Goal: Information Seeking & Learning: Compare options

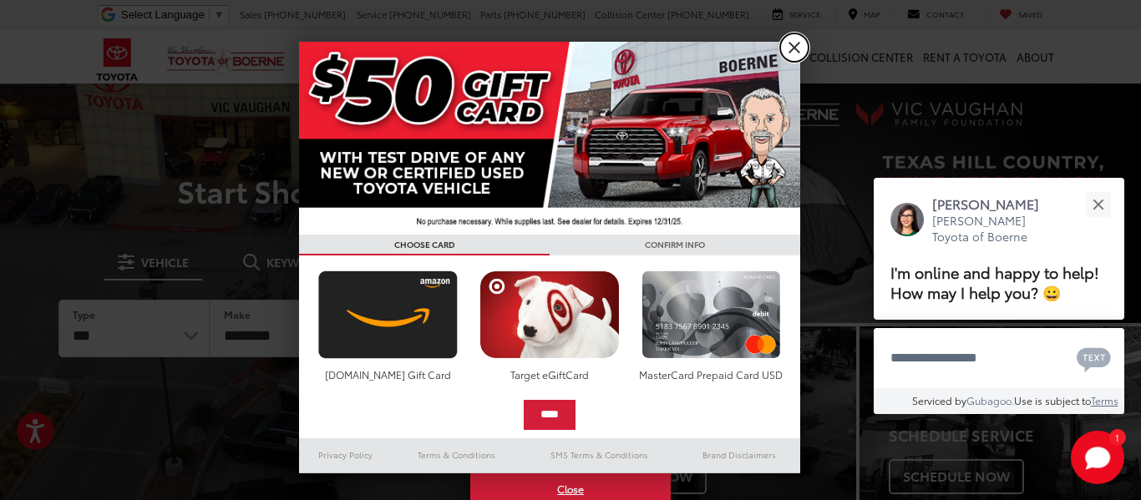
click at [796, 48] on link "X" at bounding box center [794, 47] width 28 height 28
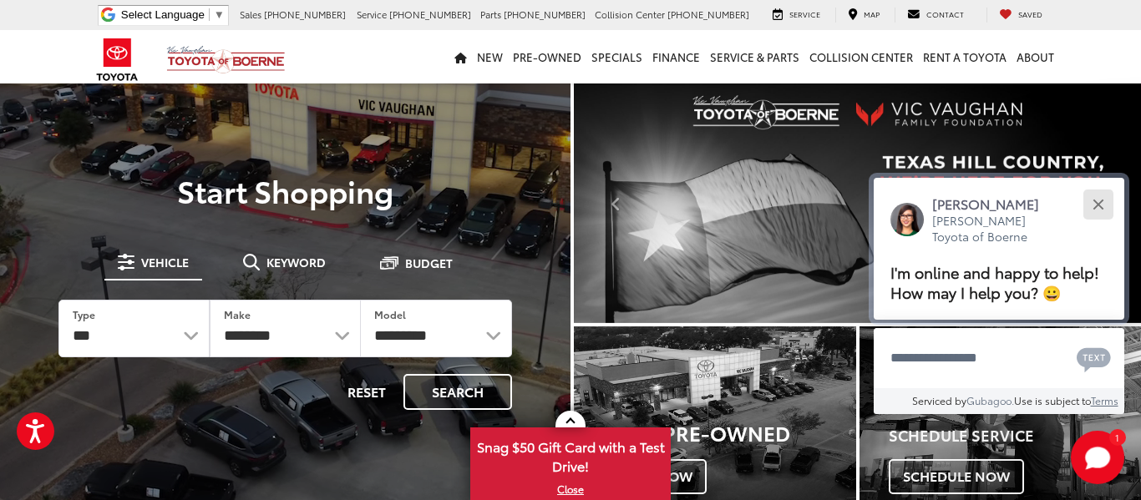
click at [1100, 201] on div "Close" at bounding box center [1097, 204] width 11 height 11
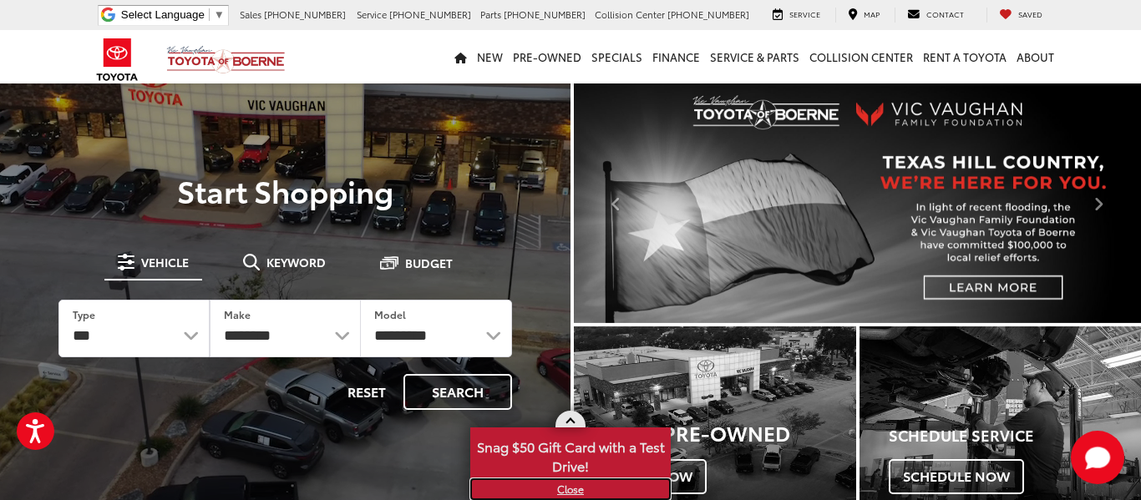
click at [566, 489] on link "X" at bounding box center [570, 489] width 197 height 18
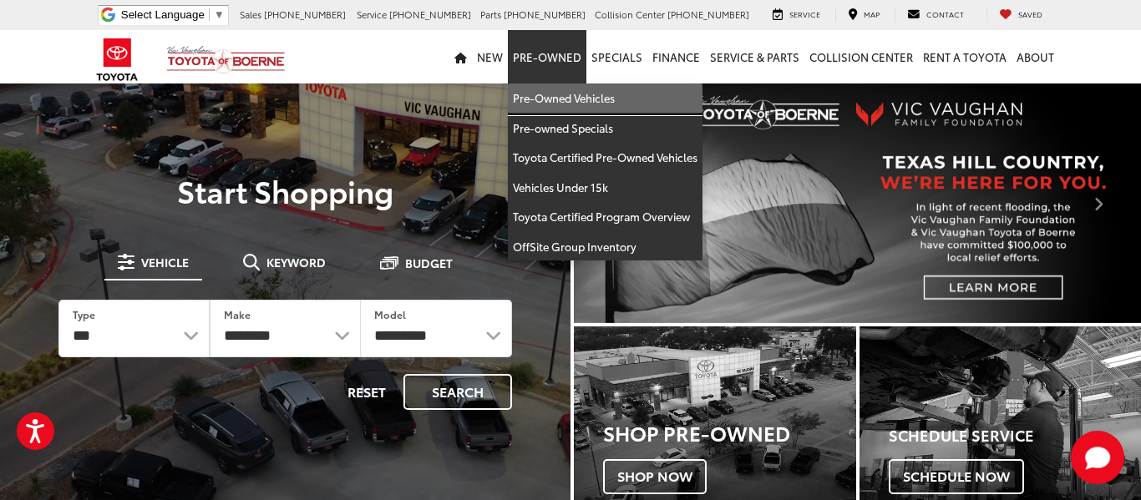
click at [563, 101] on link "Pre-Owned Vehicles" at bounding box center [605, 99] width 195 height 30
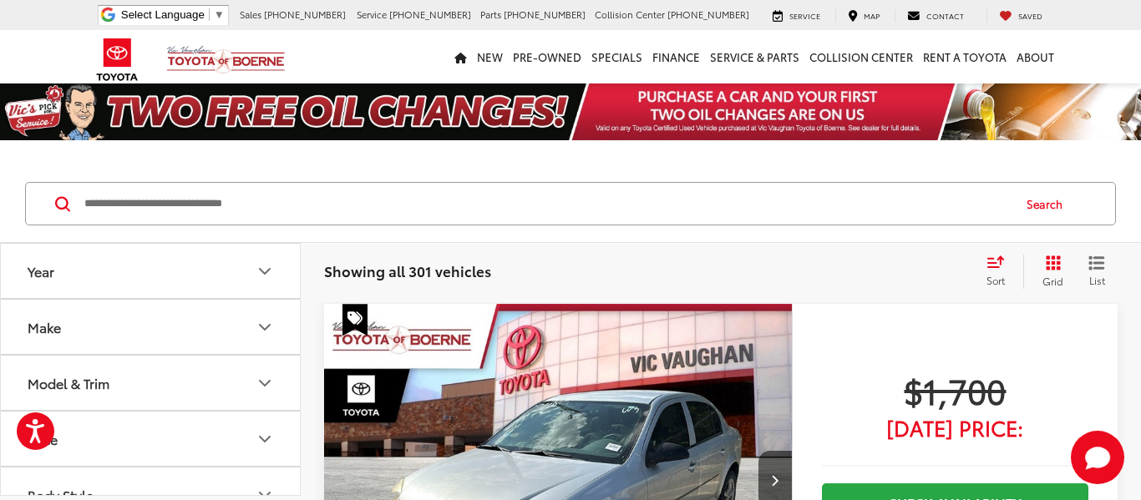
click at [159, 171] on div "Search" at bounding box center [570, 204] width 1141 height 78
click at [170, 193] on input "Search by Make, Model, or Keyword" at bounding box center [547, 204] width 928 height 40
paste input "******"
click at [170, 193] on input "******" at bounding box center [547, 204] width 928 height 40
type input "******"
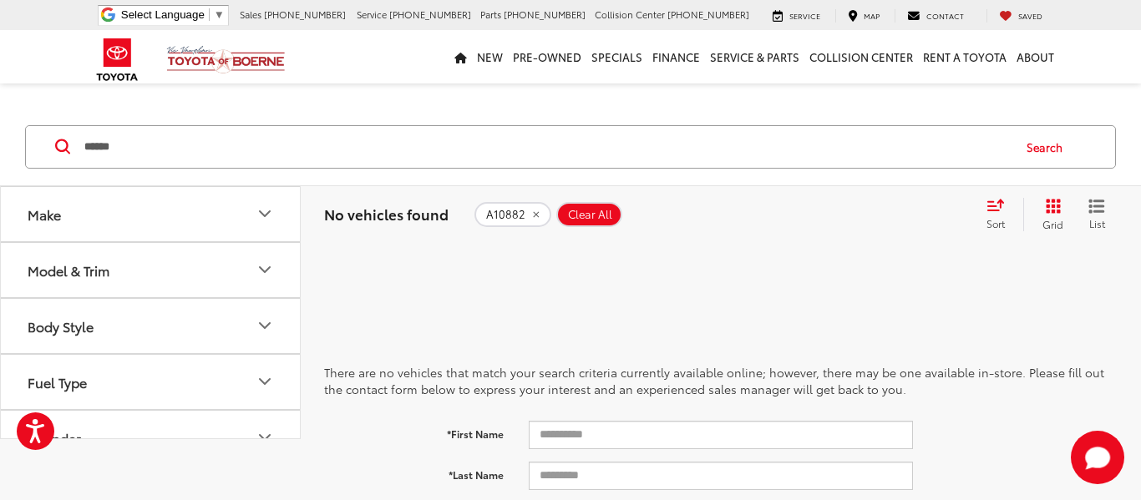
click at [267, 327] on icon "Body Style" at bounding box center [265, 325] width 10 height 5
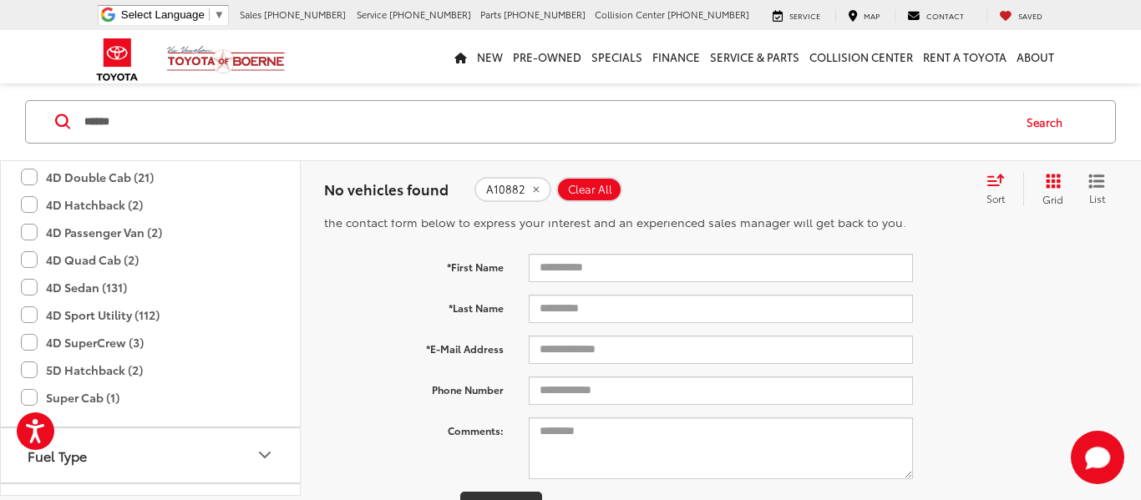
scroll to position [366, 0]
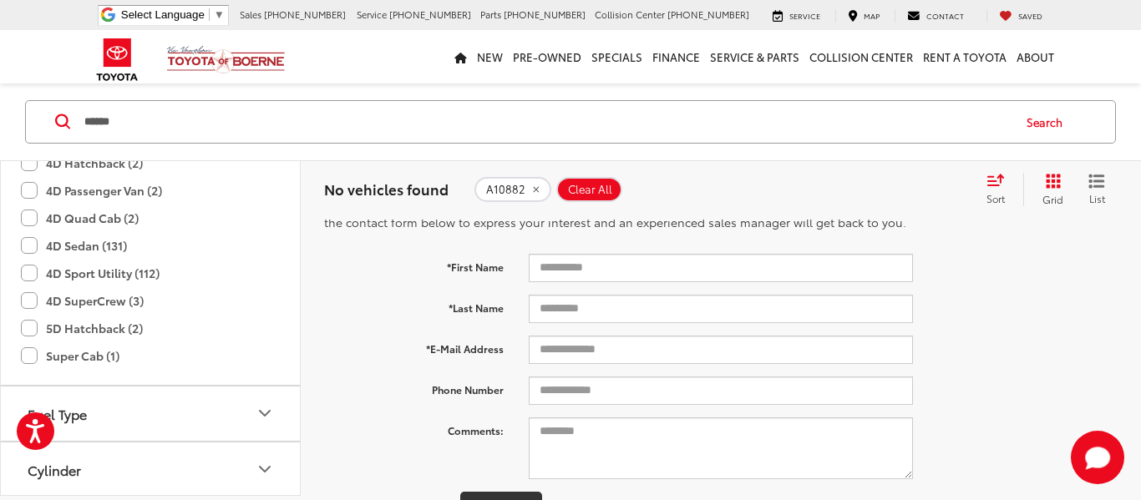
click at [21, 271] on label "4D Sport Utility (112)" at bounding box center [90, 274] width 139 height 28
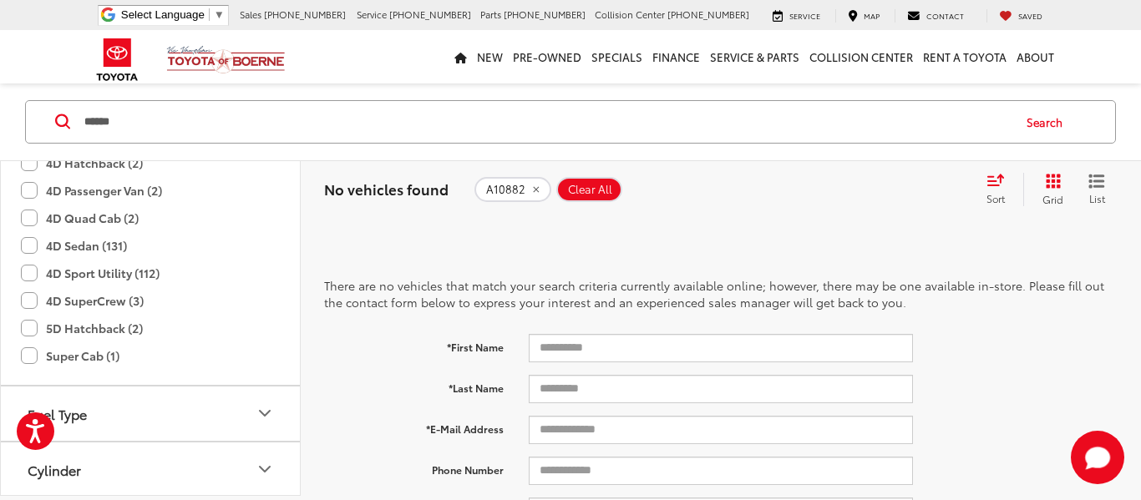
scroll to position [25, 0]
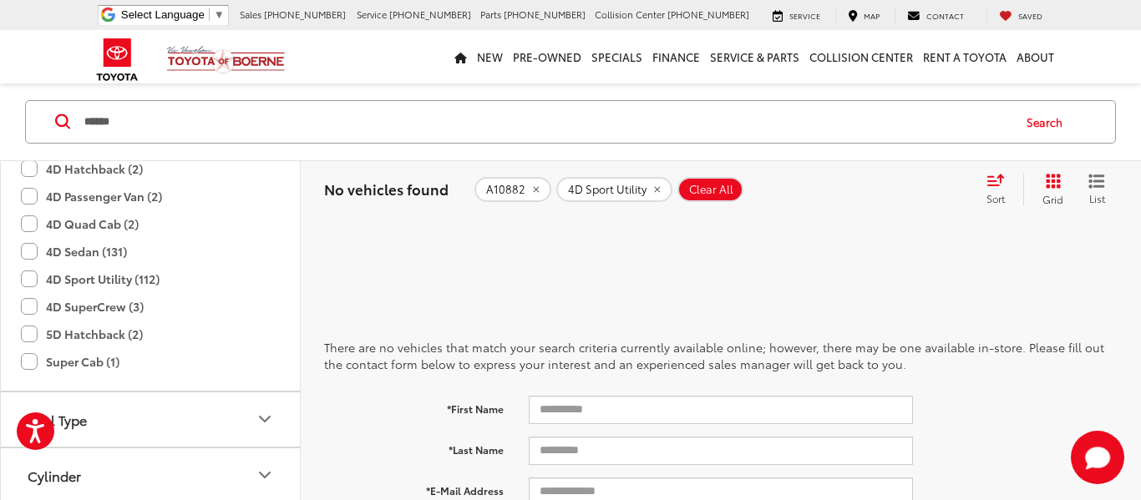
drag, startPoint x: 134, startPoint y: 124, endPoint x: 63, endPoint y: 128, distance: 71.9
click at [0, 0] on form "****** ******" at bounding box center [0, 0] width 0 height 0
click at [31, 276] on label "4D Sport Utility (112)" at bounding box center [90, 280] width 139 height 28
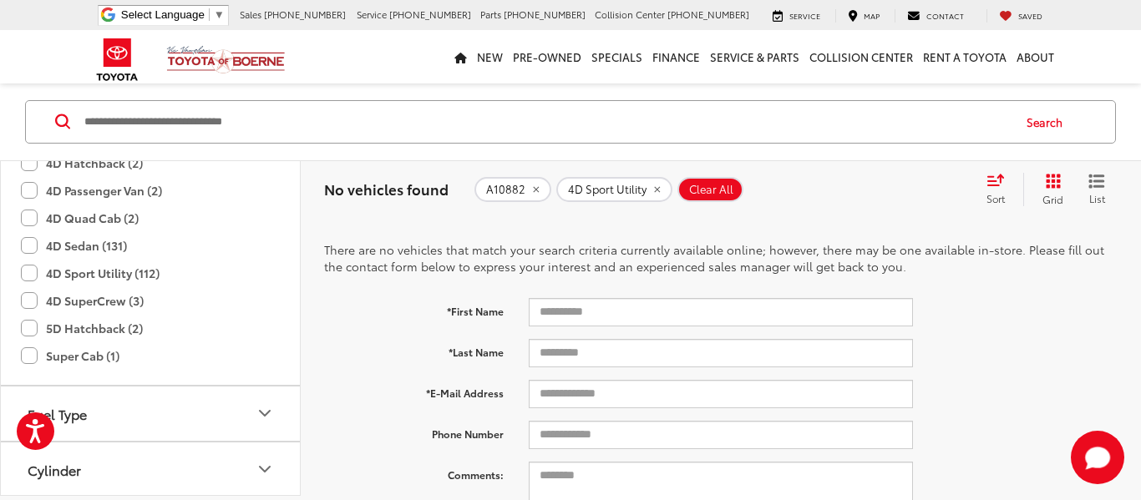
scroll to position [25, 0]
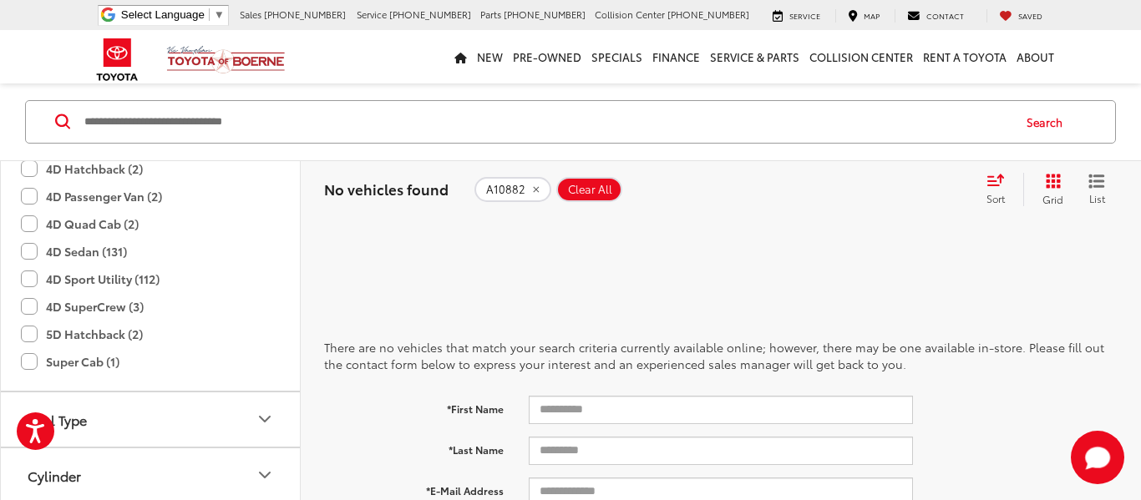
click at [32, 277] on label "4D Sport Utility (112)" at bounding box center [90, 280] width 139 height 28
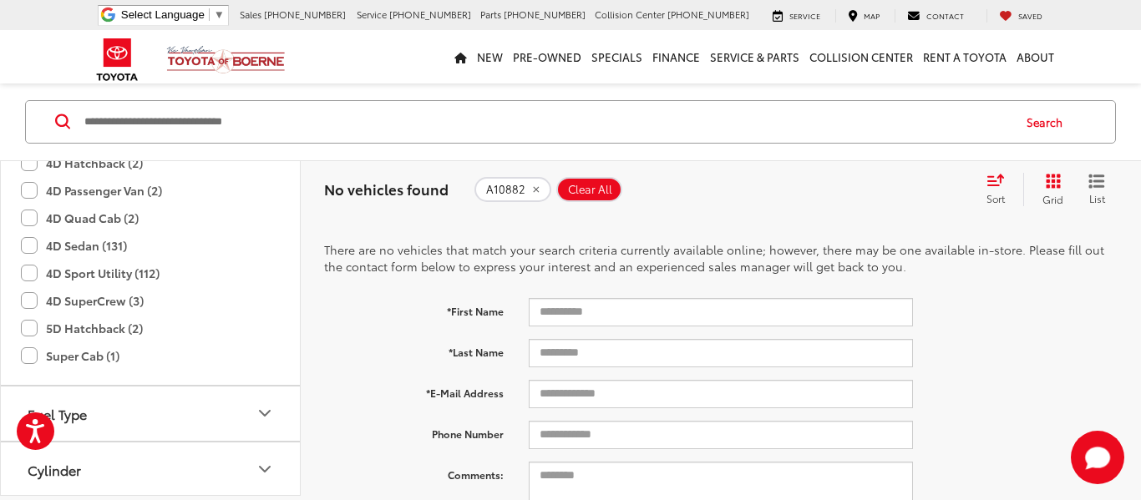
scroll to position [25, 0]
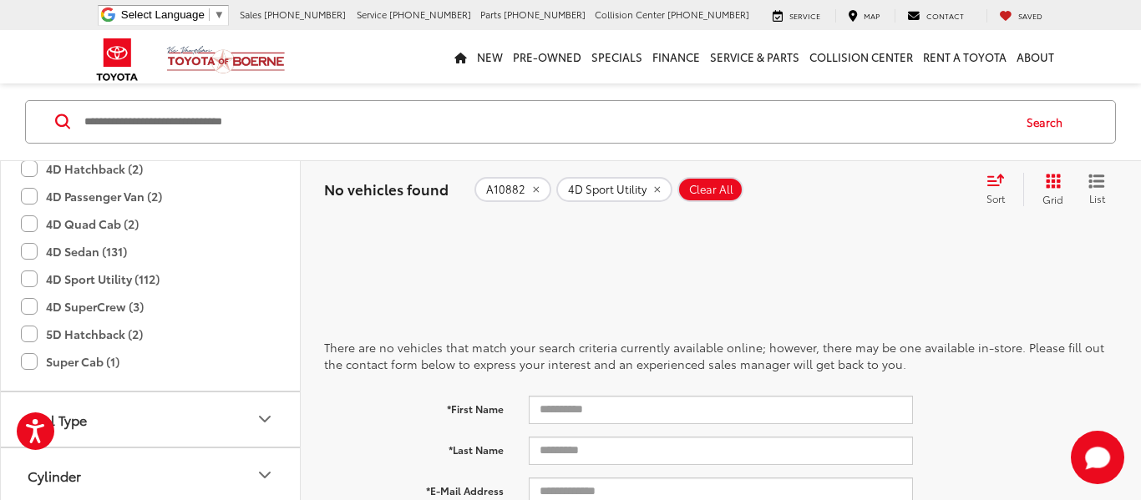
click at [533, 187] on icon "remove A10882" at bounding box center [536, 190] width 6 height 6
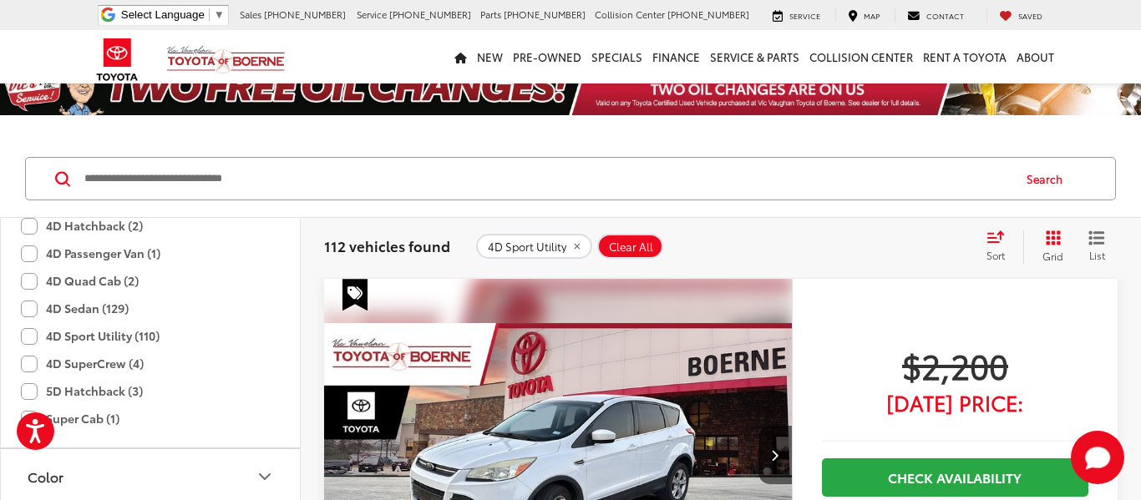
scroll to position [82, 0]
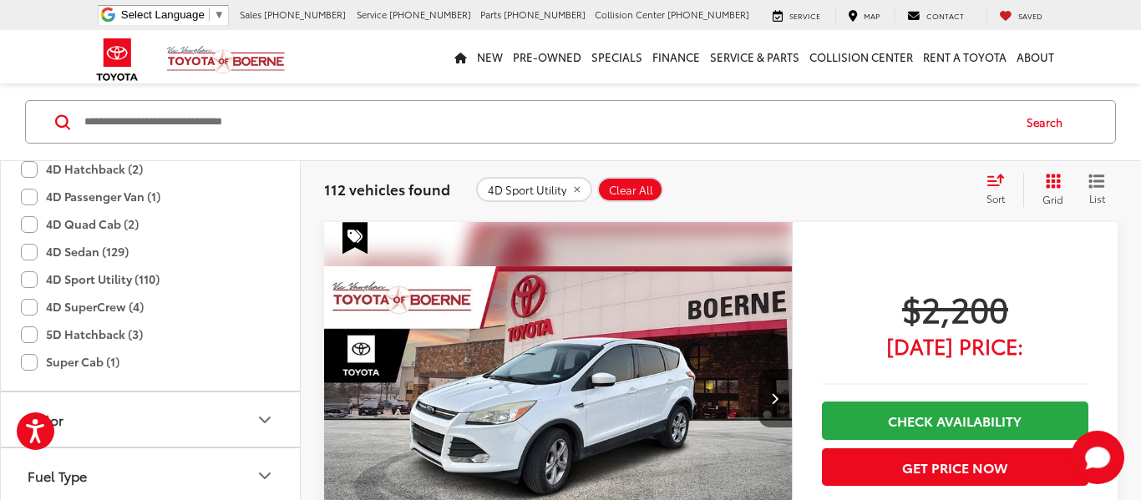
click at [1057, 183] on icon "Grid View" at bounding box center [1053, 181] width 15 height 15
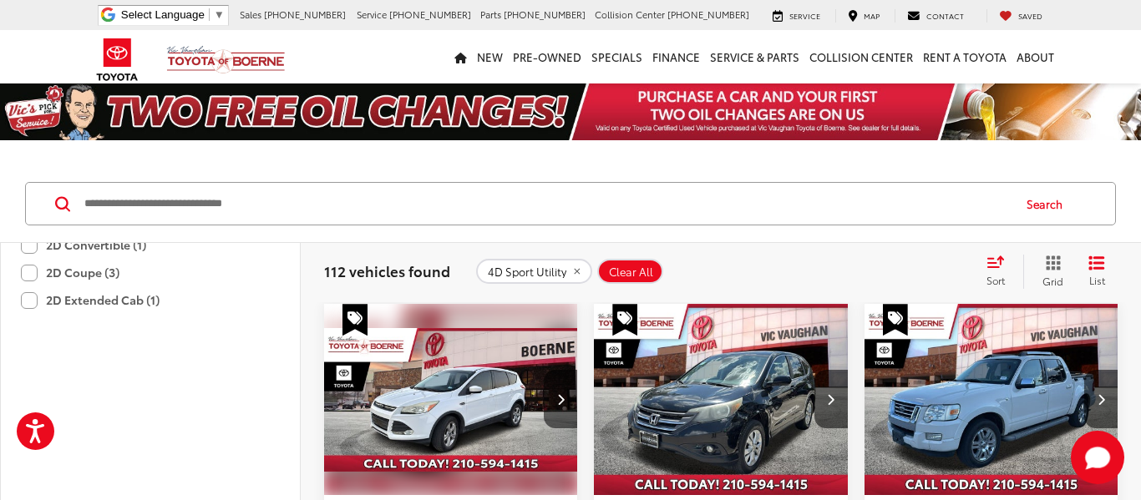
scroll to position [0, 0]
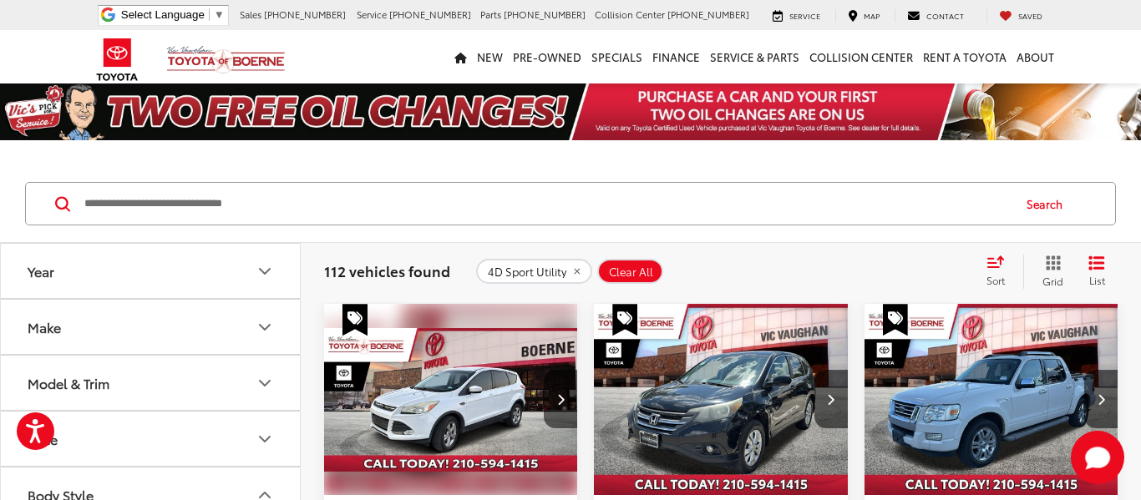
click at [261, 324] on icon "Make" at bounding box center [265, 327] width 20 height 20
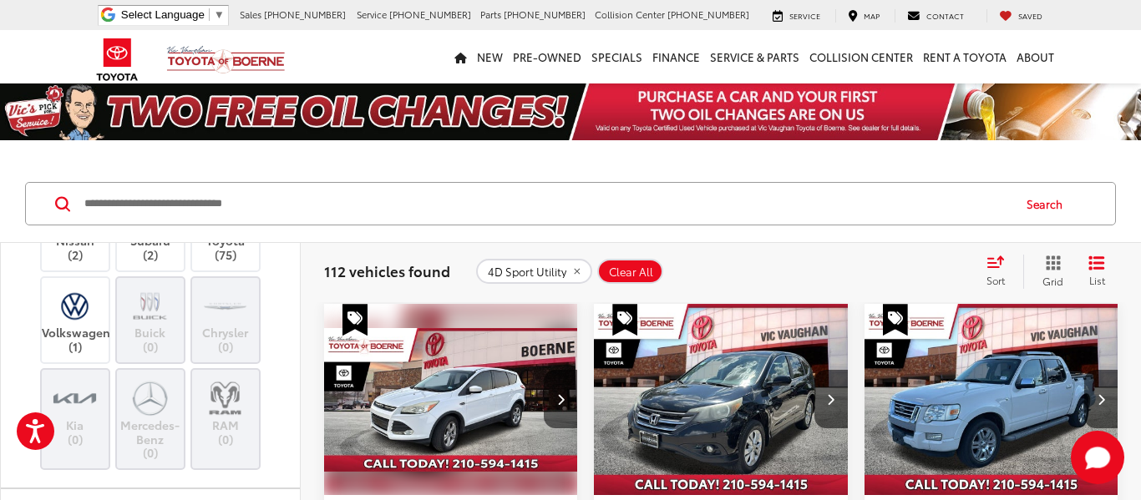
scroll to position [397, 0]
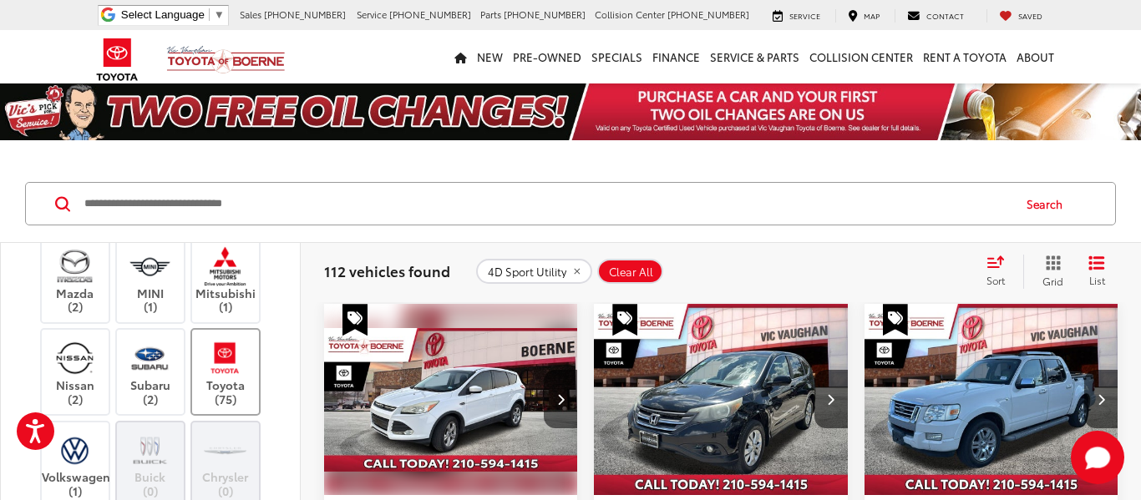
click at [212, 361] on img at bounding box center [225, 357] width 46 height 39
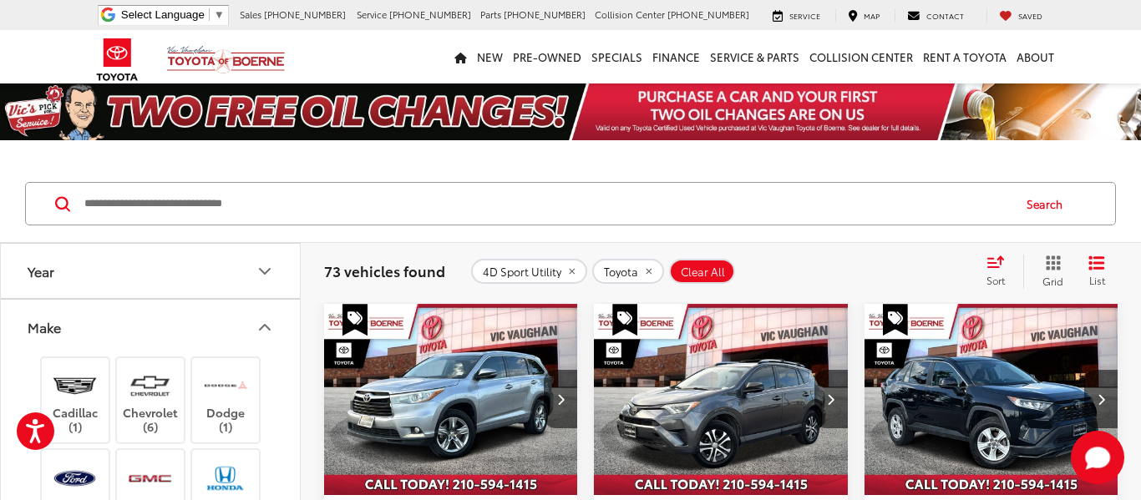
click at [265, 325] on icon "Make" at bounding box center [265, 327] width 10 height 5
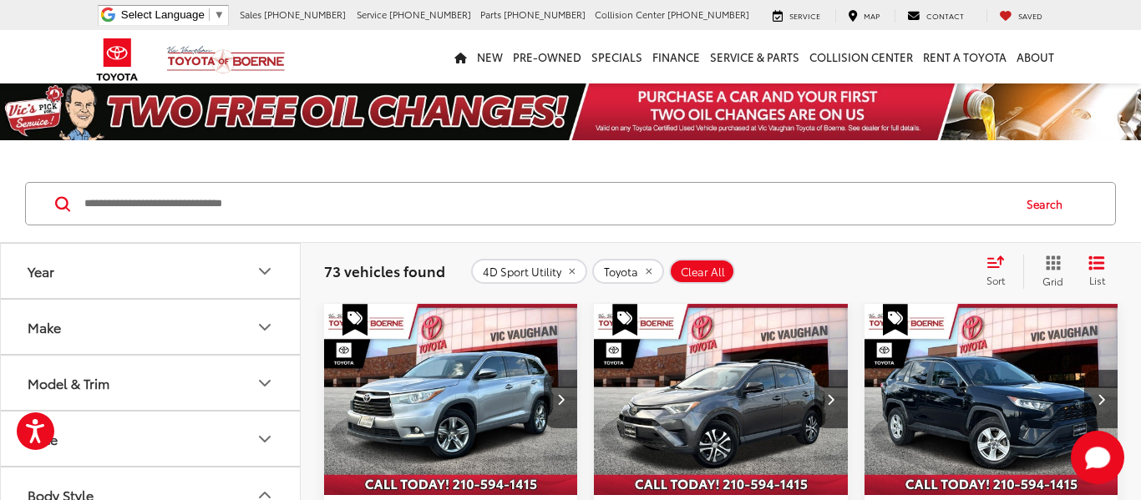
click at [264, 381] on icon "Model & Trim" at bounding box center [265, 383] width 20 height 20
click at [298, 251] on button "Year" at bounding box center [151, 271] width 301 height 54
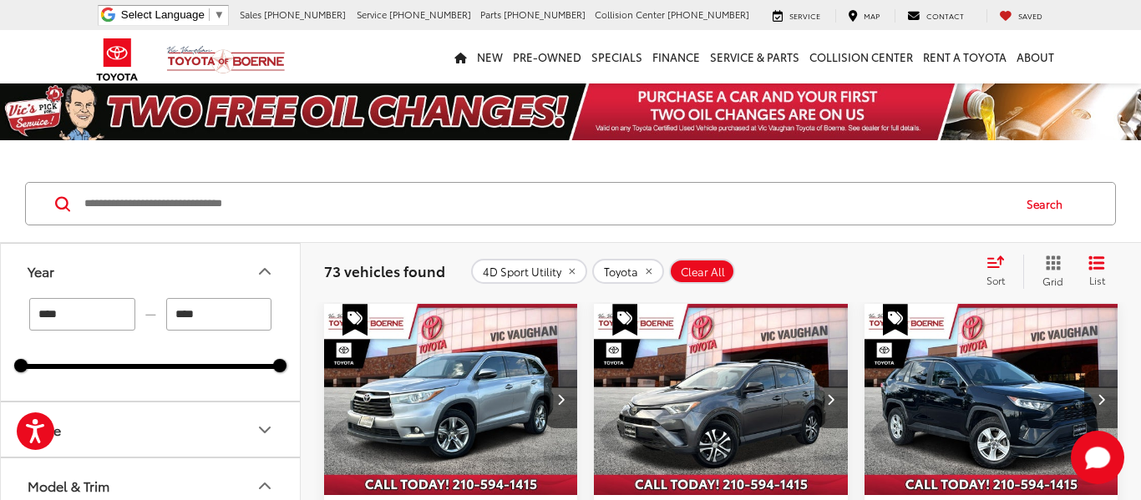
click at [261, 276] on icon "Year" at bounding box center [265, 271] width 20 height 20
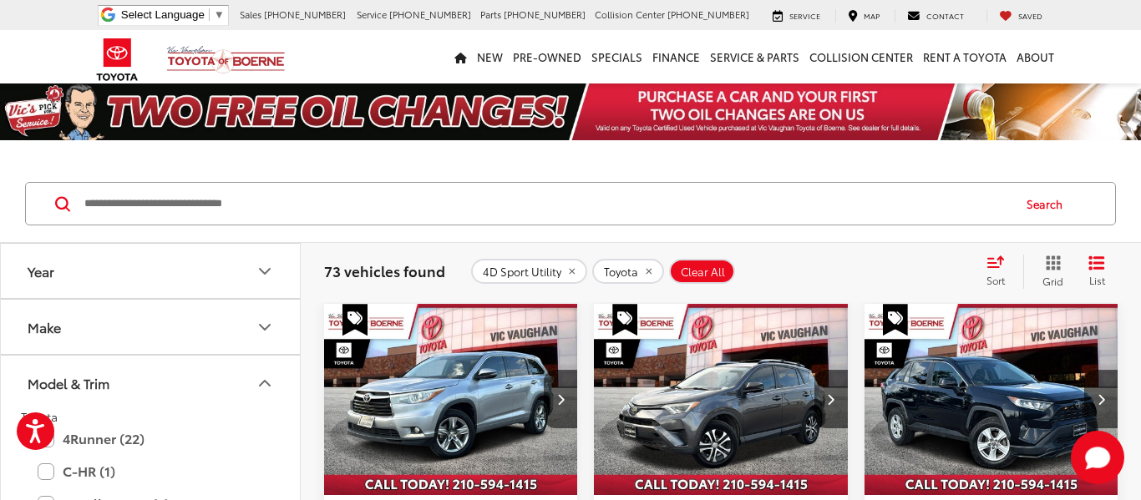
drag, startPoint x: 297, startPoint y: 256, endPoint x: 317, endPoint y: 290, distance: 39.0
click at [299, 263] on button "Year" at bounding box center [151, 271] width 301 height 54
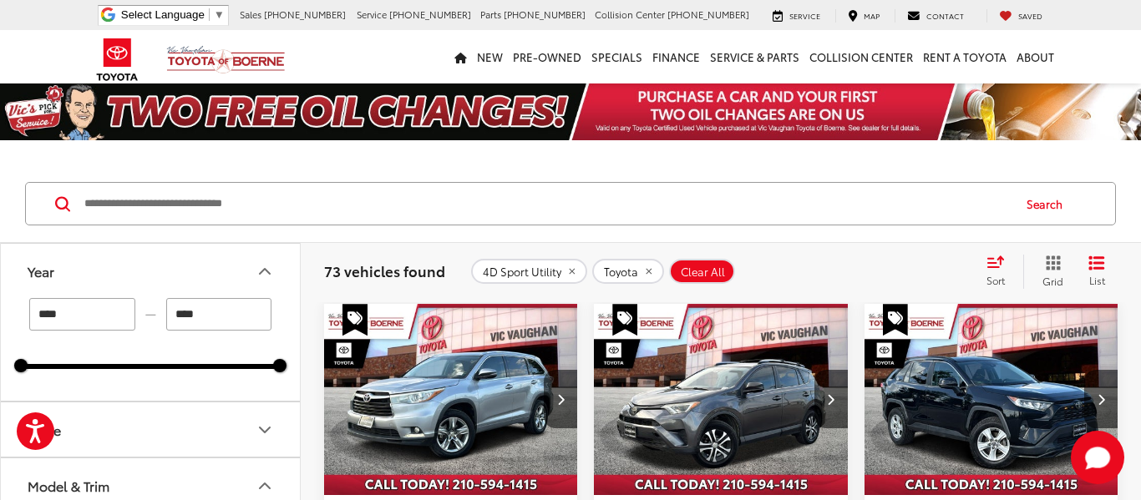
click at [271, 272] on icon "Year" at bounding box center [265, 271] width 20 height 20
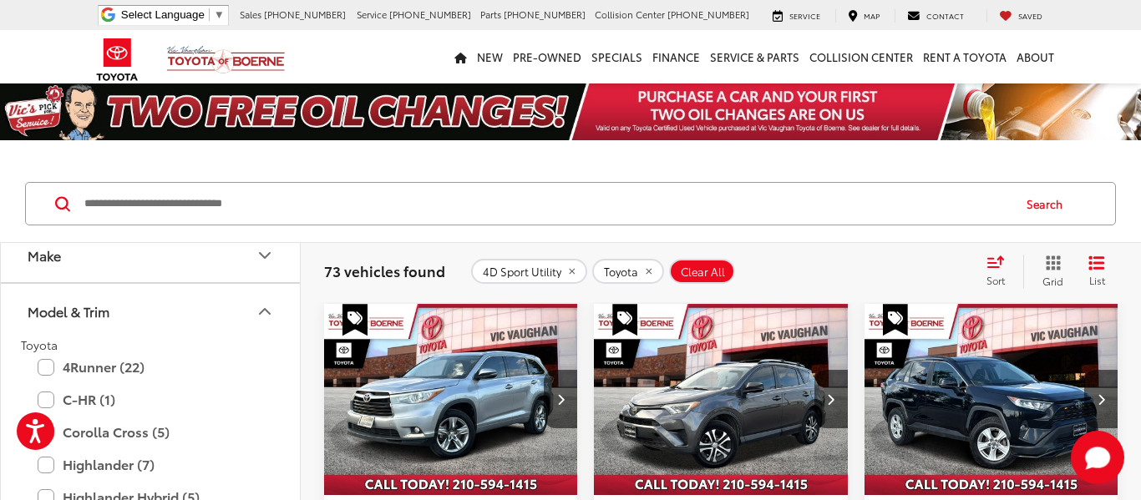
scroll to position [155, 0]
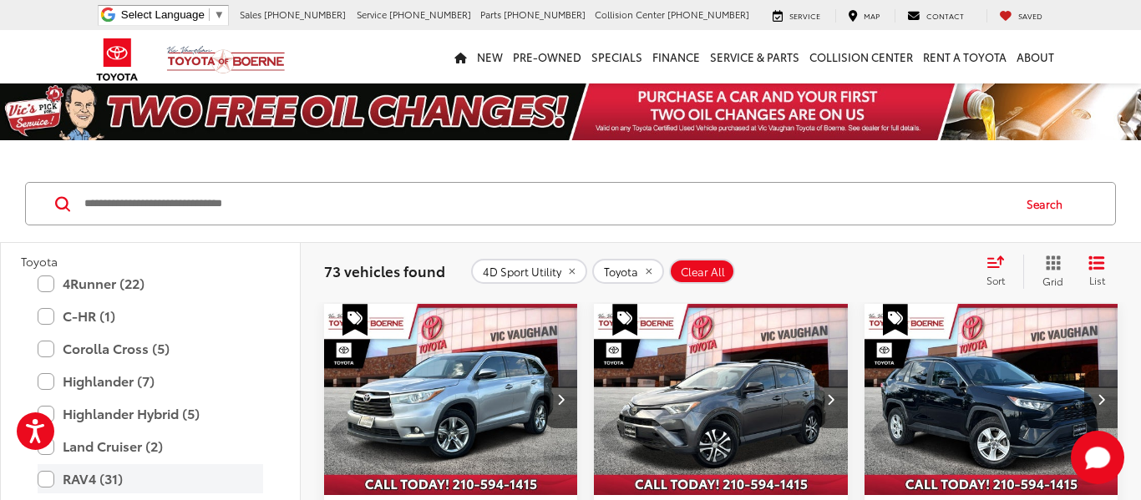
click at [48, 479] on label "RAV4 (31)" at bounding box center [150, 478] width 225 height 29
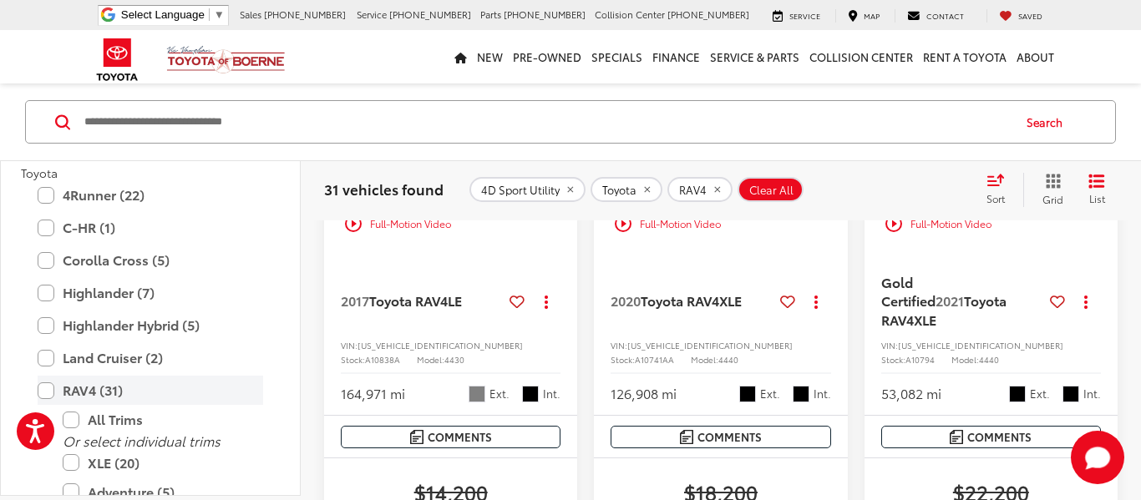
scroll to position [334, 0]
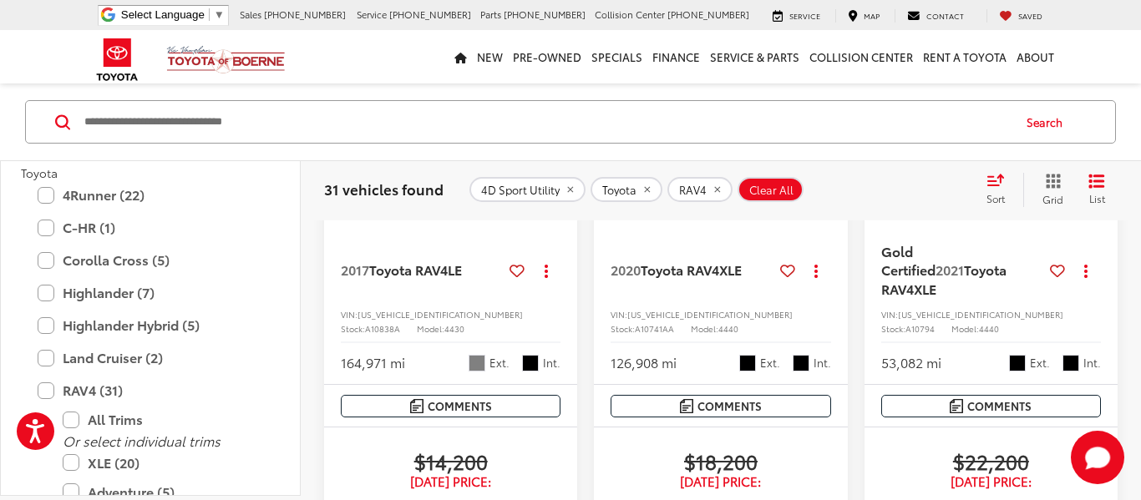
click at [301, 201] on div "31 vehicles found 4D Sport Utility Toyota RAV4 Clear All + 0 test Sort Price: H…" at bounding box center [721, 190] width 840 height 60
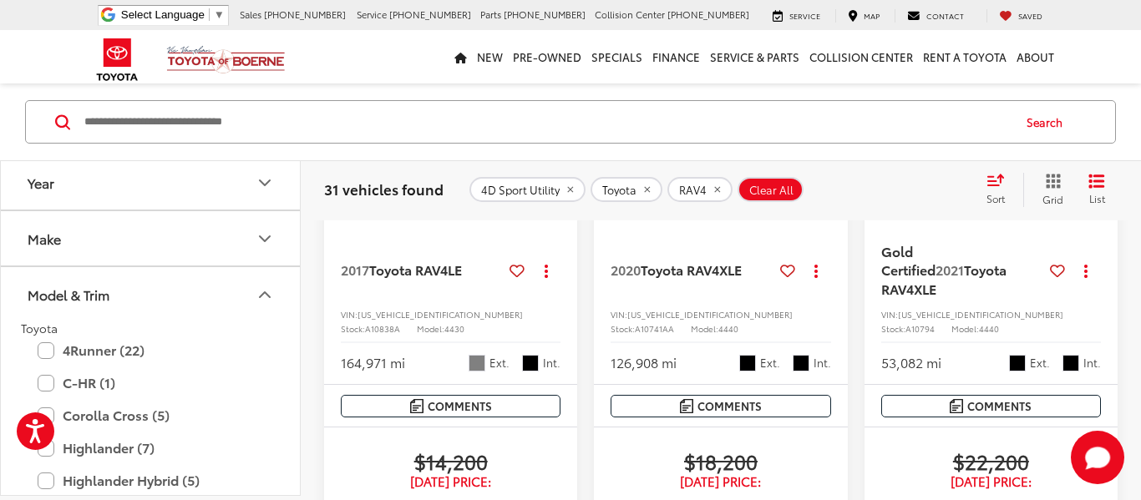
click at [266, 295] on icon "Model & Trim" at bounding box center [265, 295] width 20 height 20
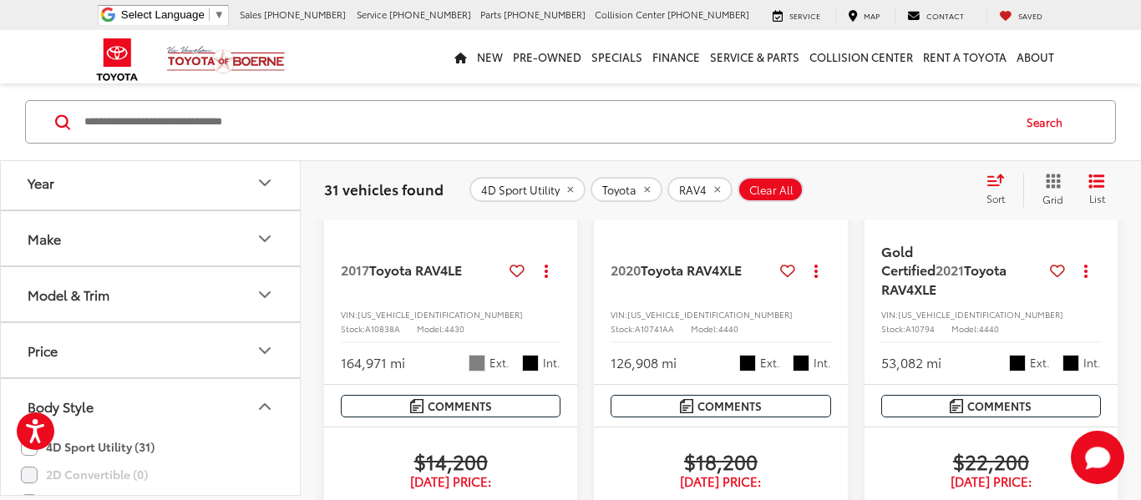
click at [265, 182] on icon "Year" at bounding box center [265, 183] width 20 height 20
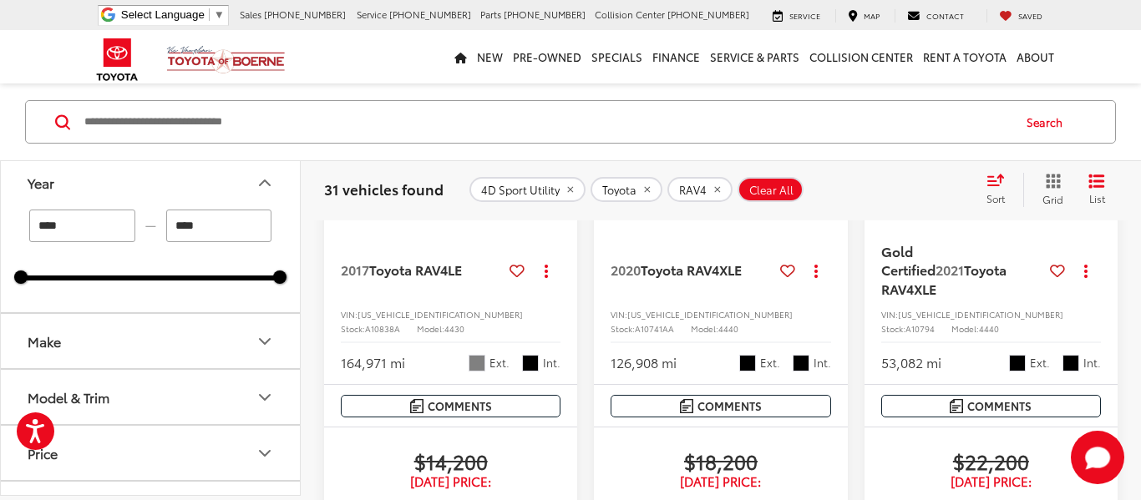
drag, startPoint x: 197, startPoint y: 230, endPoint x: 217, endPoint y: 227, distance: 20.3
click at [217, 227] on input "****" at bounding box center [219, 226] width 106 height 33
type input "****"
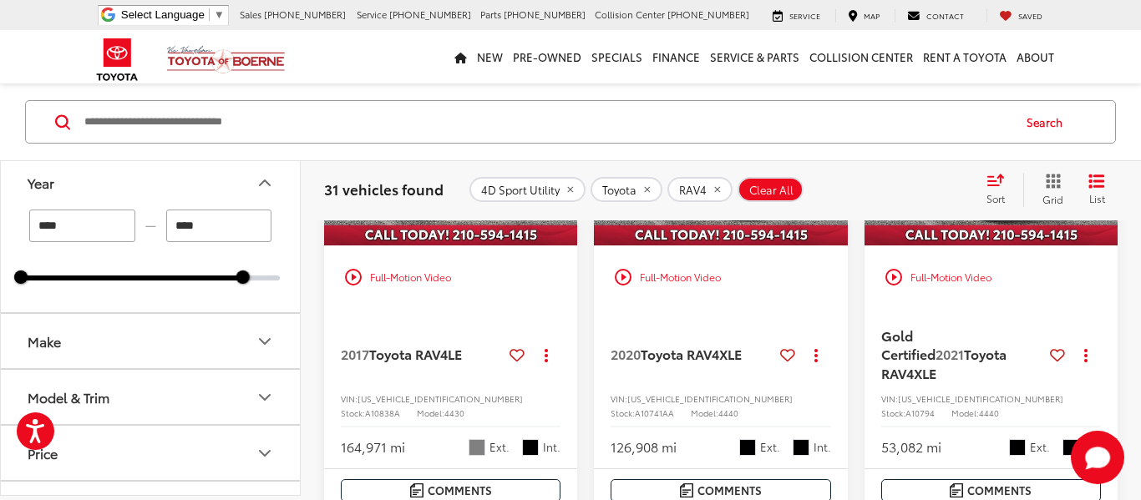
drag, startPoint x: 53, startPoint y: 230, endPoint x: 68, endPoint y: 230, distance: 15.0
click at [68, 230] on input "****" at bounding box center [82, 226] width 106 height 33
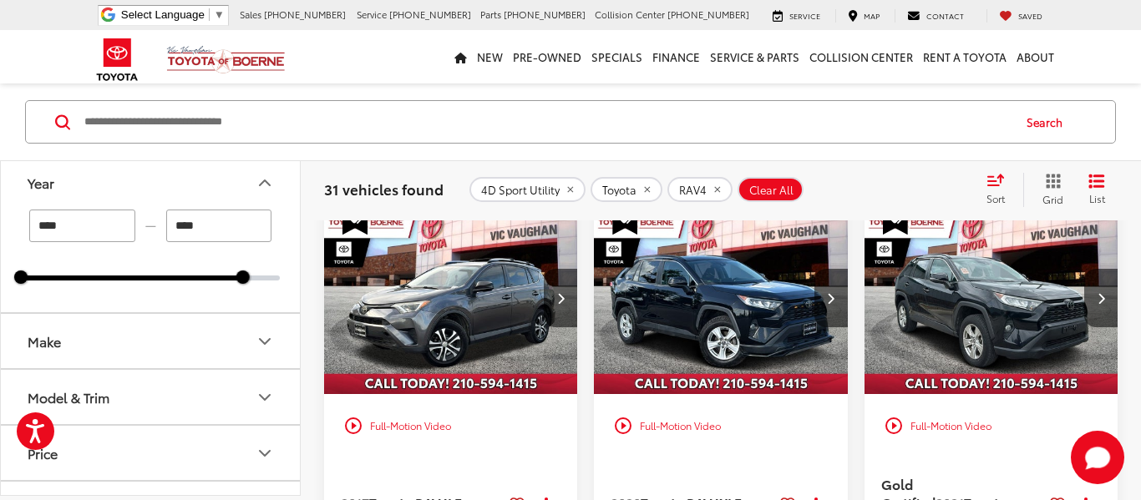
scroll to position [82, 0]
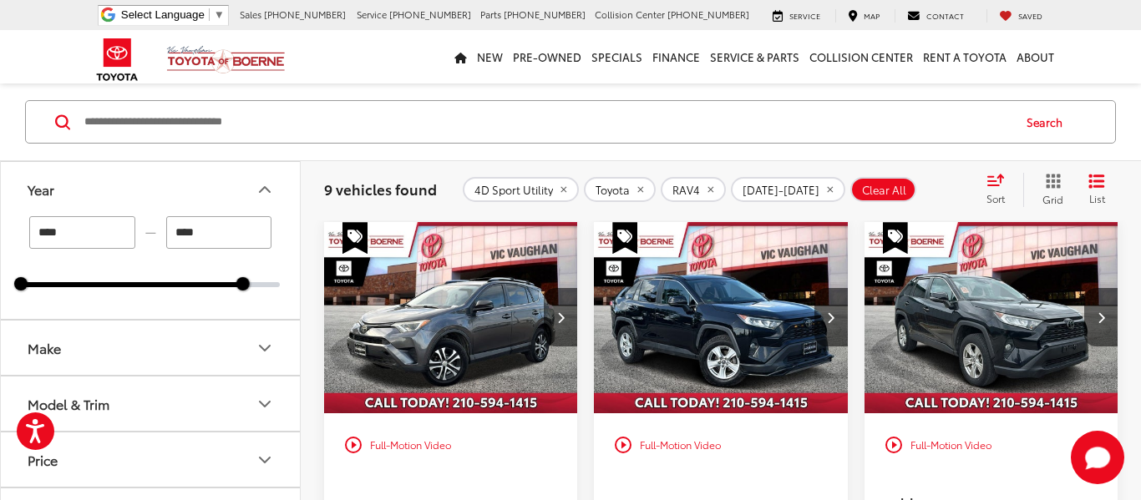
click at [73, 234] on input "****" at bounding box center [82, 232] width 106 height 33
type input "****"
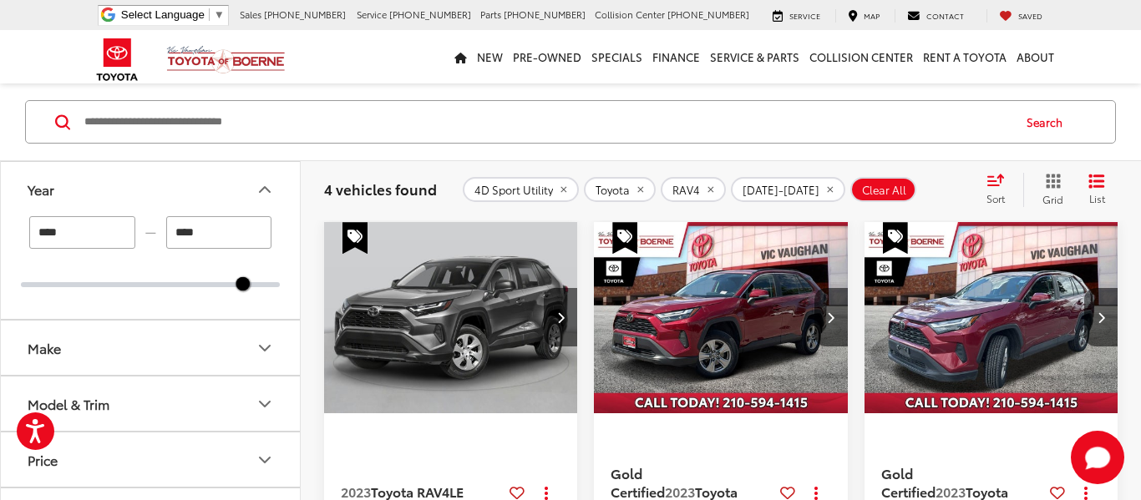
click at [264, 185] on icon "Year" at bounding box center [265, 190] width 20 height 20
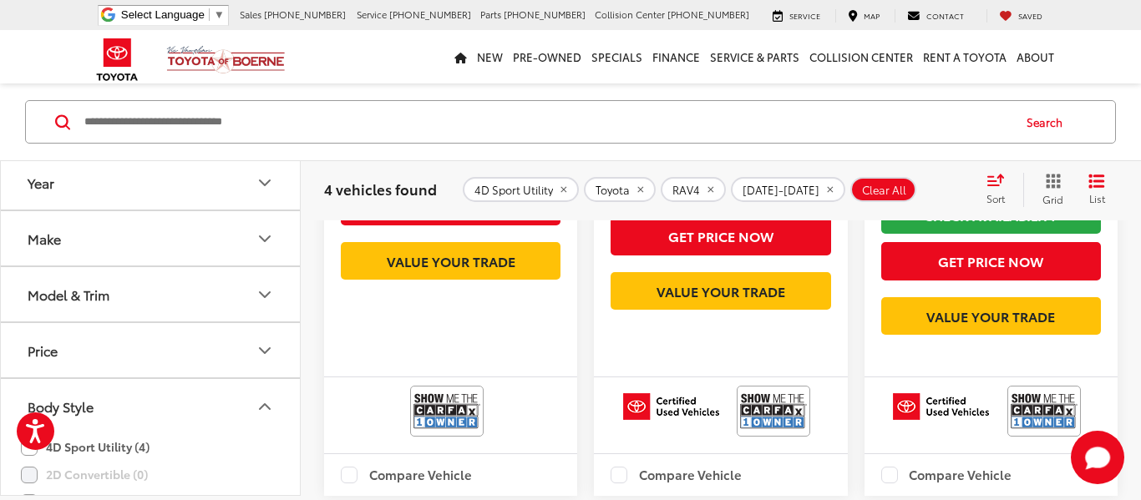
scroll to position [683, 0]
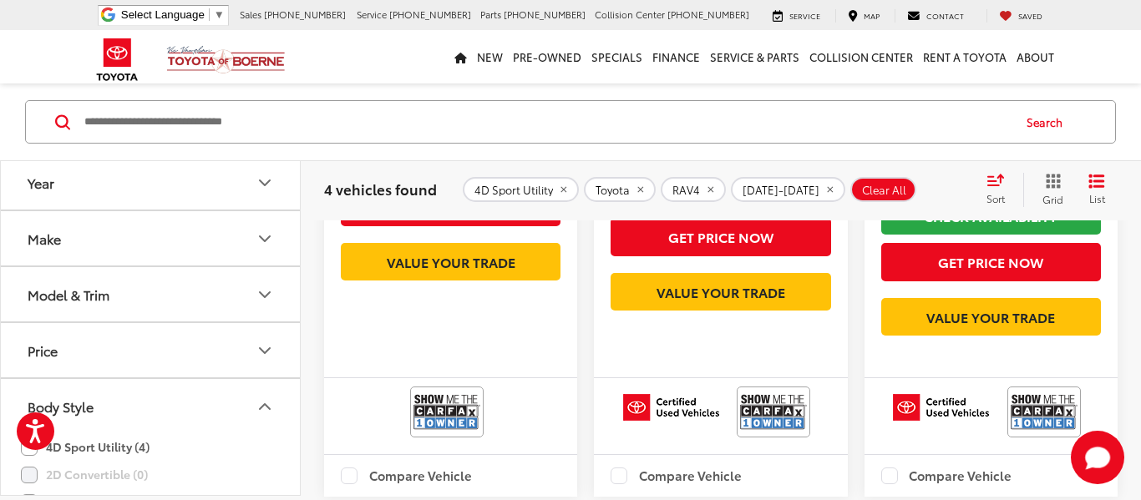
click at [266, 186] on icon "Year" at bounding box center [265, 183] width 20 height 20
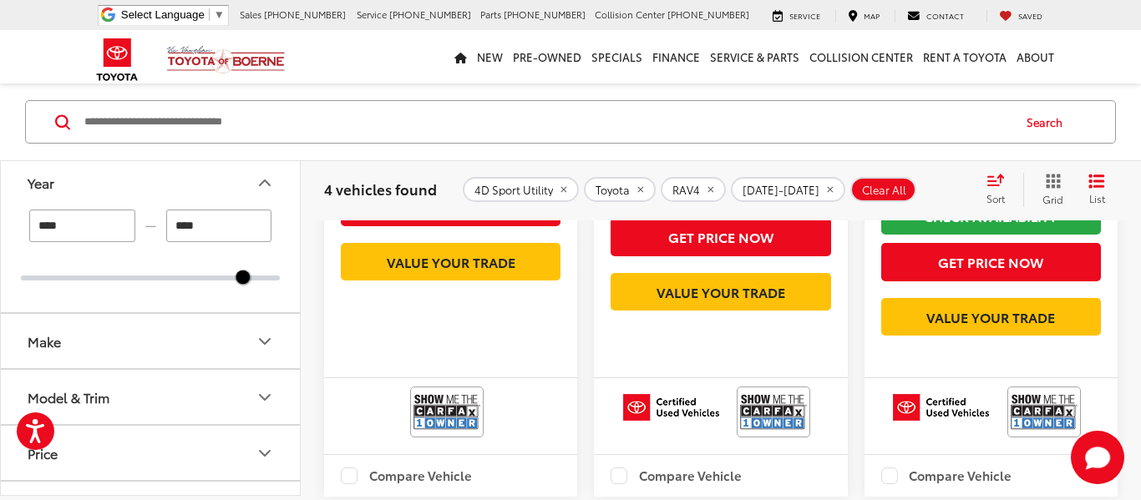
drag, startPoint x: 53, startPoint y: 229, endPoint x: 71, endPoint y: 228, distance: 18.4
click at [71, 228] on input "****" at bounding box center [82, 226] width 106 height 33
type input "****"
drag, startPoint x: 194, startPoint y: 224, endPoint x: 211, endPoint y: 224, distance: 17.5
click at [211, 224] on input "****" at bounding box center [219, 226] width 106 height 33
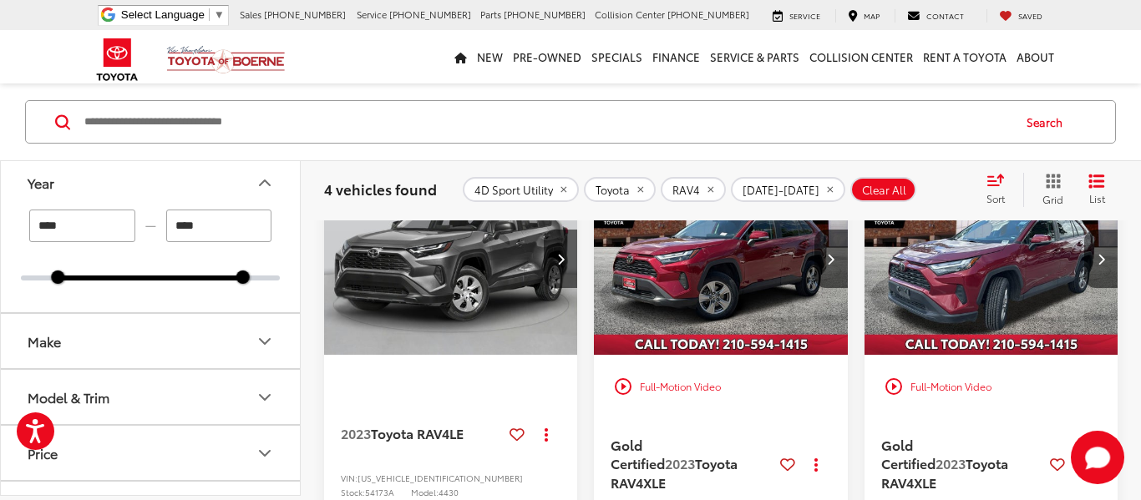
scroll to position [82, 0]
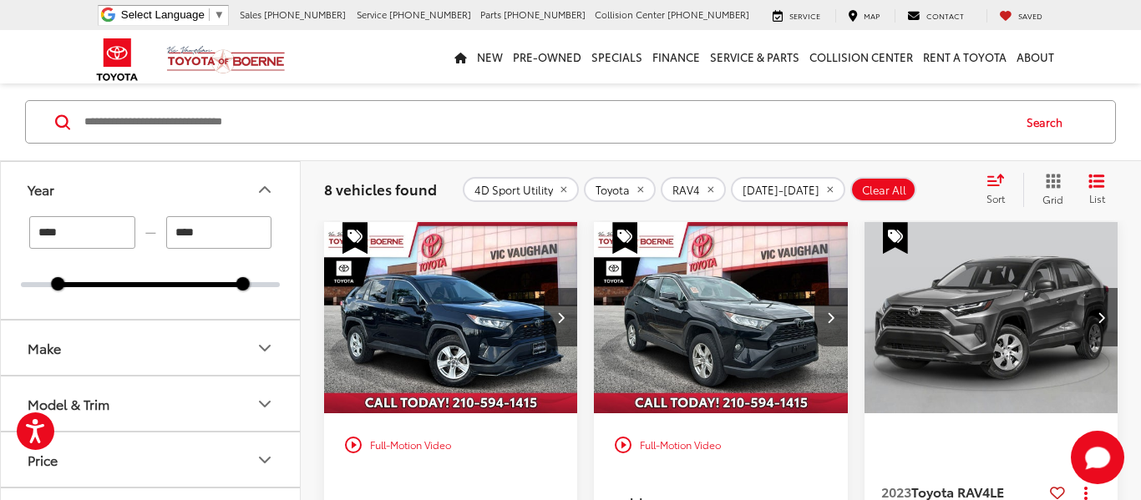
click at [205, 239] on input "****" at bounding box center [219, 232] width 106 height 33
type input "****"
click at [266, 190] on icon "Year" at bounding box center [265, 189] width 10 height 5
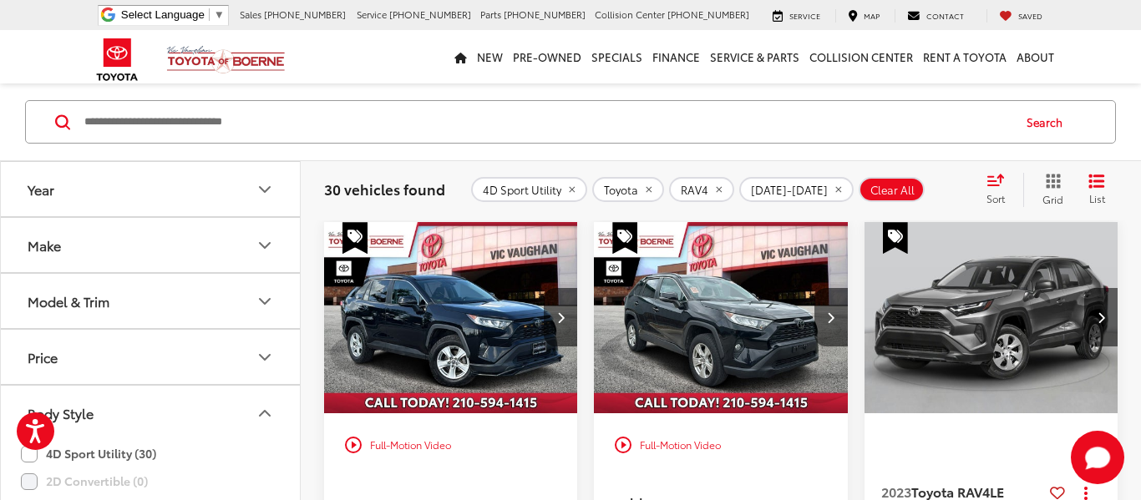
click at [995, 177] on icon "Select sort value" at bounding box center [995, 180] width 18 height 13
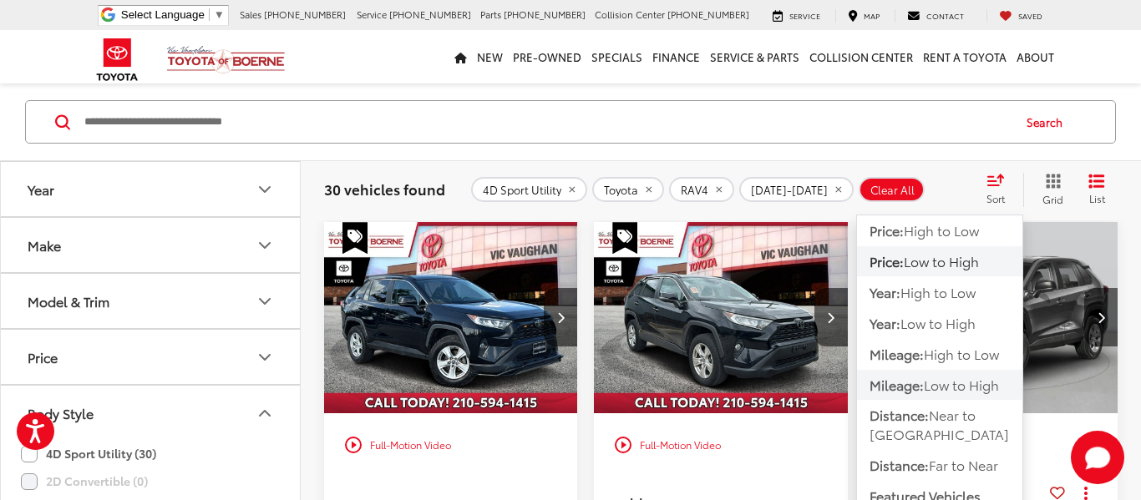
click at [940, 384] on span "Low to High" at bounding box center [961, 384] width 75 height 19
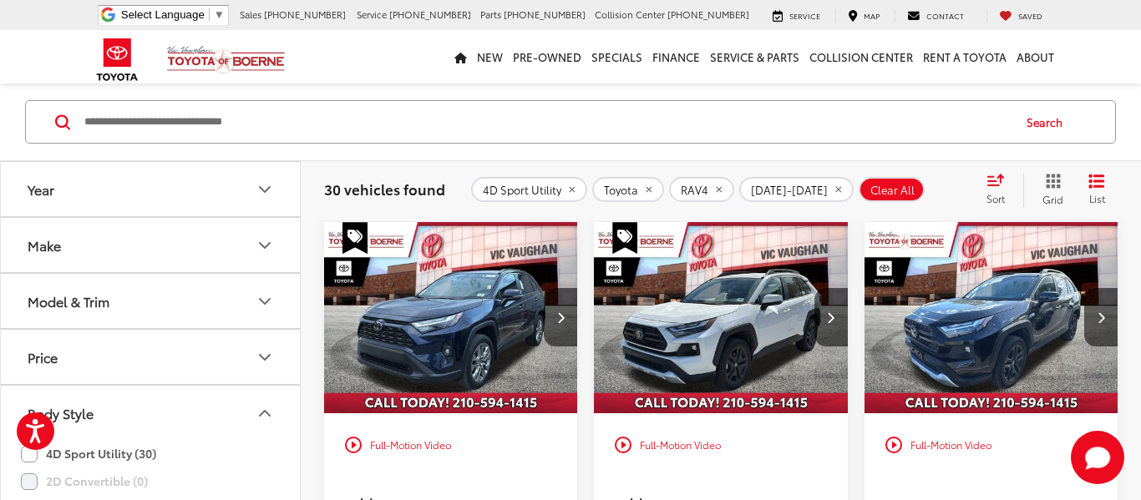
click at [924, 174] on div "30 vehicles found 4D Sport Utility Toyota RAV4 2018-2025 Clear All + 0 test Sor…" at bounding box center [720, 189] width 793 height 33
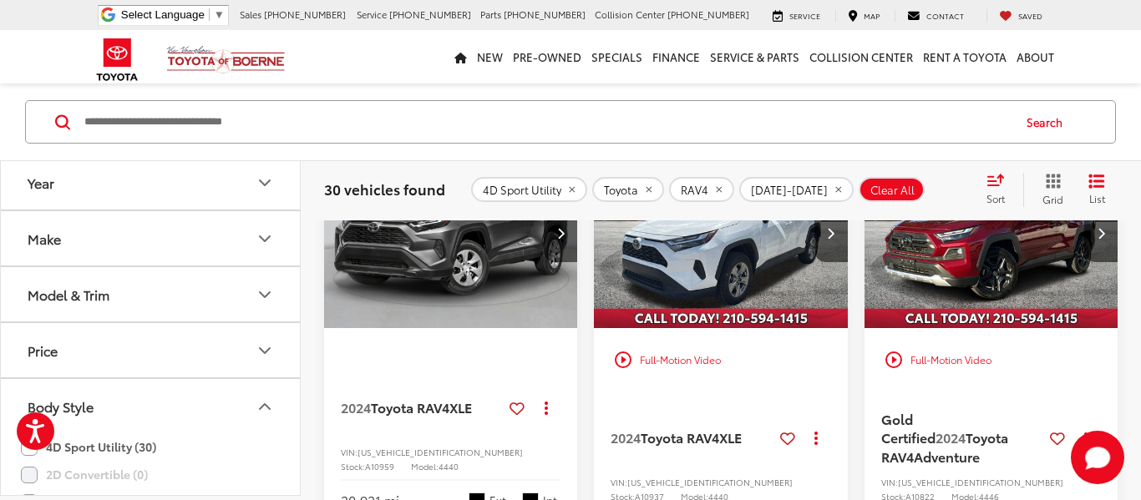
scroll to position [1017, 0]
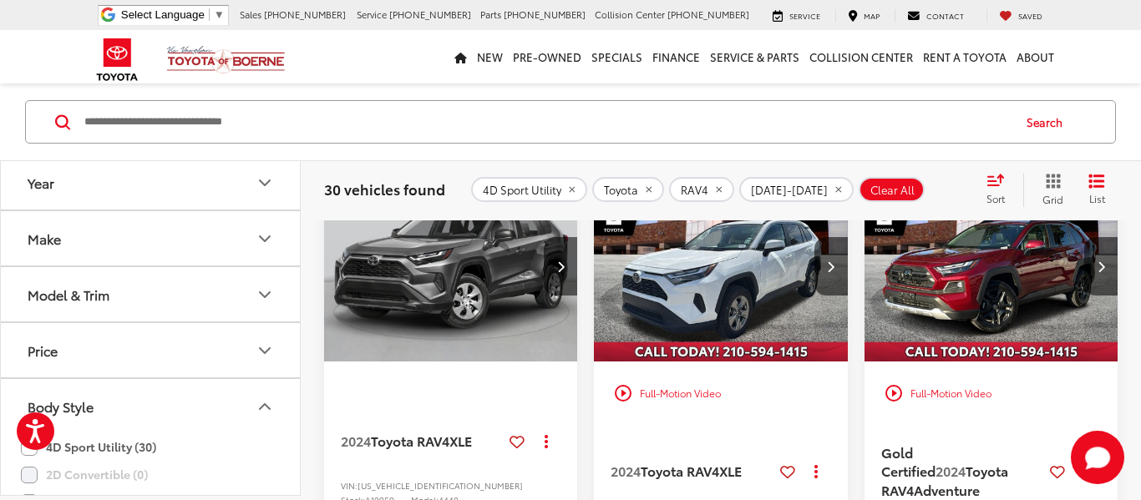
click at [1009, 347] on img "2024 Toyota RAV4 Adventure 0" at bounding box center [992, 267] width 256 height 192
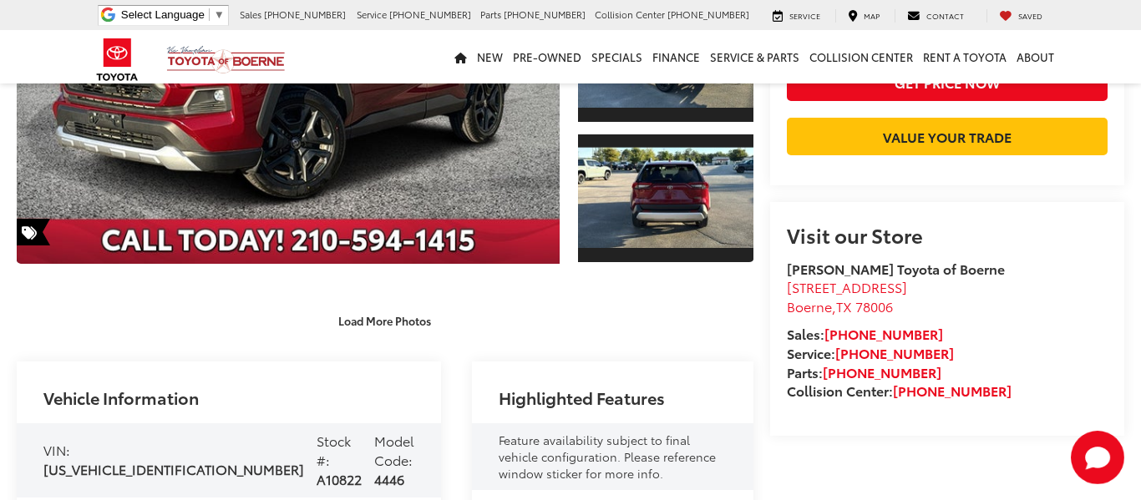
scroll to position [401, 0]
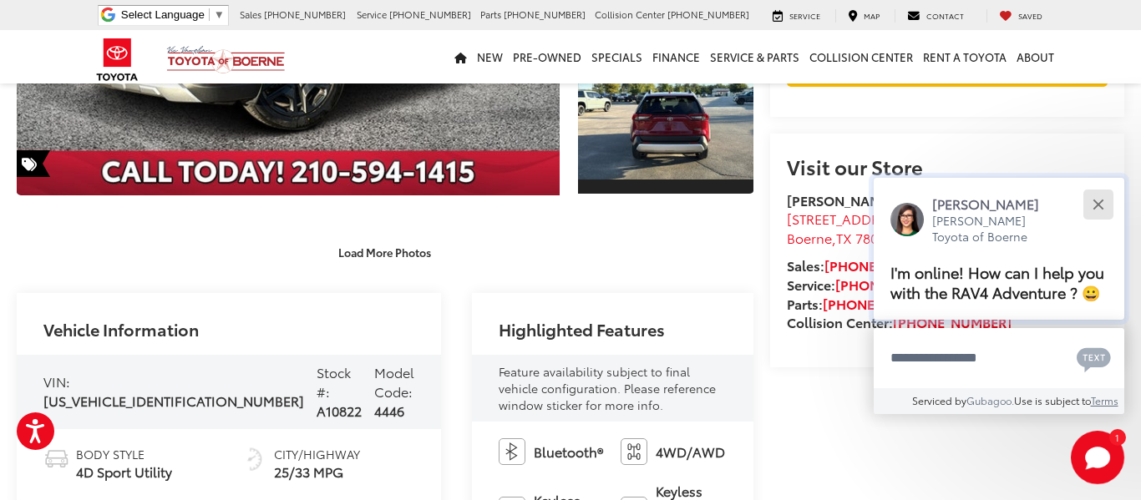
click at [1100, 199] on button "Close" at bounding box center [1098, 204] width 36 height 36
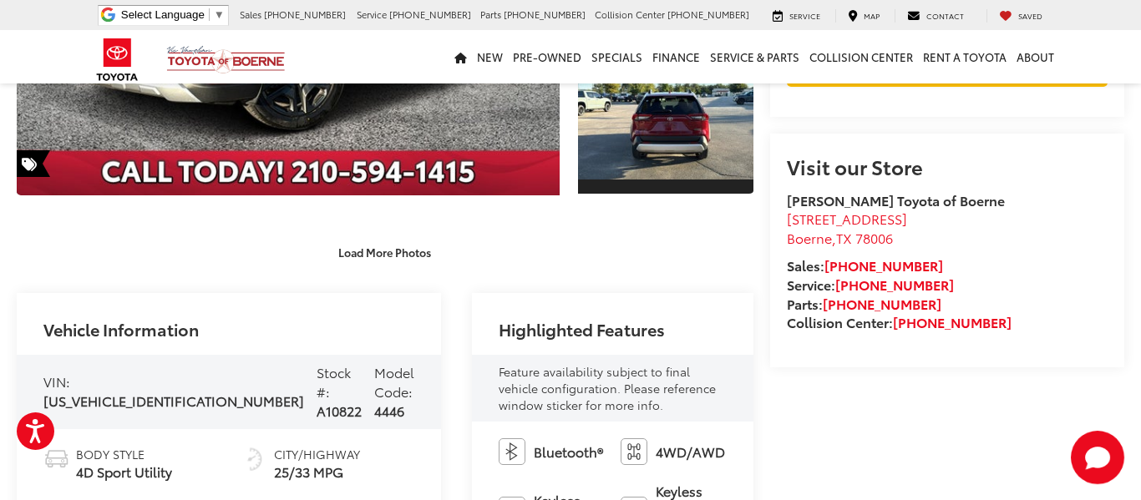
click at [570, 220] on div "Load More Photos" at bounding box center [385, 243] width 737 height 47
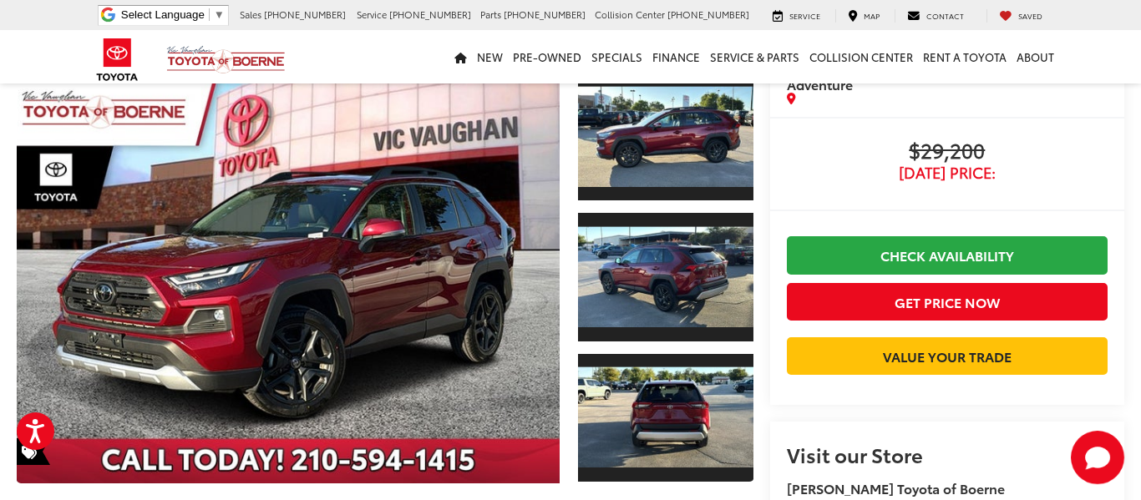
scroll to position [67, 0]
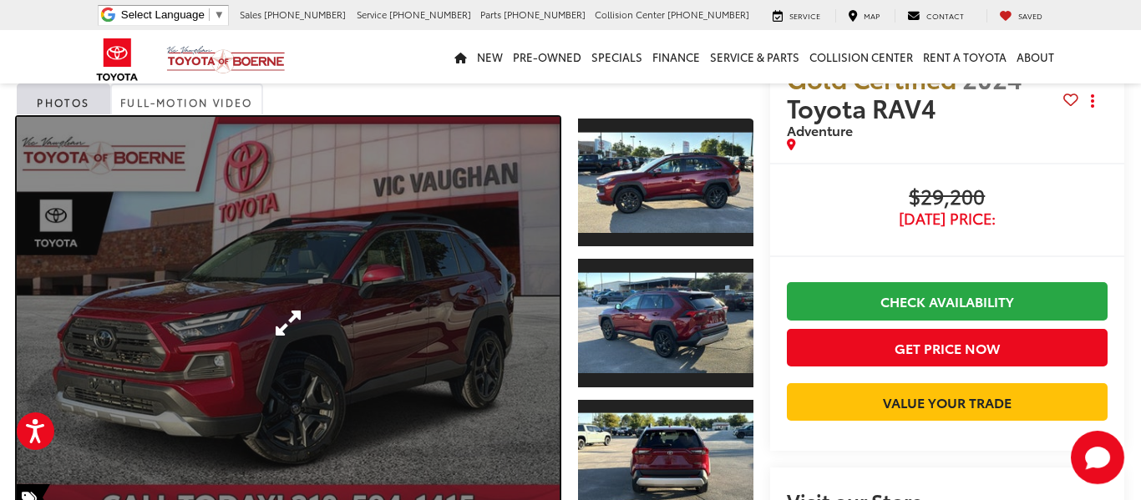
click at [438, 317] on link "Expand Photo 0" at bounding box center [288, 323] width 543 height 413
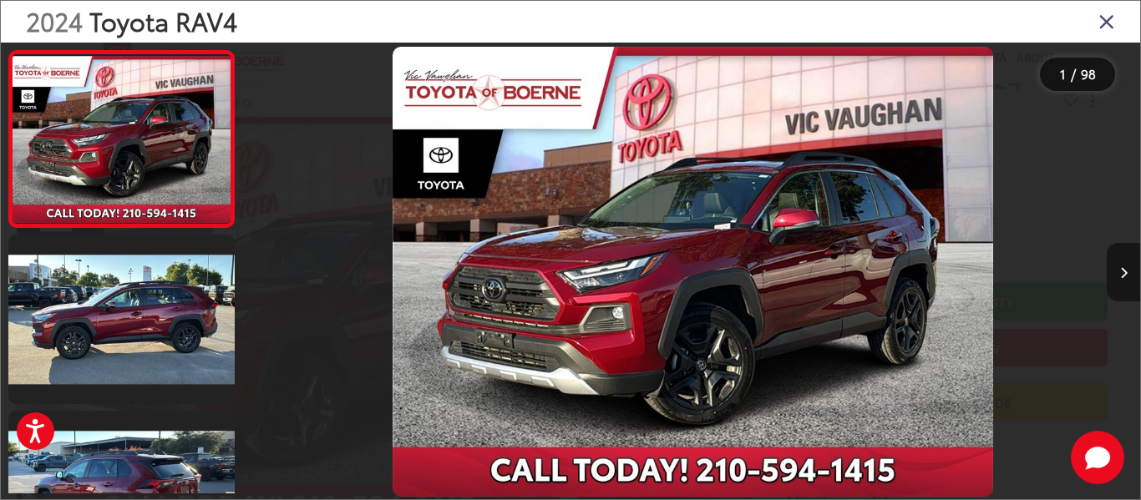
click at [1119, 262] on button "Next image" at bounding box center [1123, 272] width 33 height 58
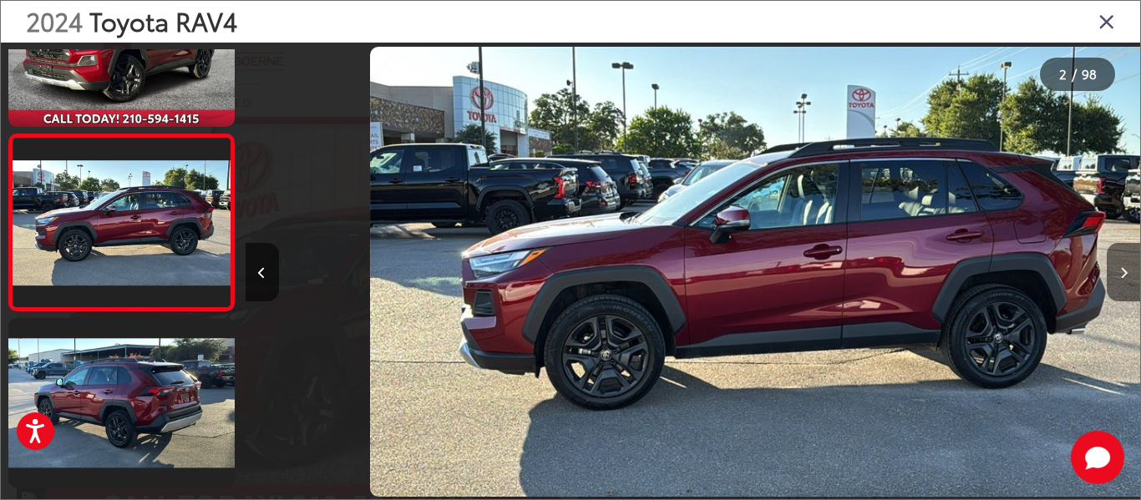
scroll to position [0, 894]
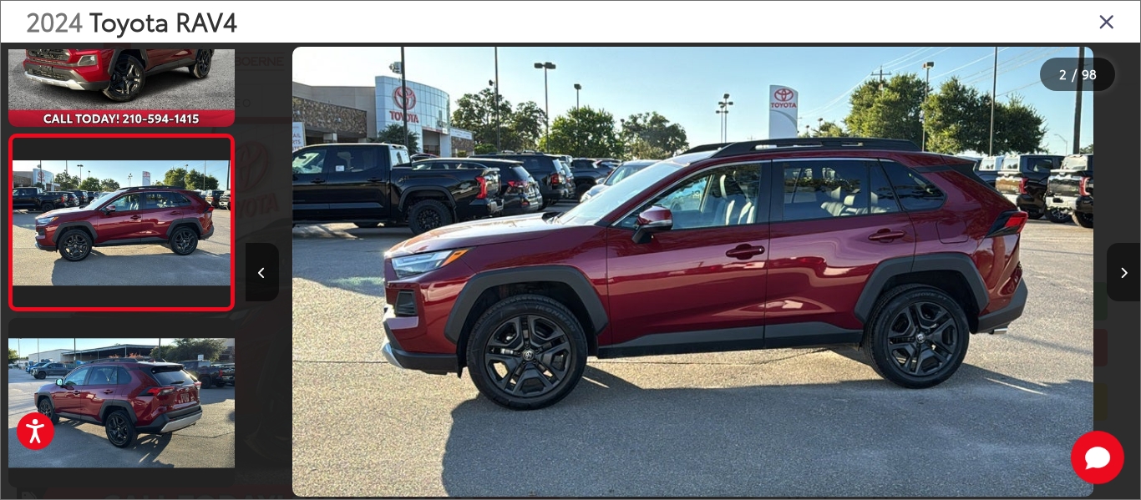
click at [1119, 262] on button "Next image" at bounding box center [1123, 272] width 33 height 58
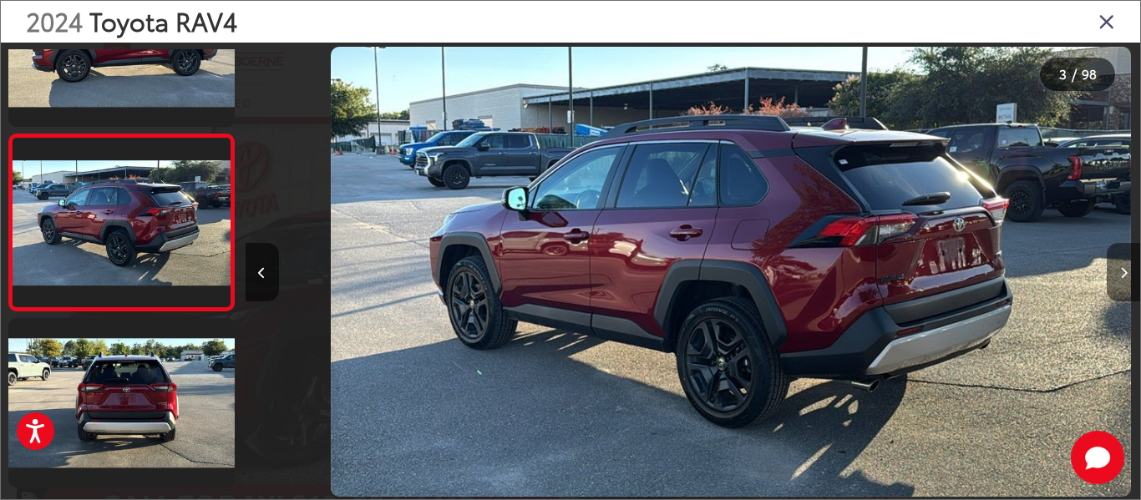
scroll to position [0, 1789]
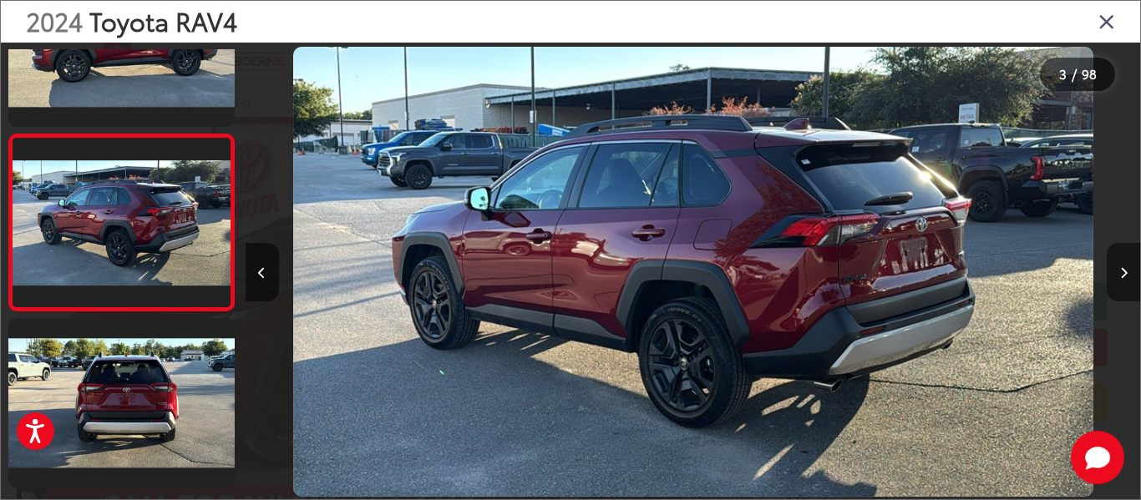
click at [1119, 262] on button "Next image" at bounding box center [1123, 272] width 33 height 58
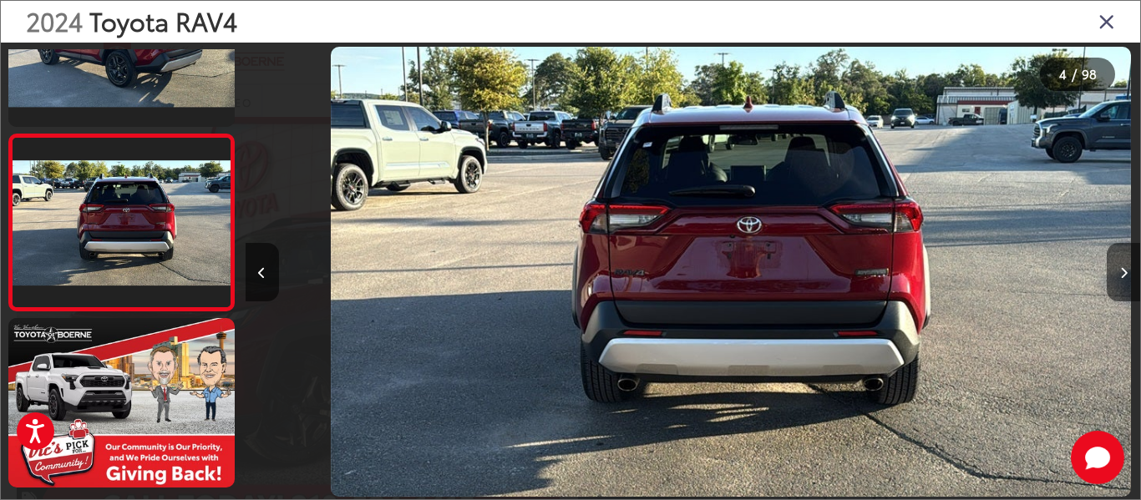
scroll to position [0, 2684]
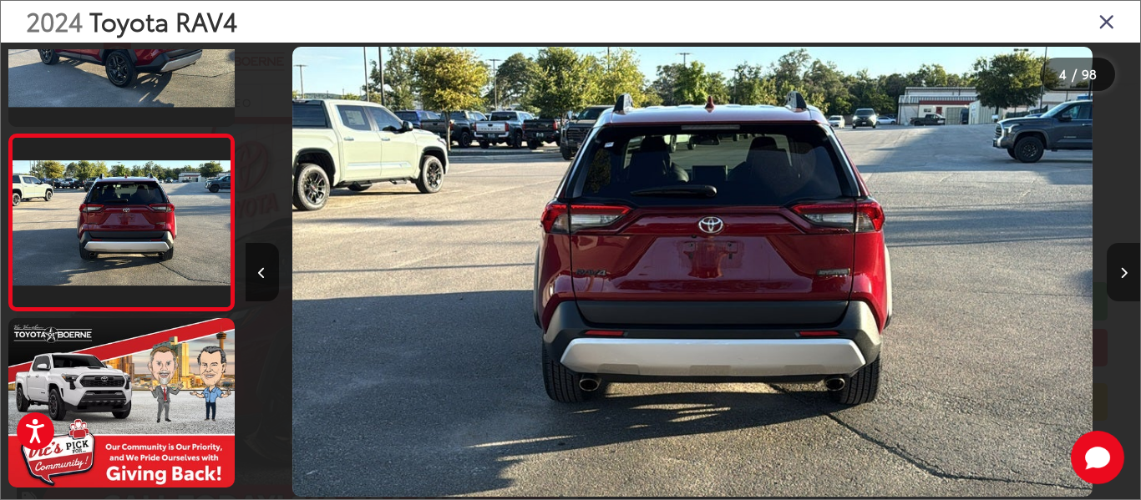
click at [1119, 262] on button "Next image" at bounding box center [1123, 272] width 33 height 58
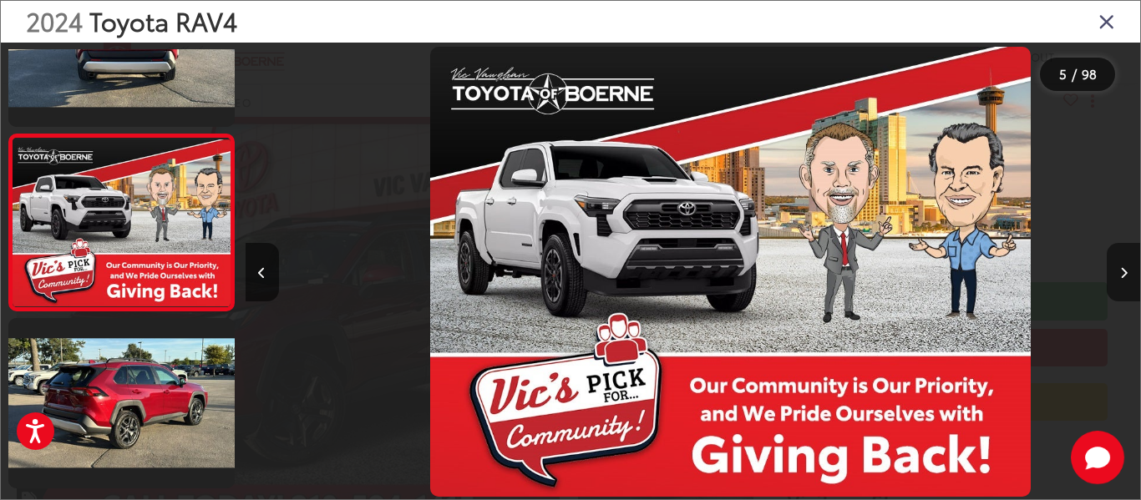
scroll to position [0, 3579]
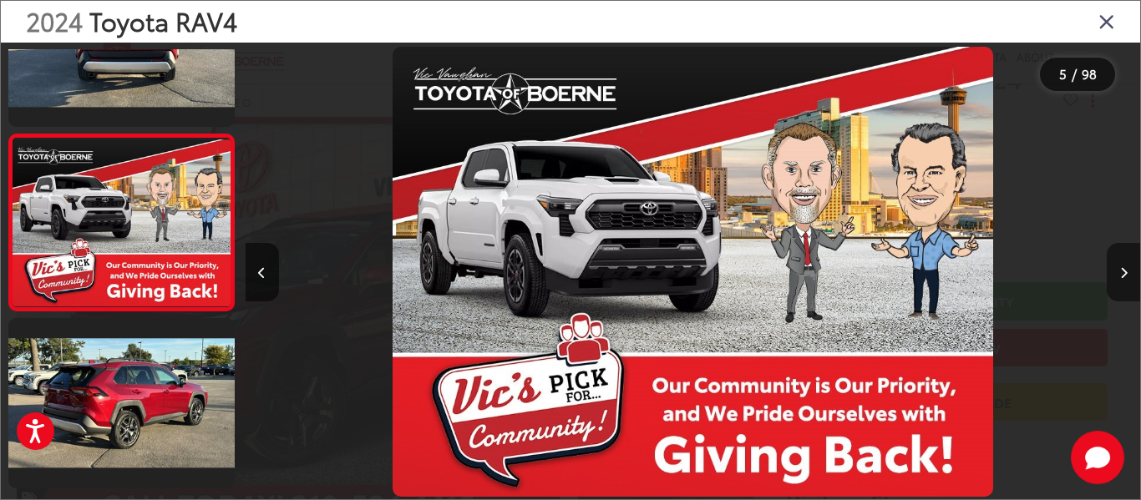
click at [1119, 262] on button "Next image" at bounding box center [1123, 272] width 33 height 58
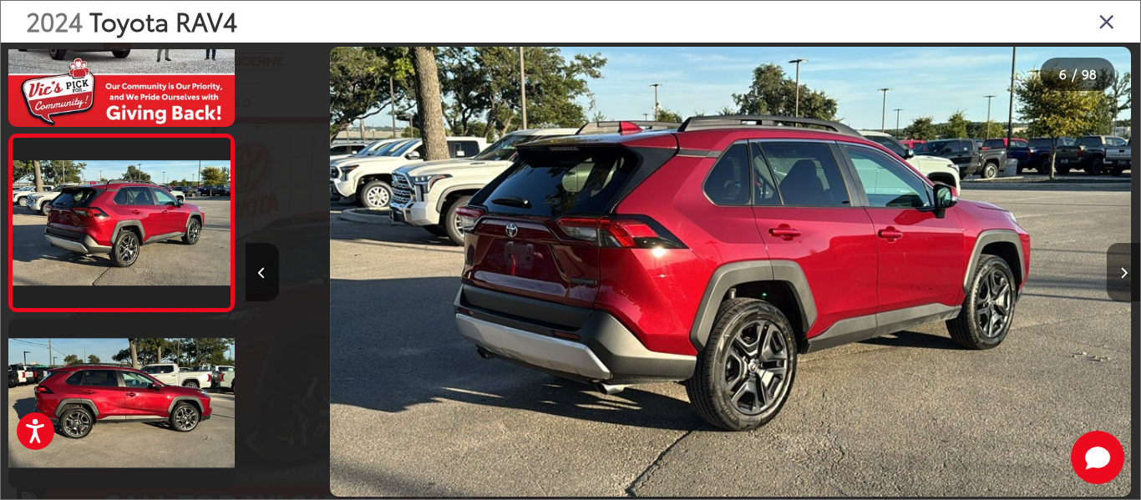
scroll to position [0, 4473]
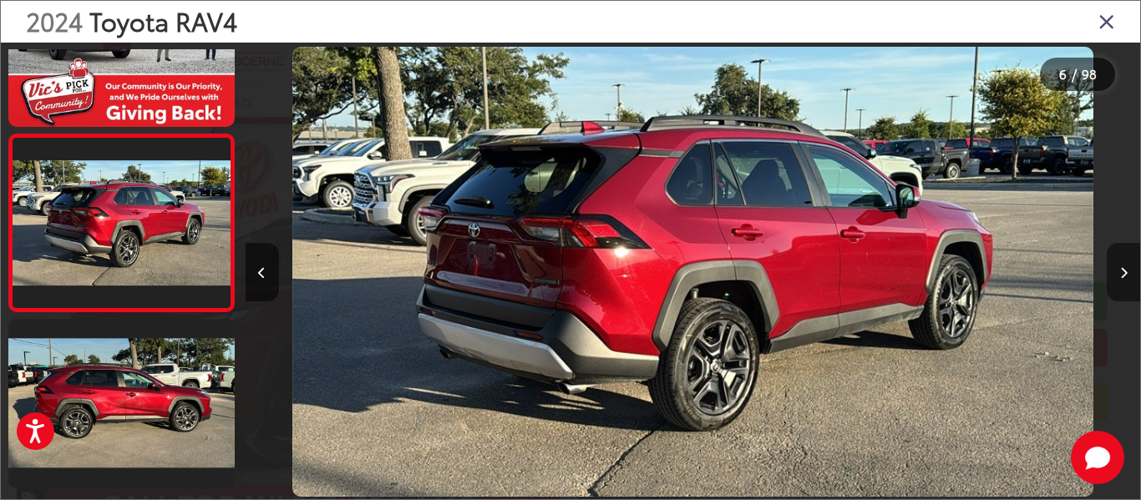
click at [1119, 262] on button "Next image" at bounding box center [1123, 272] width 33 height 58
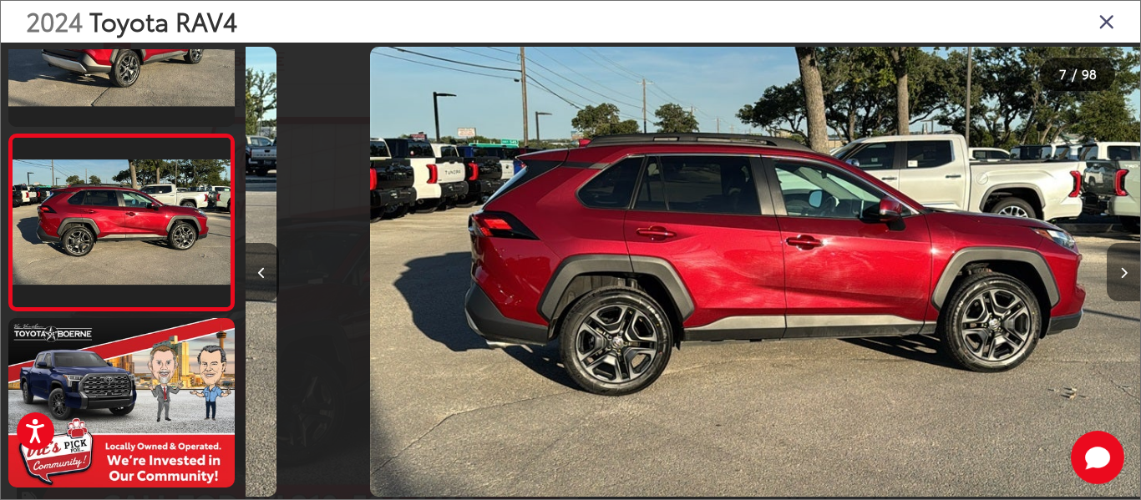
scroll to position [0, 5367]
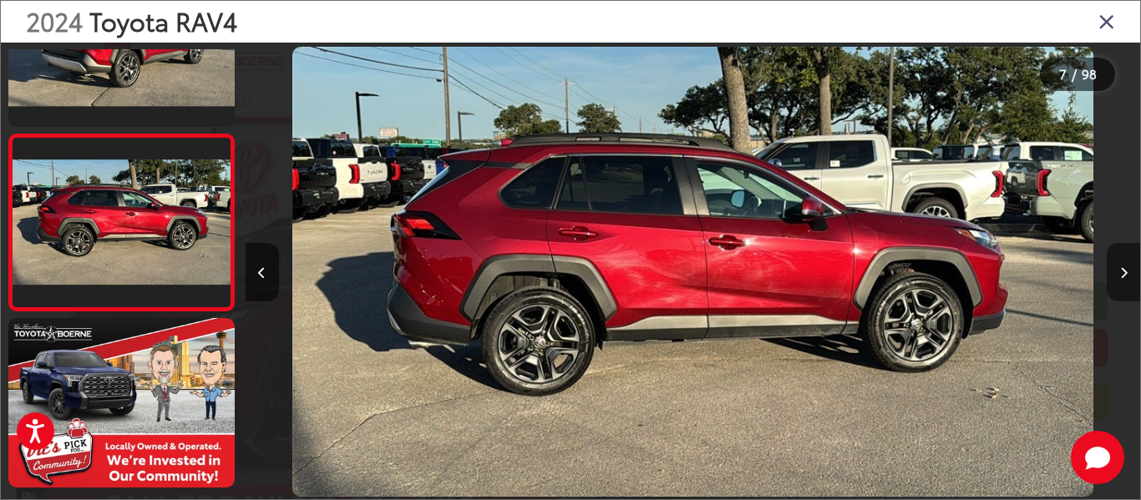
click at [1119, 262] on button "Next image" at bounding box center [1123, 272] width 33 height 58
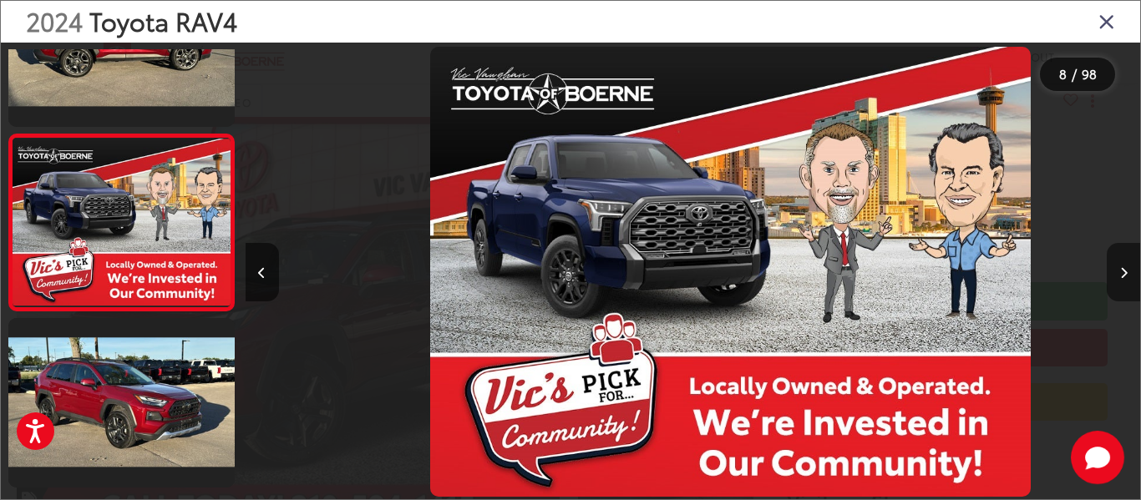
scroll to position [0, 6262]
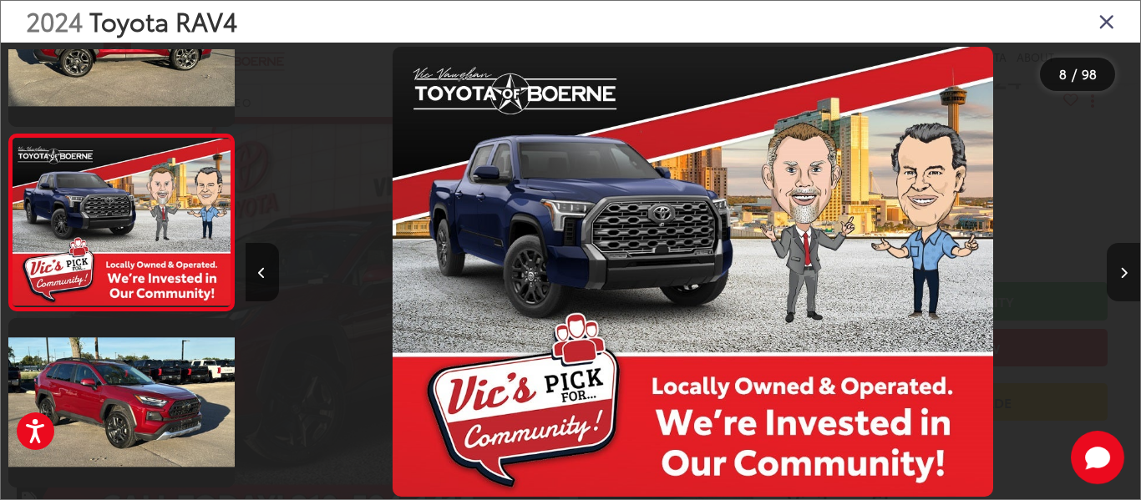
click at [1119, 262] on button "Next image" at bounding box center [1123, 272] width 33 height 58
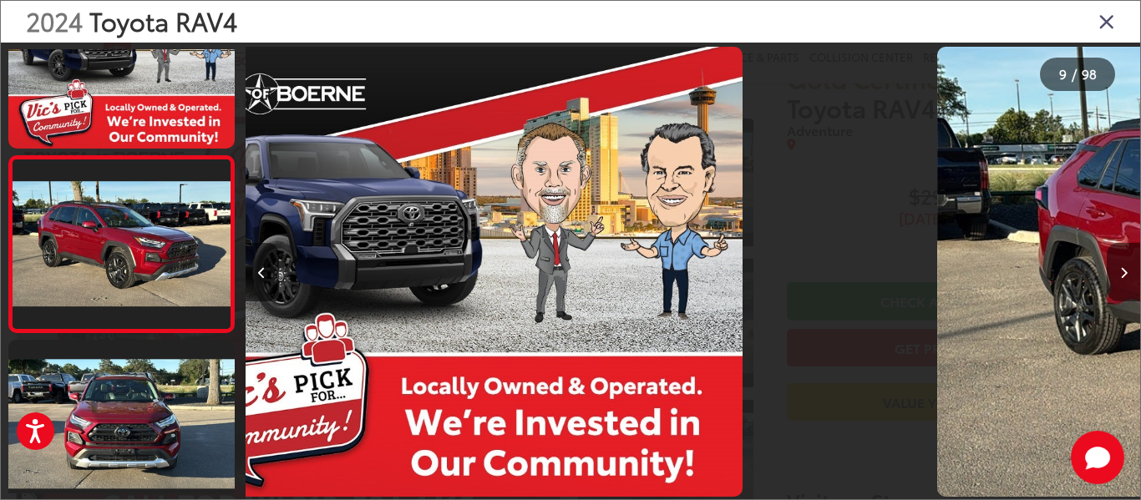
scroll to position [0, 0]
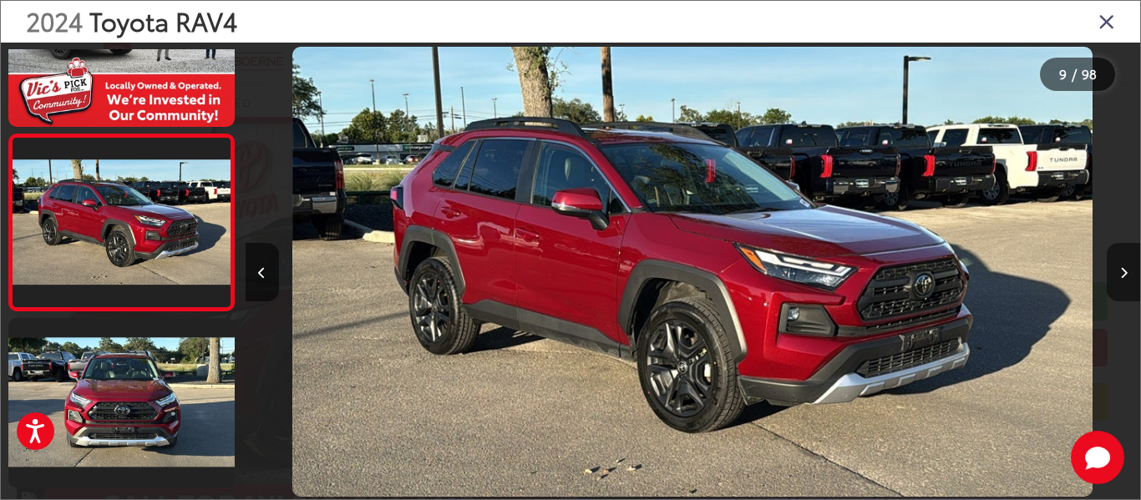
click at [1119, 262] on button "Next image" at bounding box center [1123, 272] width 33 height 58
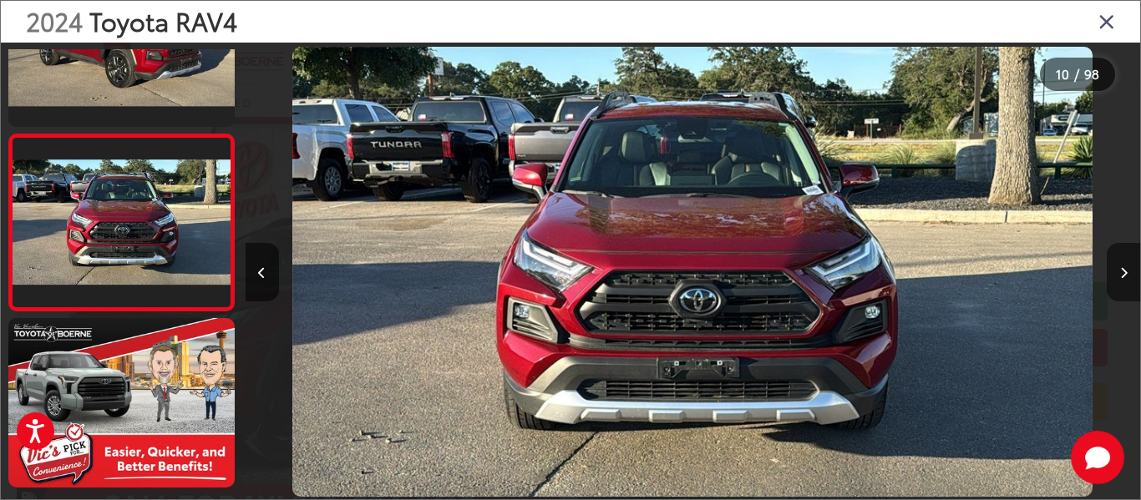
click at [1119, 262] on button "Next image" at bounding box center [1123, 272] width 33 height 58
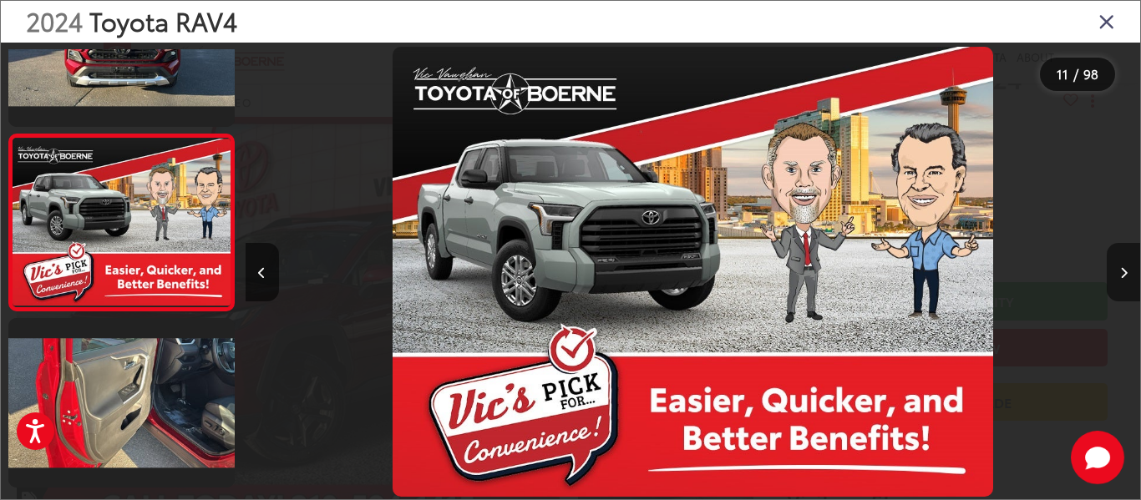
click at [1119, 262] on button "Next image" at bounding box center [1123, 272] width 33 height 58
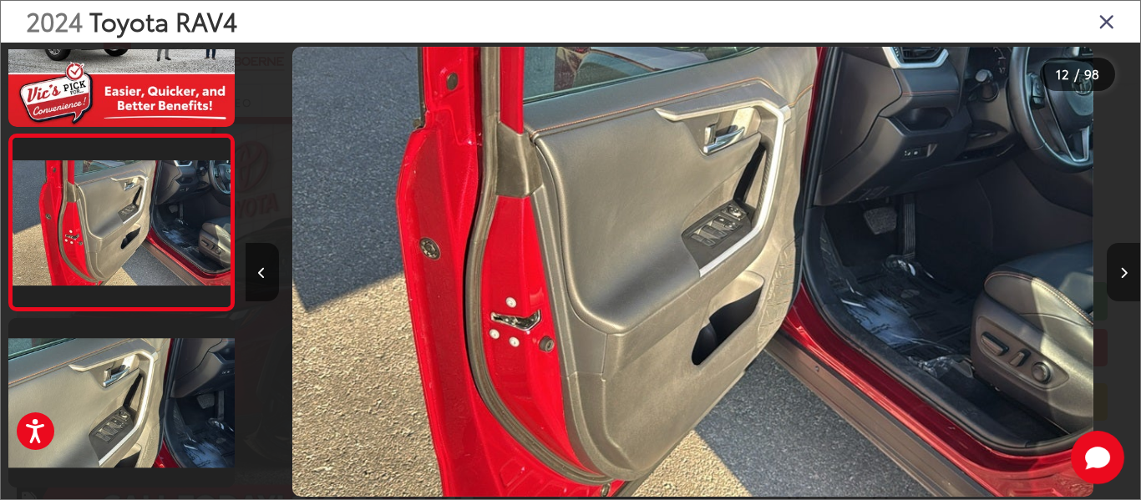
click at [1119, 262] on button "Next image" at bounding box center [1123, 272] width 33 height 58
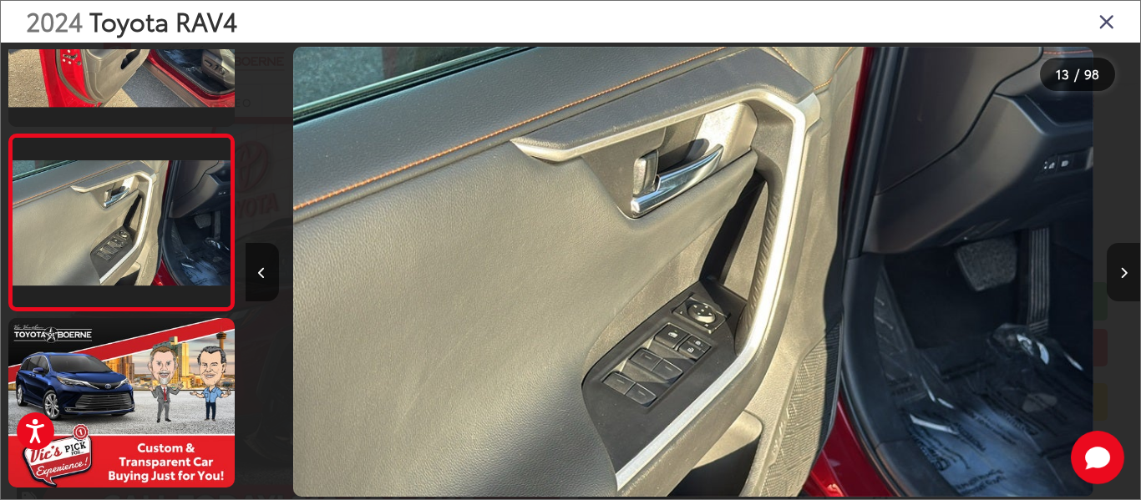
click at [1119, 262] on button "Next image" at bounding box center [1123, 272] width 33 height 58
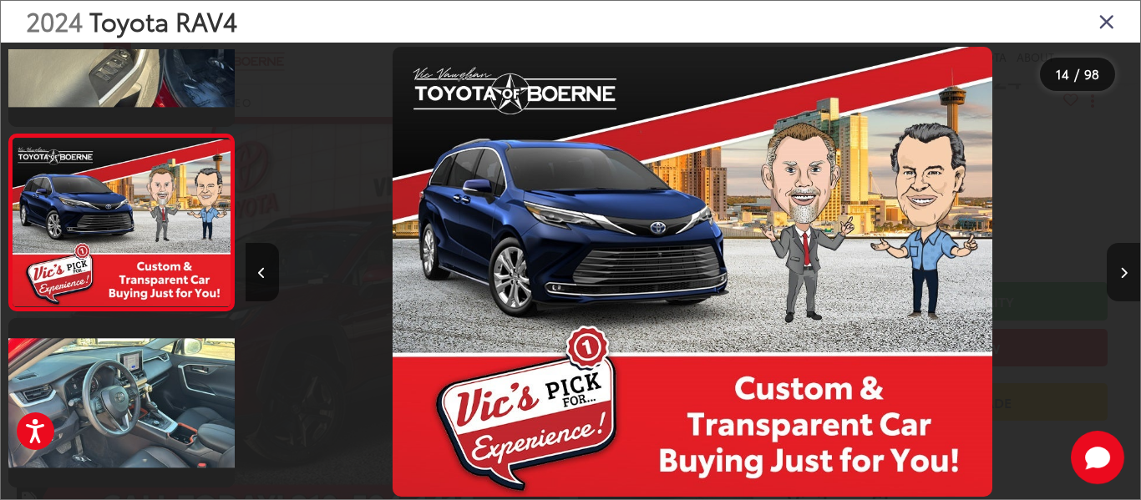
click at [1119, 262] on button "Next image" at bounding box center [1123, 272] width 33 height 58
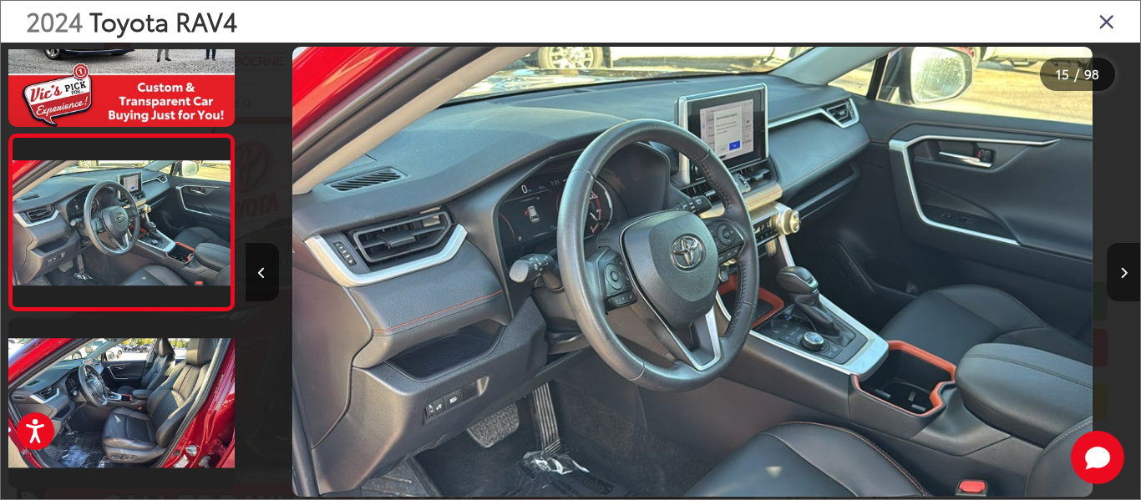
click at [1119, 262] on button "Next image" at bounding box center [1123, 272] width 33 height 58
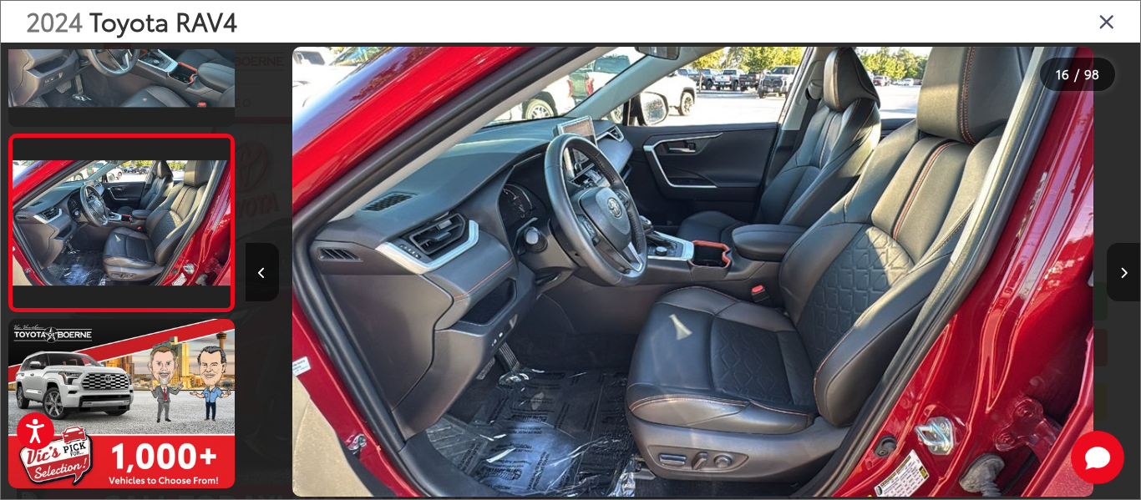
click at [1119, 263] on button "Next image" at bounding box center [1123, 272] width 33 height 58
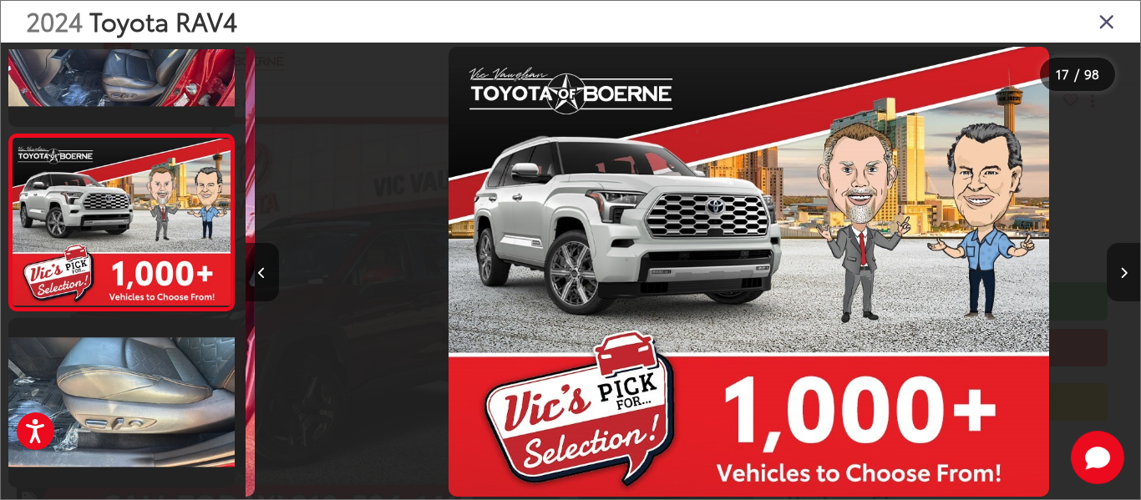
scroll to position [0, 14313]
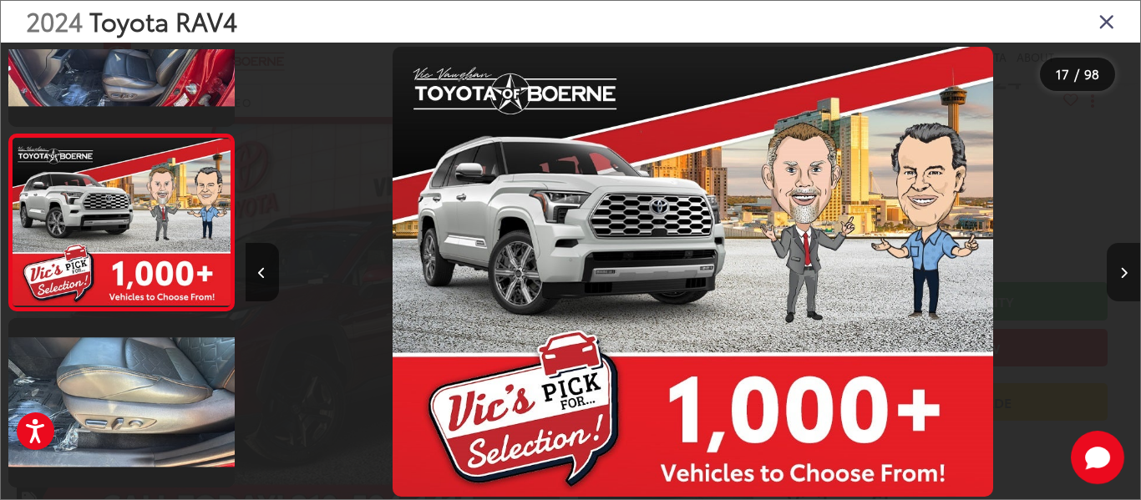
click at [1119, 263] on button "Next image" at bounding box center [1123, 272] width 33 height 58
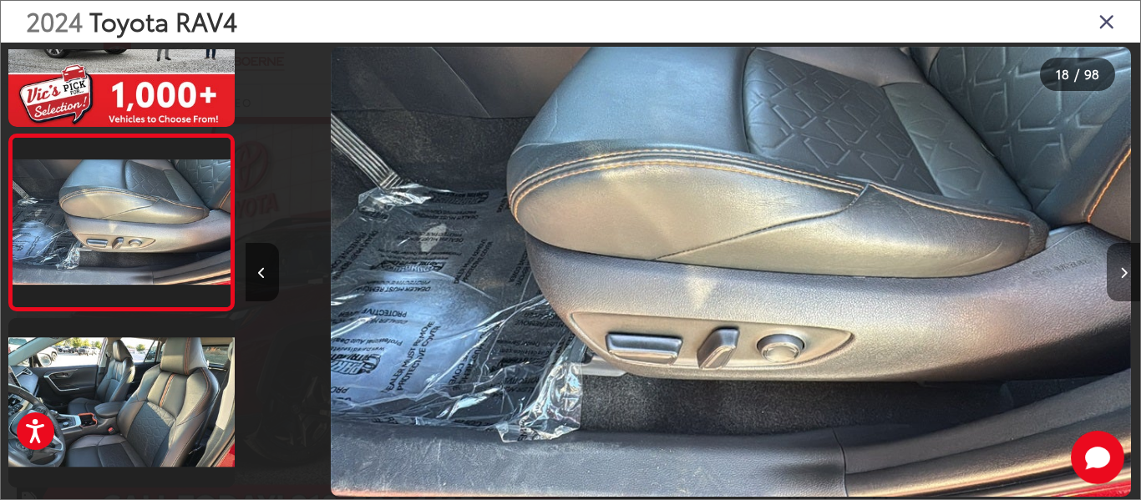
scroll to position [0, 15208]
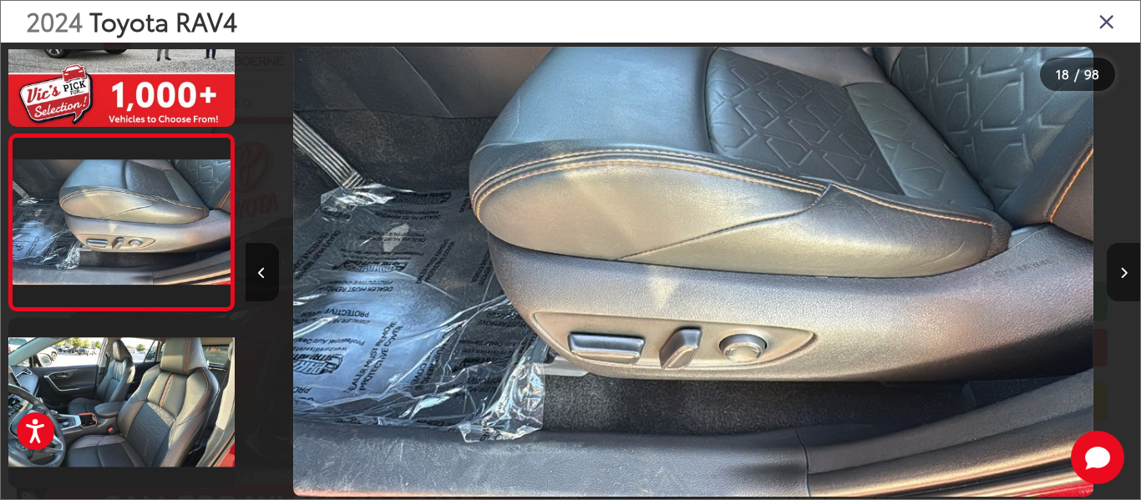
click at [1119, 263] on button "Next image" at bounding box center [1123, 272] width 33 height 58
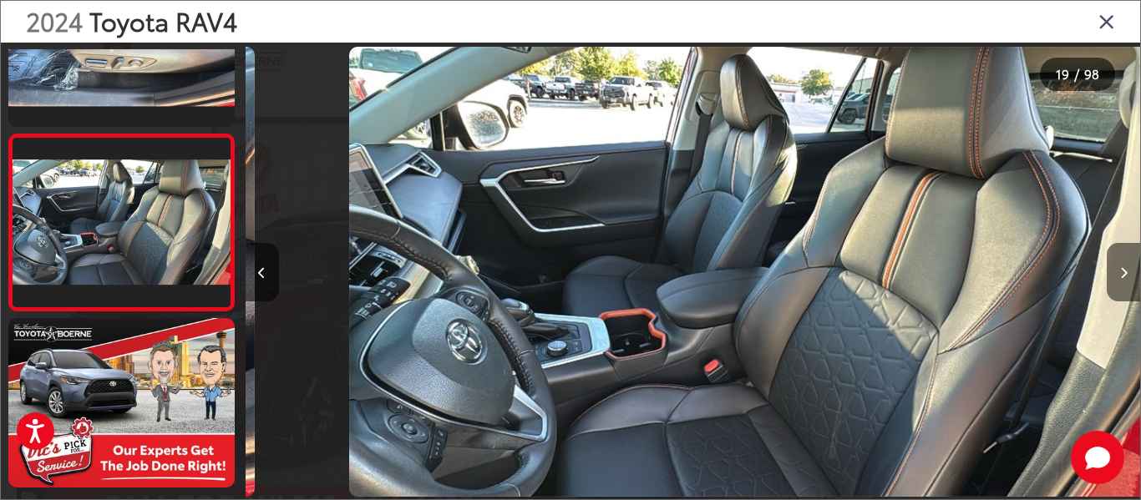
scroll to position [0, 16103]
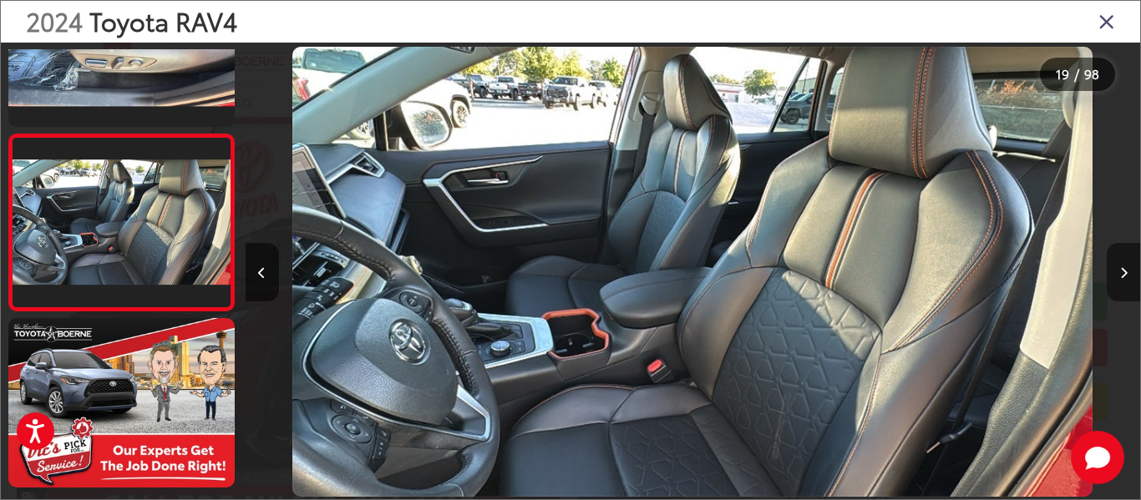
click at [1119, 263] on button "Next image" at bounding box center [1123, 272] width 33 height 58
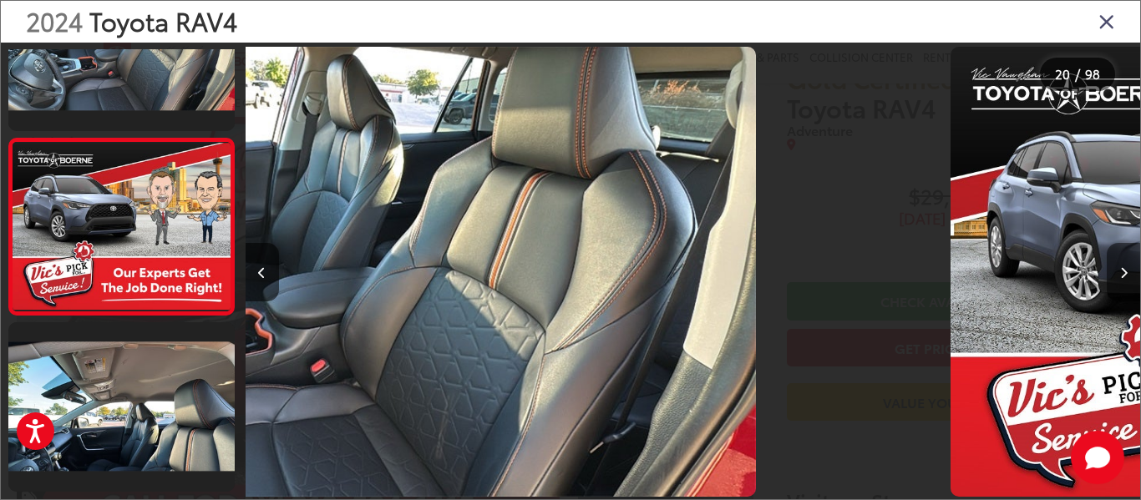
scroll to position [3266, 0]
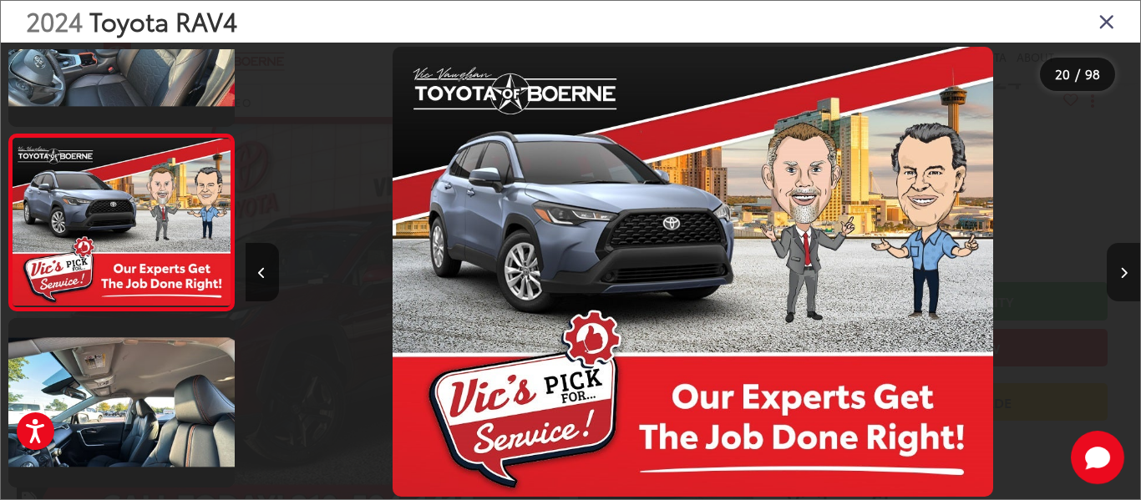
click at [1119, 263] on button "Next image" at bounding box center [1123, 272] width 33 height 58
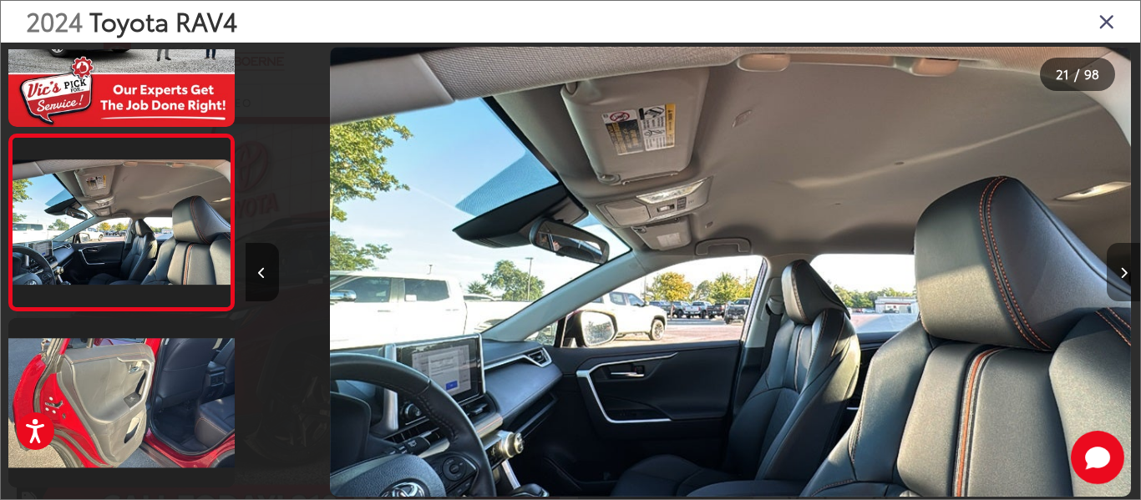
scroll to position [0, 17892]
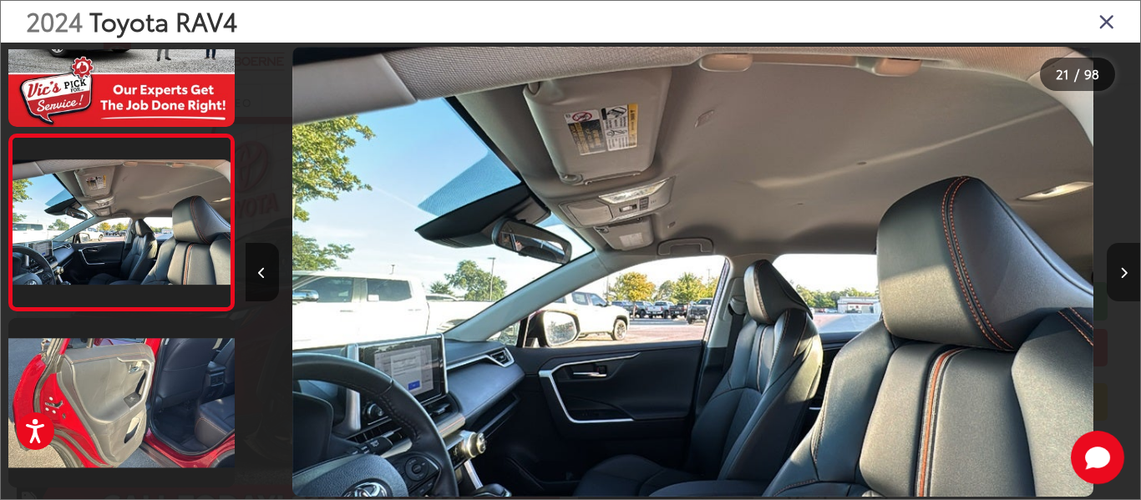
click at [1119, 263] on button "Next image" at bounding box center [1123, 272] width 33 height 58
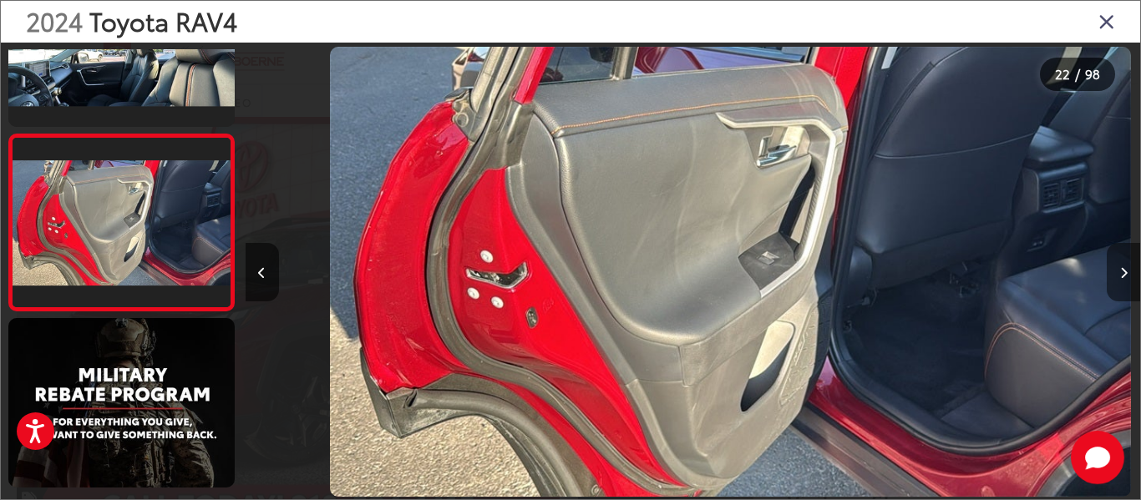
scroll to position [0, 18786]
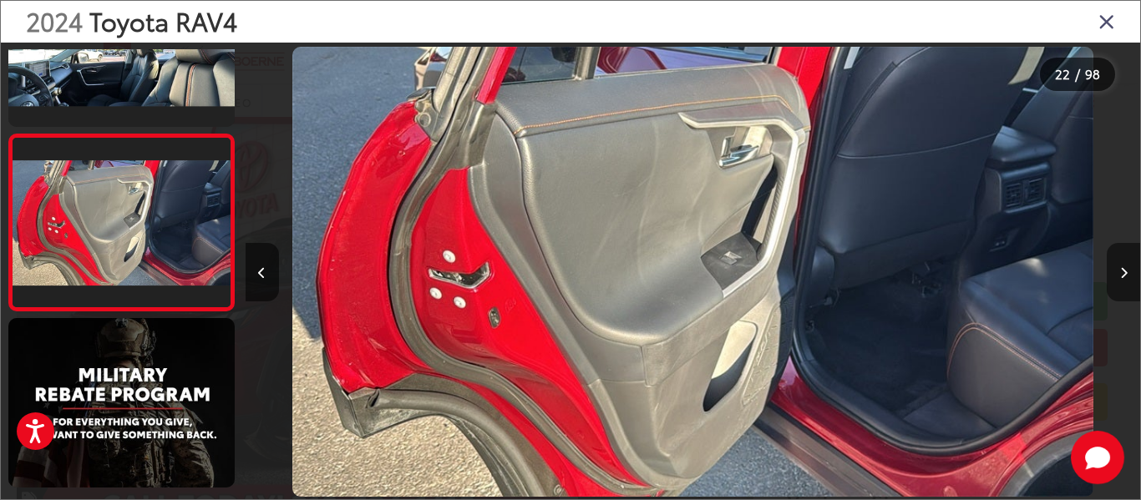
click at [1119, 263] on button "Next image" at bounding box center [1123, 272] width 33 height 58
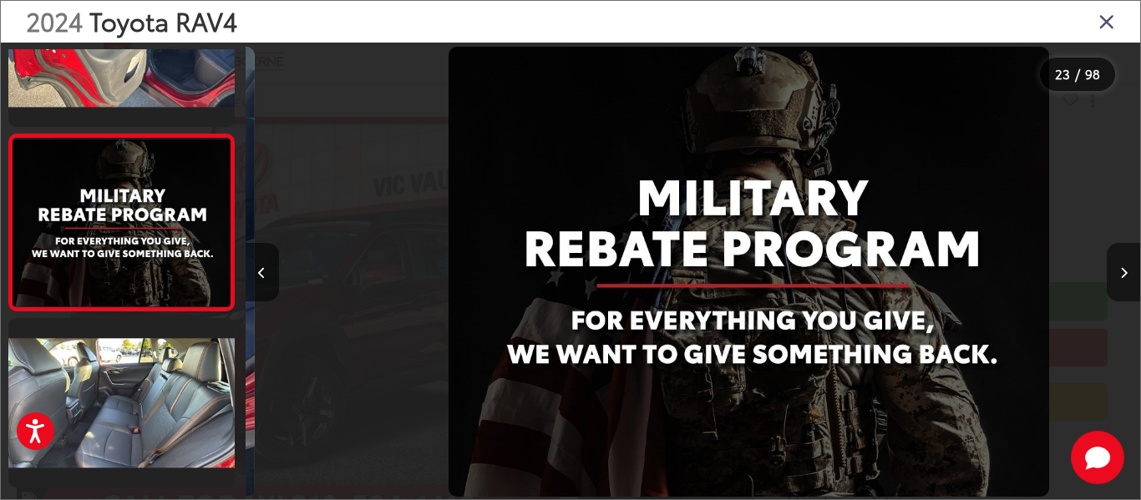
scroll to position [0, 19681]
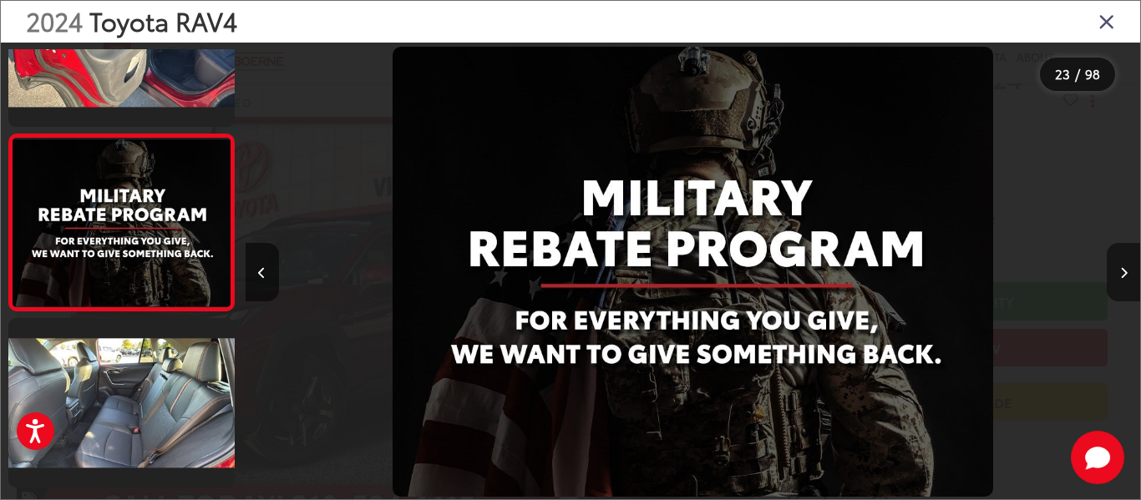
click at [1119, 263] on button "Next image" at bounding box center [1123, 272] width 33 height 58
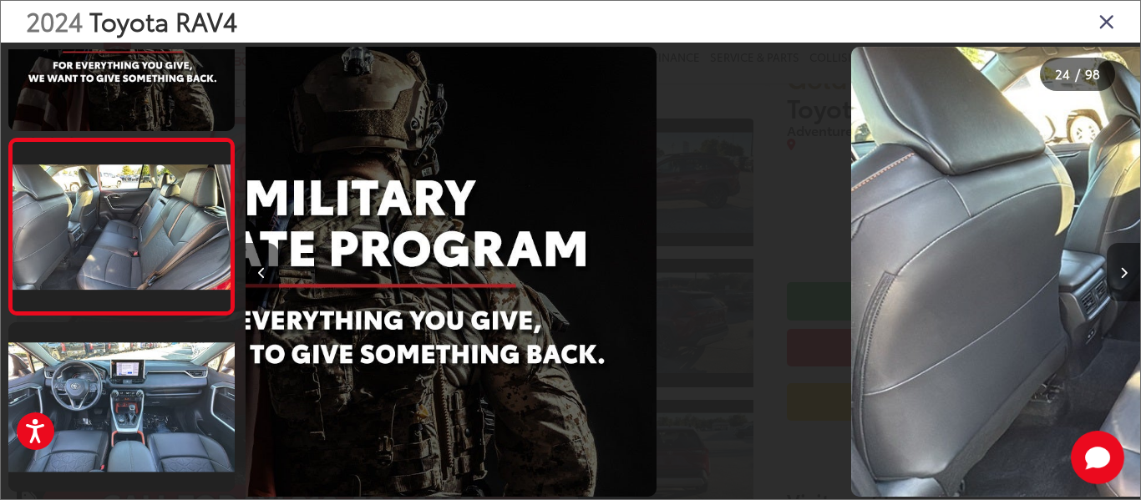
scroll to position [3971, 0]
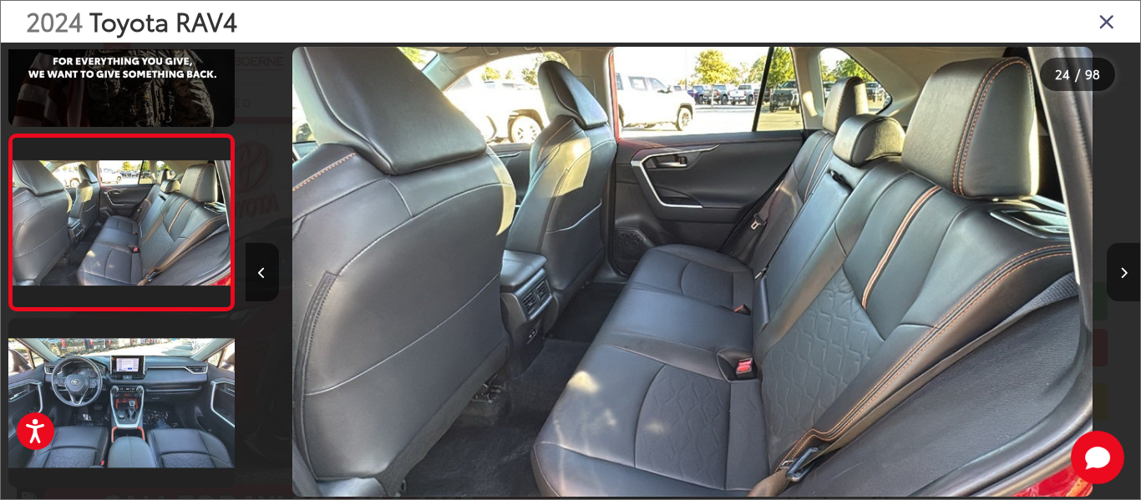
click at [1119, 263] on button "Next image" at bounding box center [1123, 272] width 33 height 58
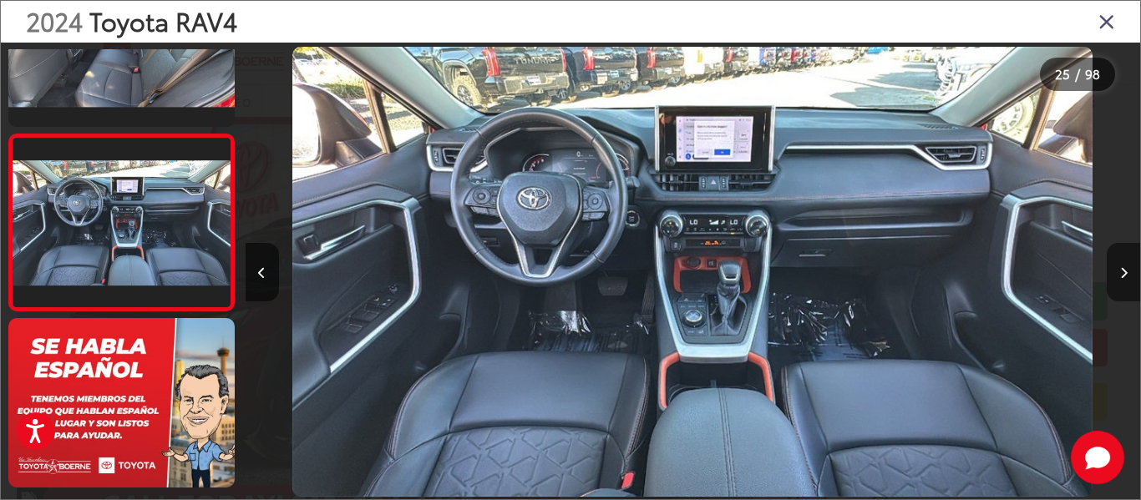
click at [1119, 263] on button "Next image" at bounding box center [1123, 272] width 33 height 58
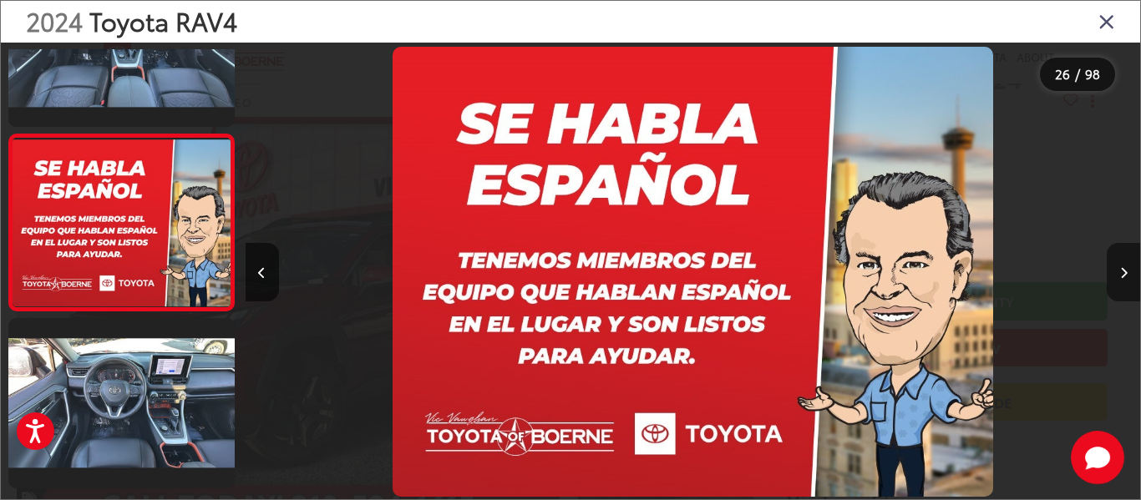
click at [1119, 263] on button "Next image" at bounding box center [1123, 272] width 33 height 58
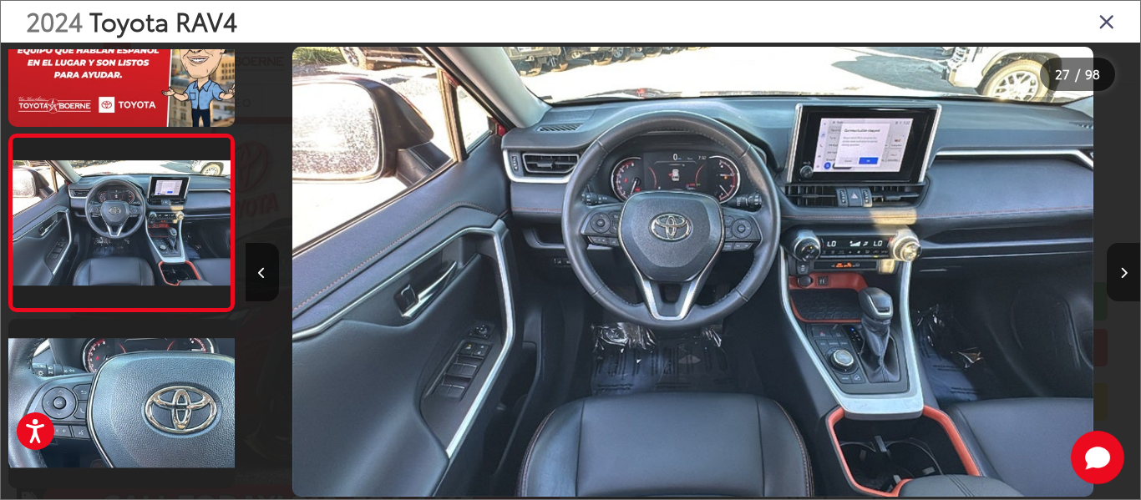
click at [1119, 263] on button "Next image" at bounding box center [1123, 272] width 33 height 58
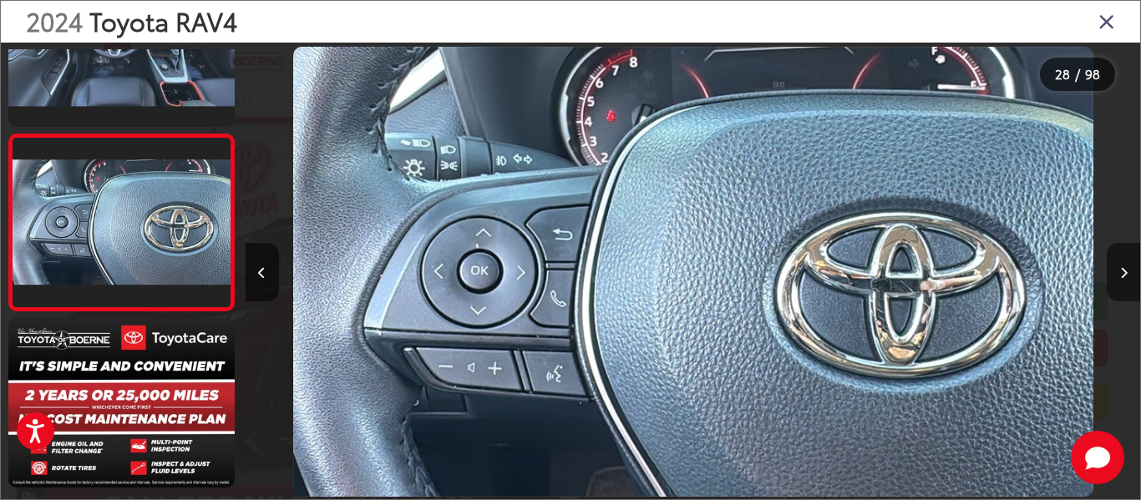
click at [1119, 263] on button "Next image" at bounding box center [1123, 272] width 33 height 58
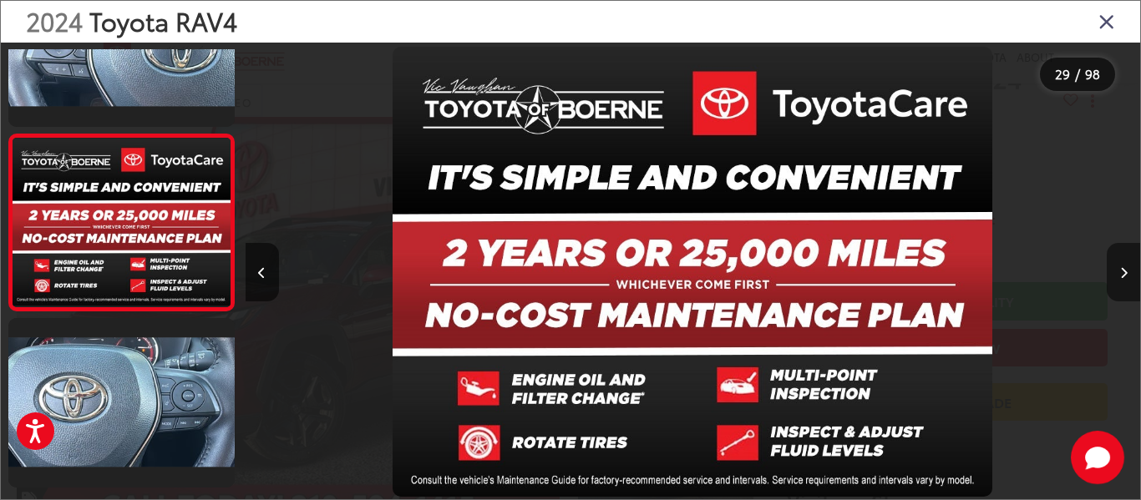
click at [1119, 263] on button "Next image" at bounding box center [1123, 272] width 33 height 58
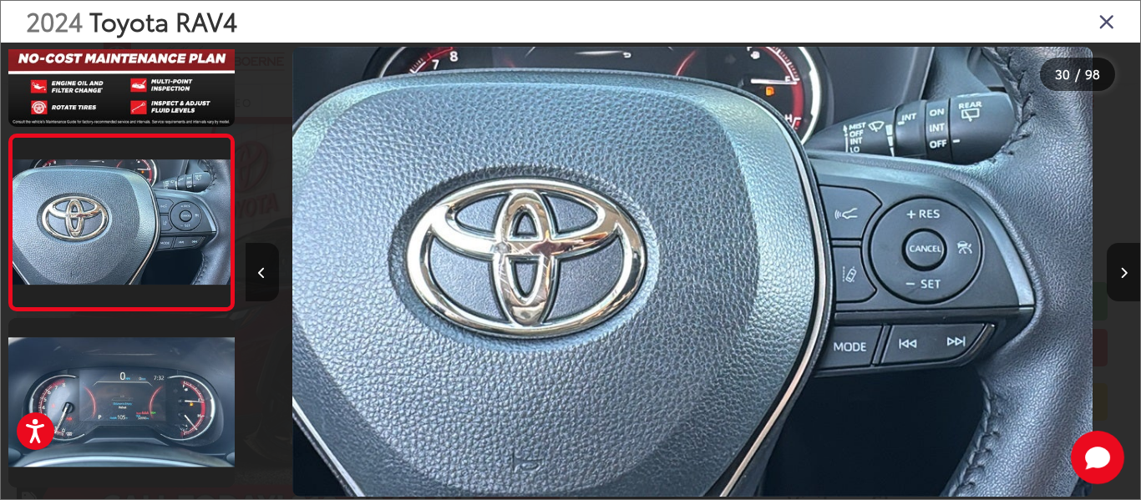
click at [261, 263] on button "Previous image" at bounding box center [262, 272] width 33 height 58
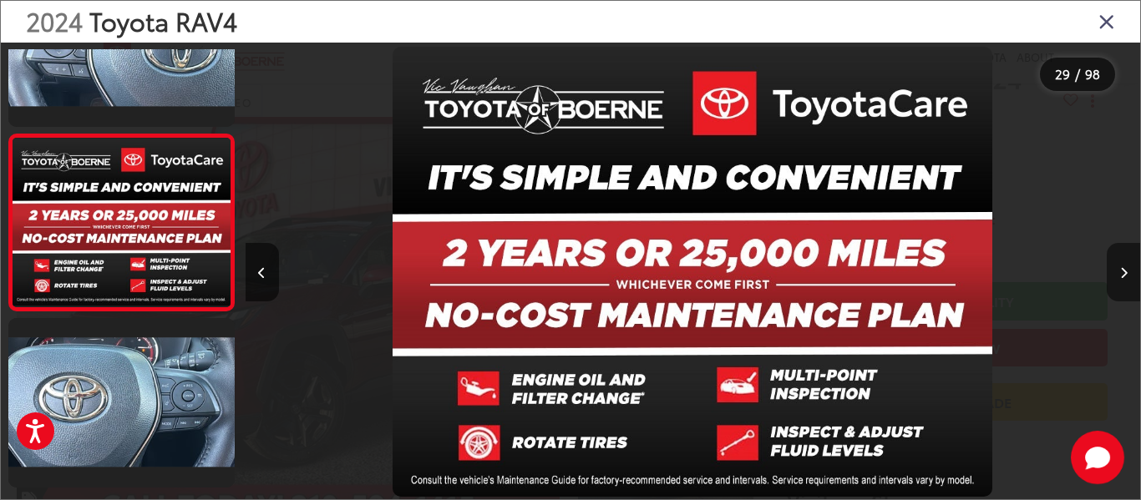
click at [1132, 269] on button "Next image" at bounding box center [1123, 272] width 33 height 58
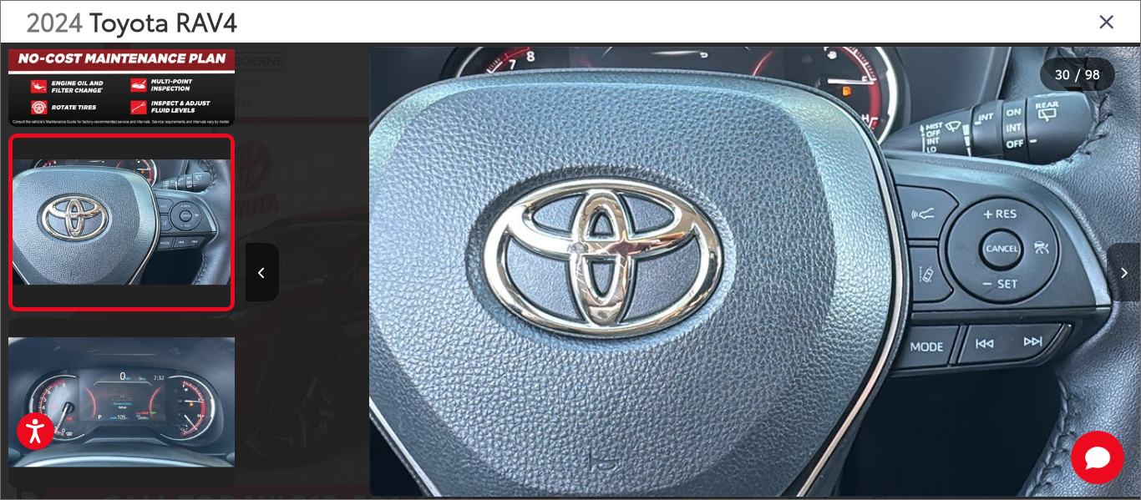
scroll to position [0, 25943]
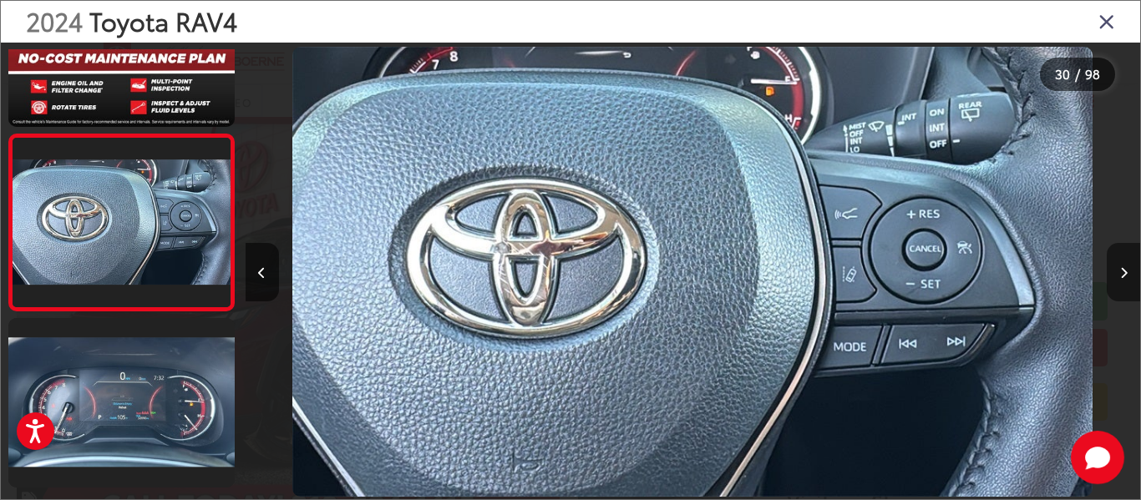
click at [1132, 269] on button "Next image" at bounding box center [1123, 272] width 33 height 58
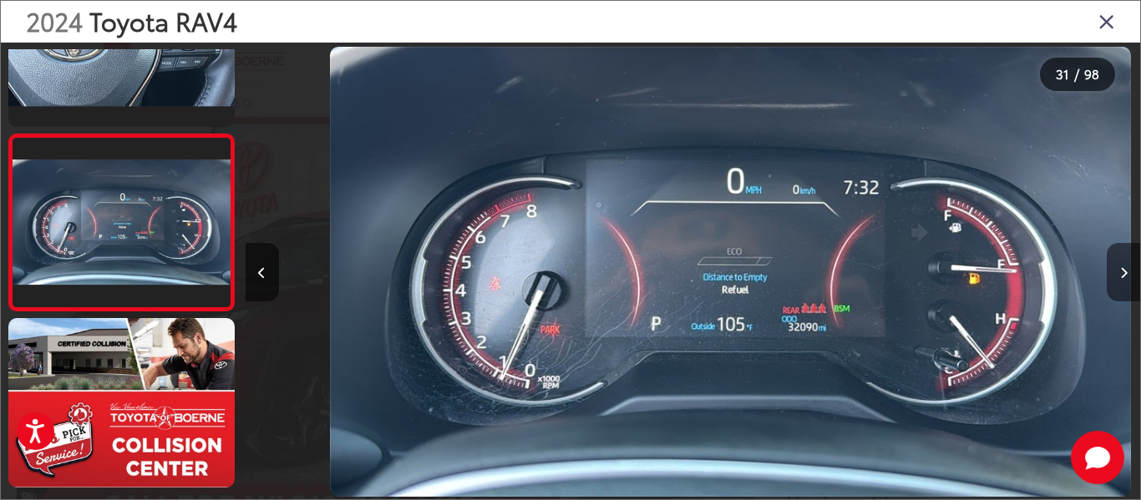
scroll to position [0, 26838]
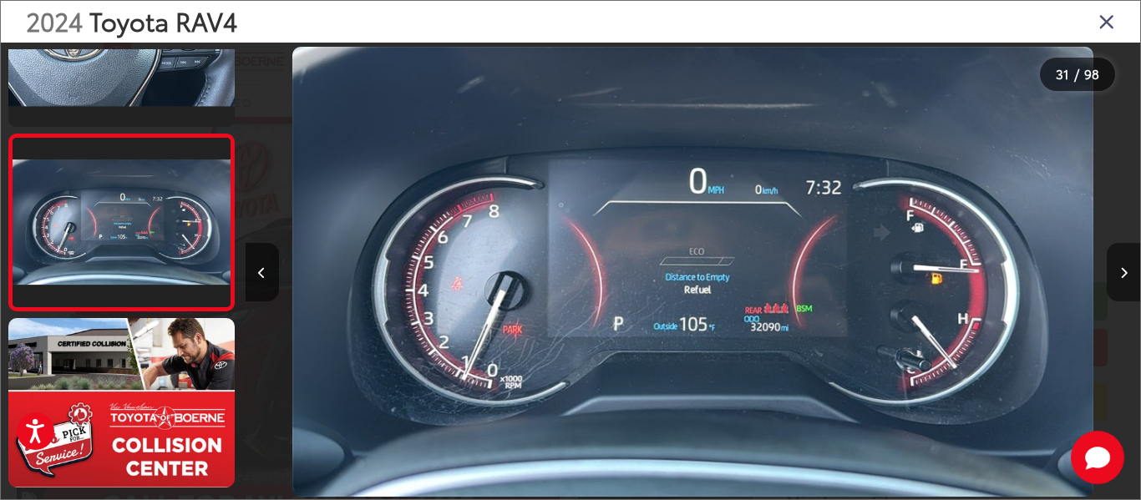
click at [1132, 269] on button "Next image" at bounding box center [1123, 272] width 33 height 58
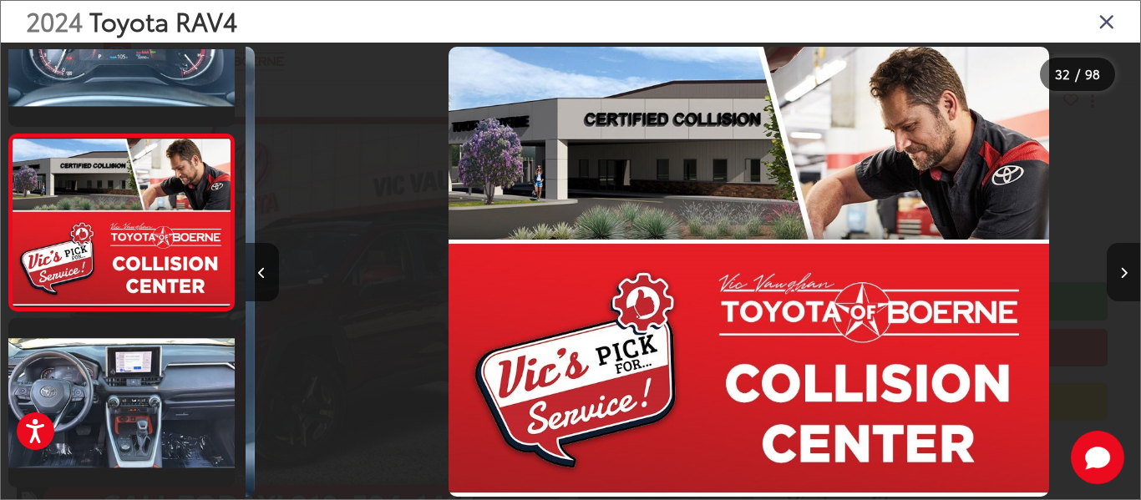
scroll to position [0, 27732]
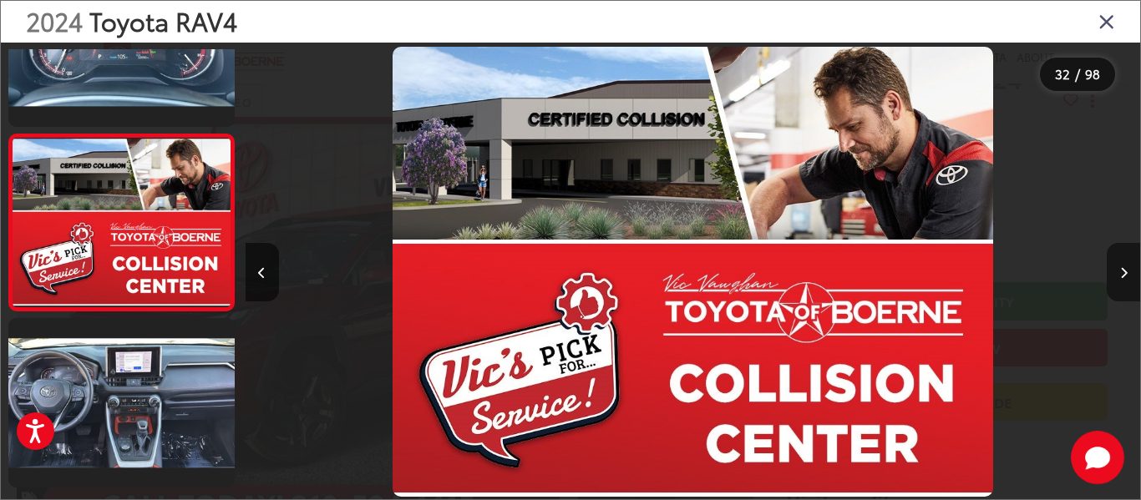
click at [1132, 269] on button "Next image" at bounding box center [1123, 272] width 33 height 58
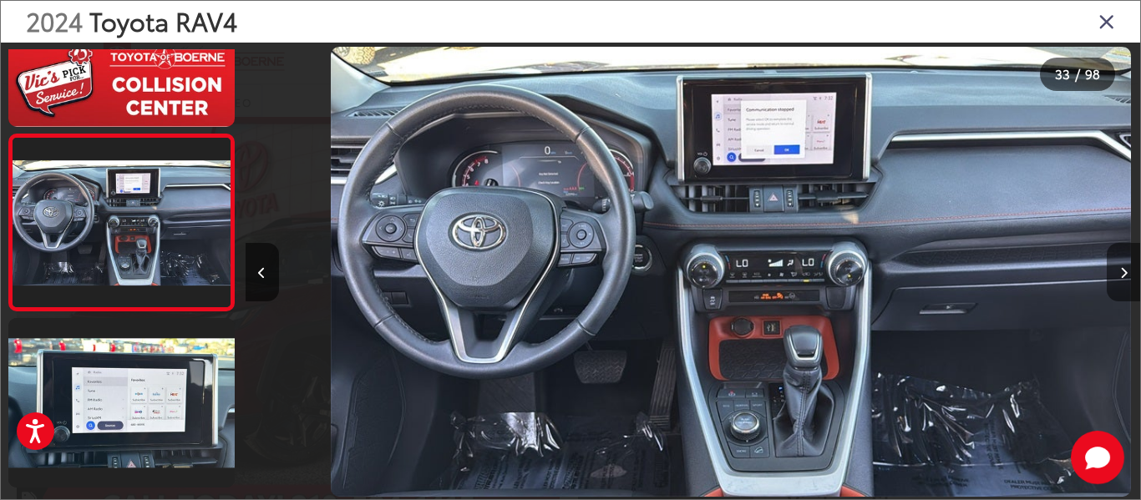
scroll to position [0, 28628]
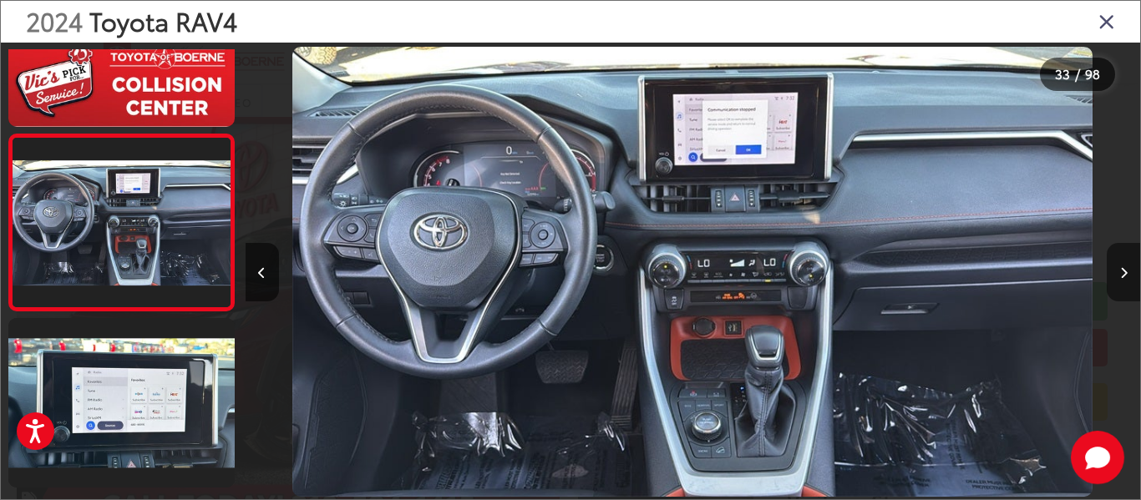
click at [1132, 269] on button "Next image" at bounding box center [1123, 272] width 33 height 58
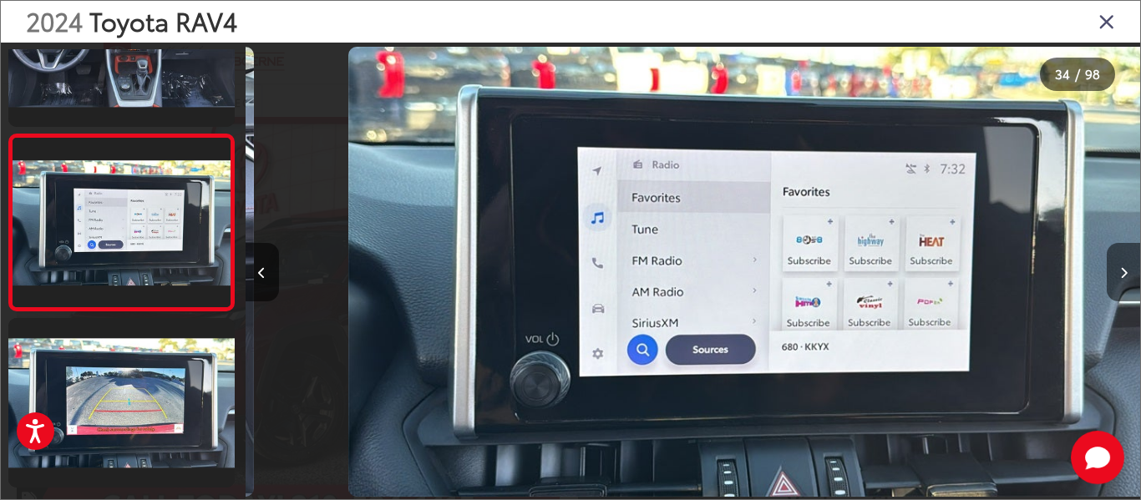
scroll to position [0, 29522]
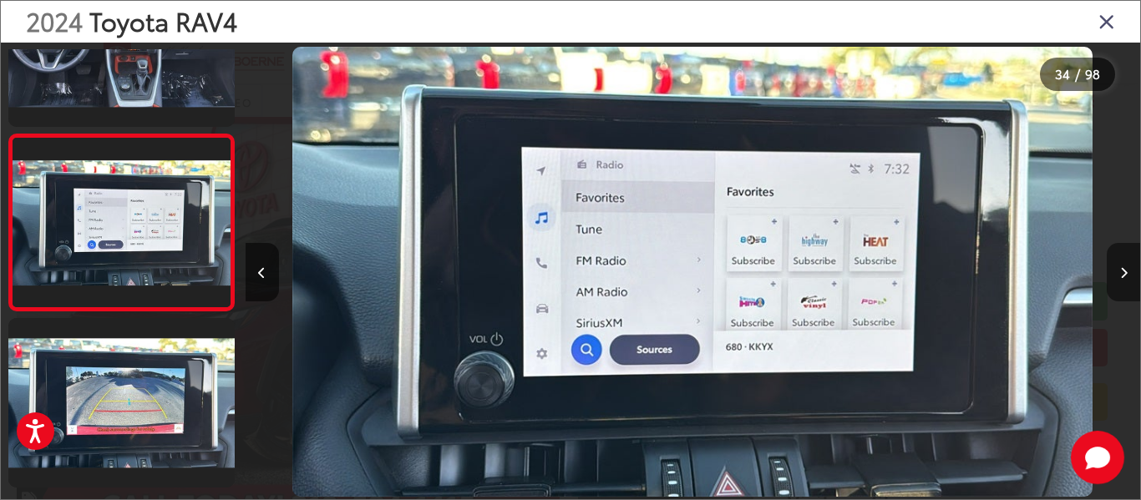
click at [1132, 269] on button "Next image" at bounding box center [1123, 272] width 33 height 58
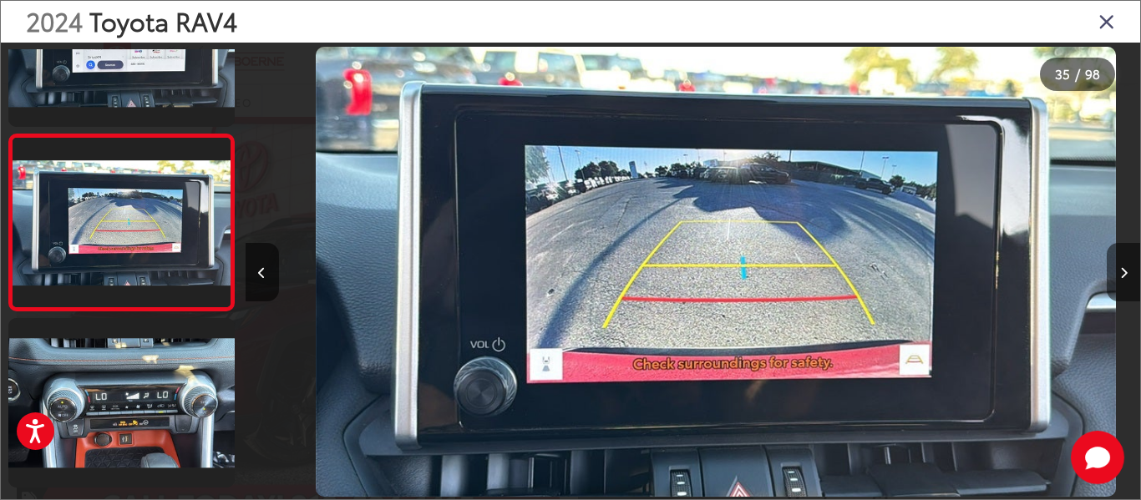
scroll to position [0, 30416]
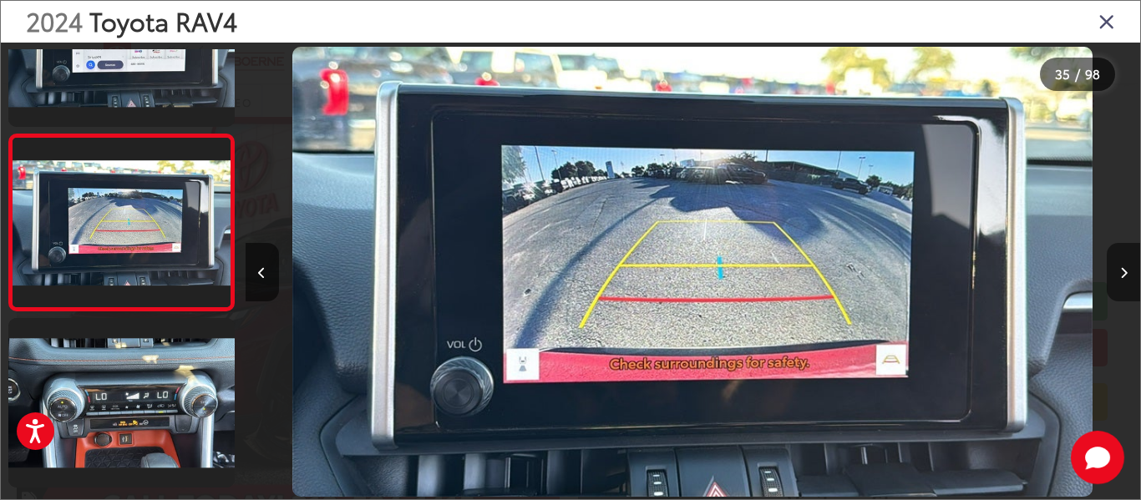
click at [1132, 269] on button "Next image" at bounding box center [1123, 272] width 33 height 58
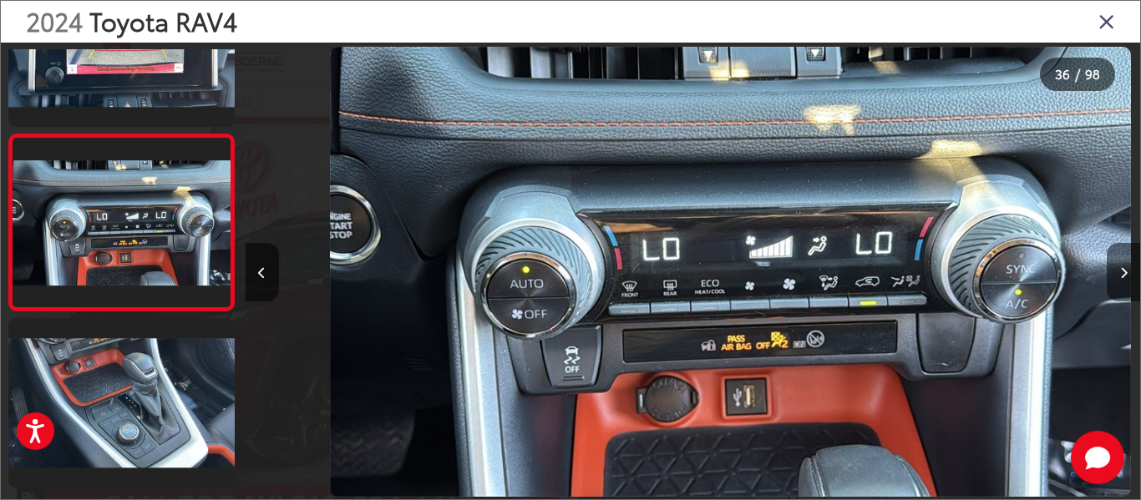
scroll to position [0, 31311]
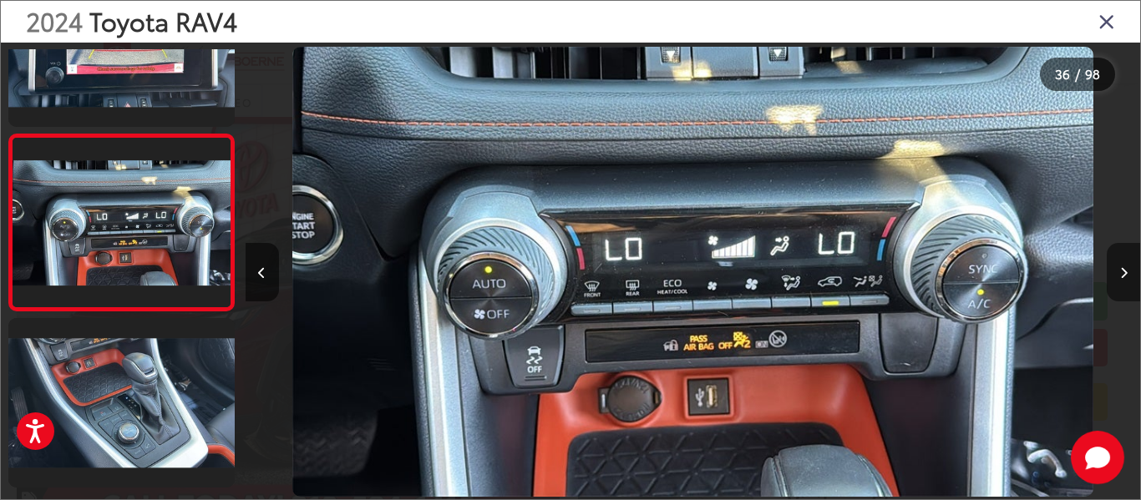
click at [1132, 269] on button "Next image" at bounding box center [1123, 272] width 33 height 58
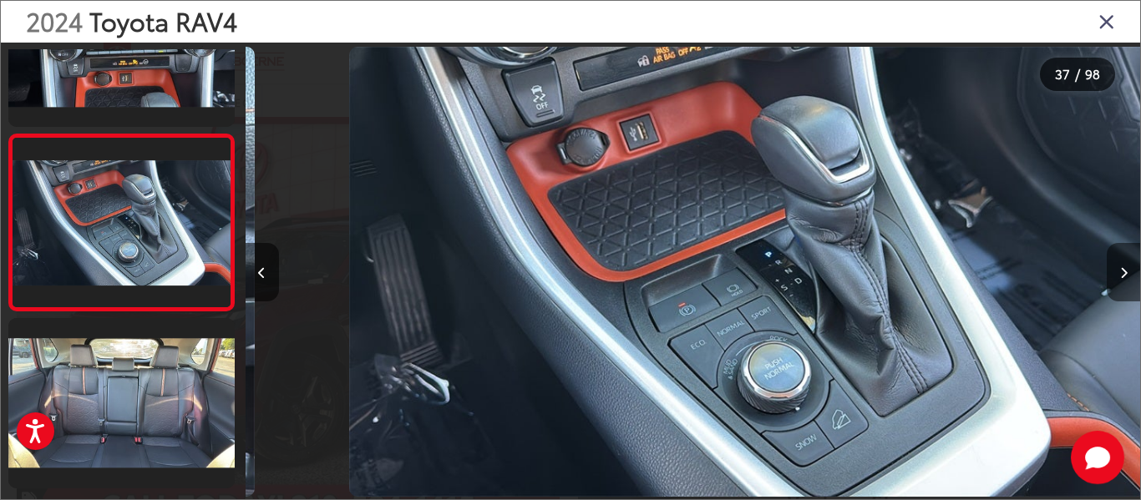
scroll to position [0, 32205]
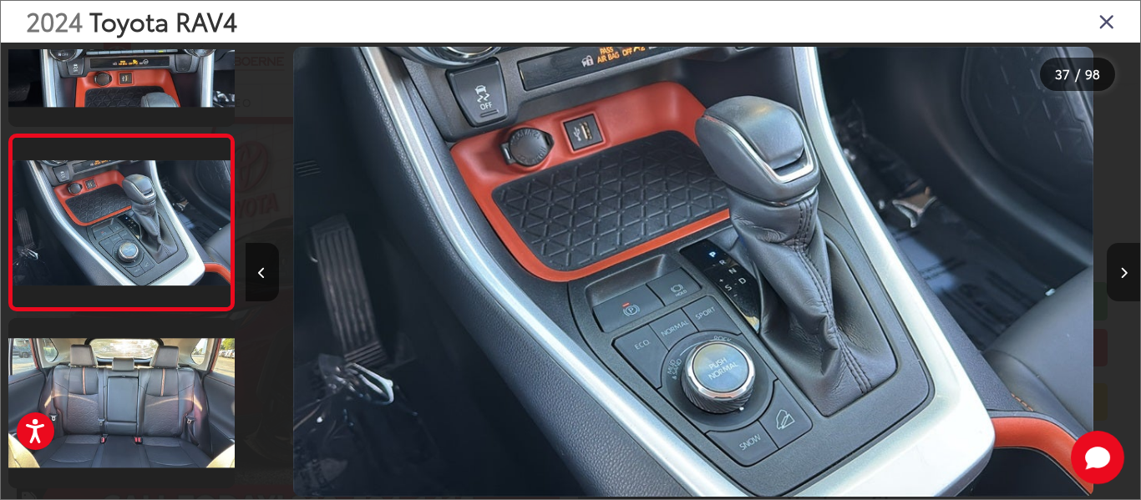
click at [1132, 269] on button "Next image" at bounding box center [1123, 272] width 33 height 58
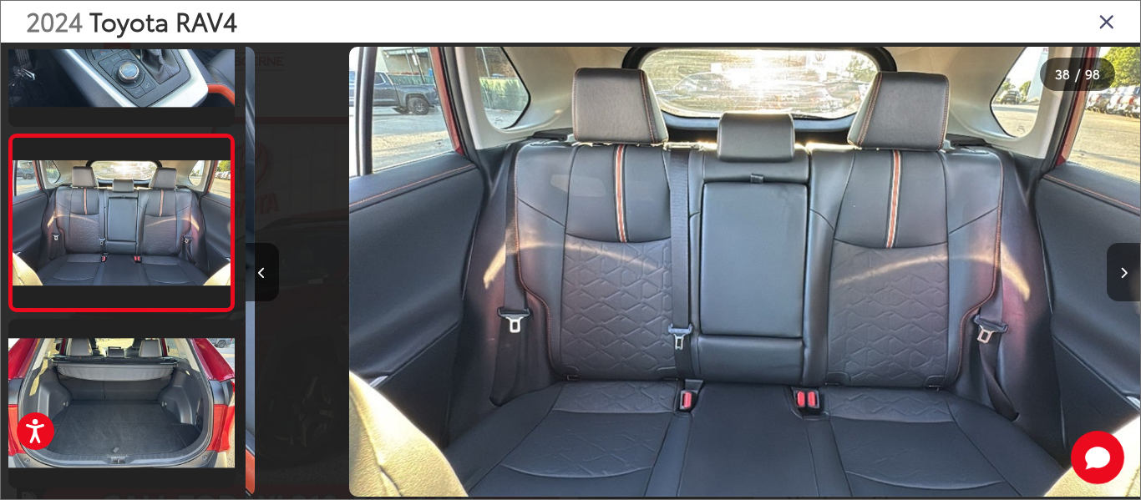
scroll to position [0, 33101]
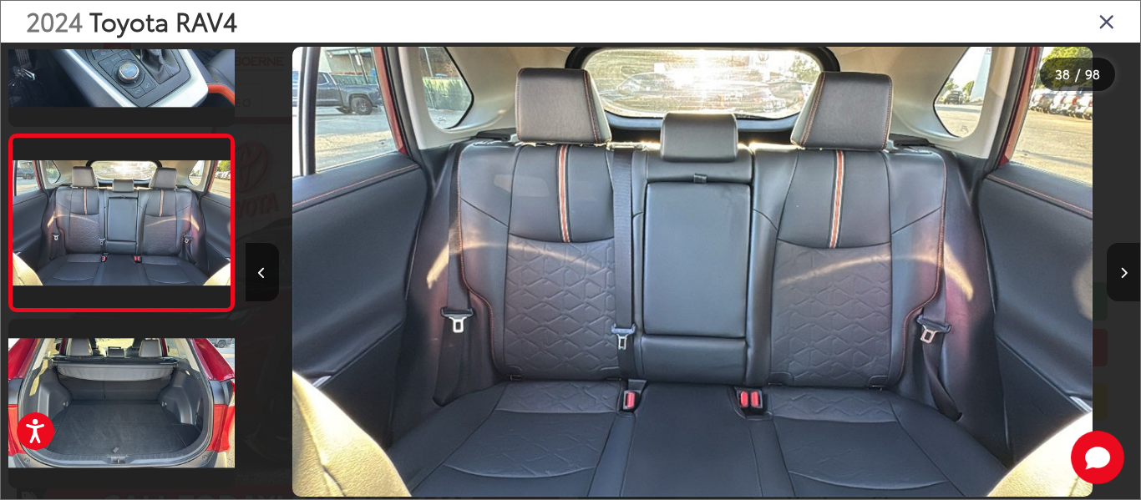
click at [1132, 269] on button "Next image" at bounding box center [1123, 272] width 33 height 58
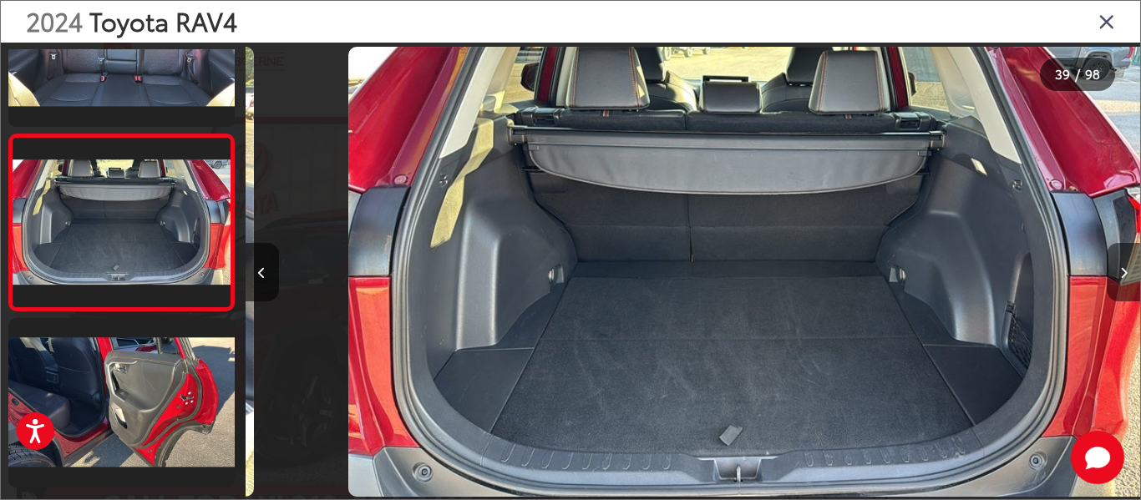
scroll to position [0, 33995]
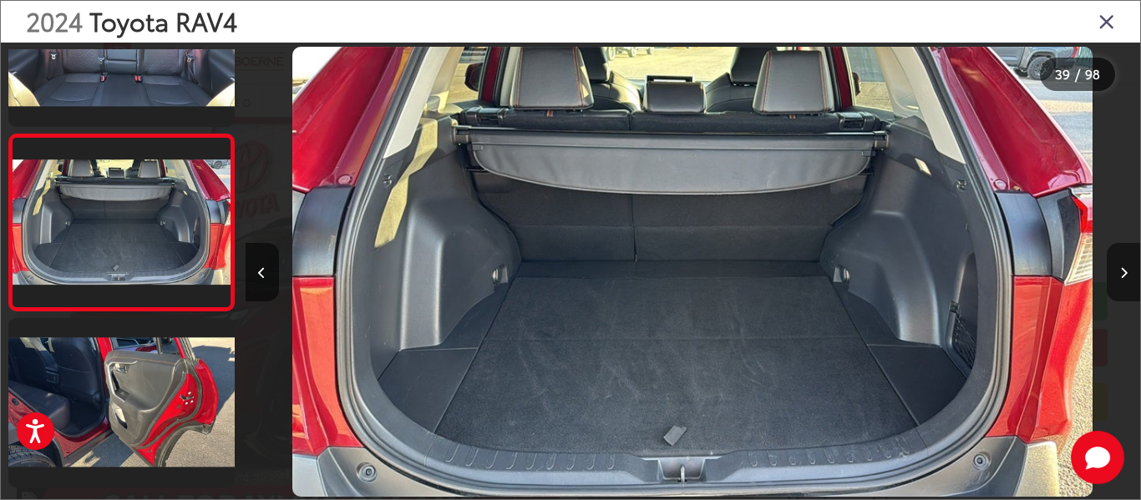
click at [1132, 269] on button "Next image" at bounding box center [1123, 272] width 33 height 58
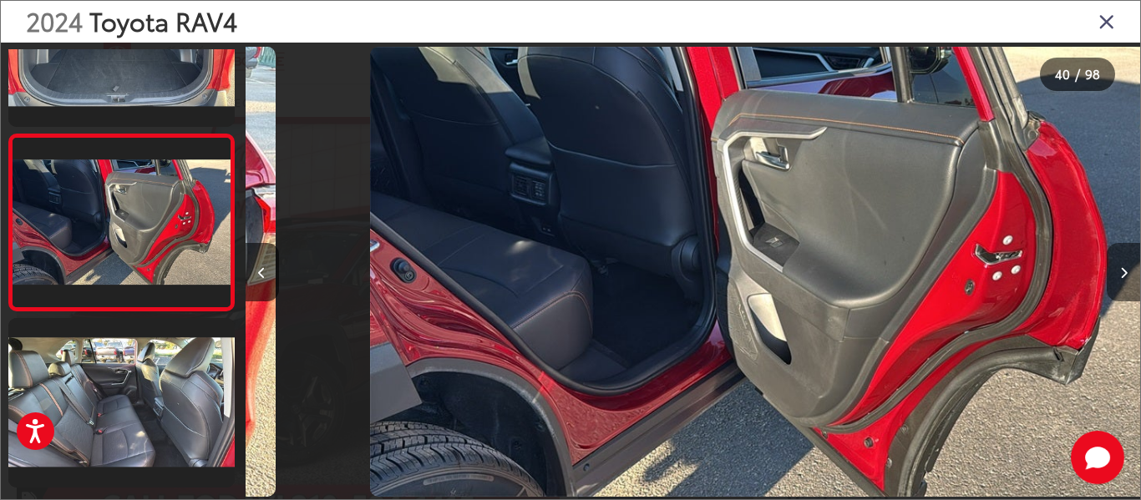
scroll to position [0, 34889]
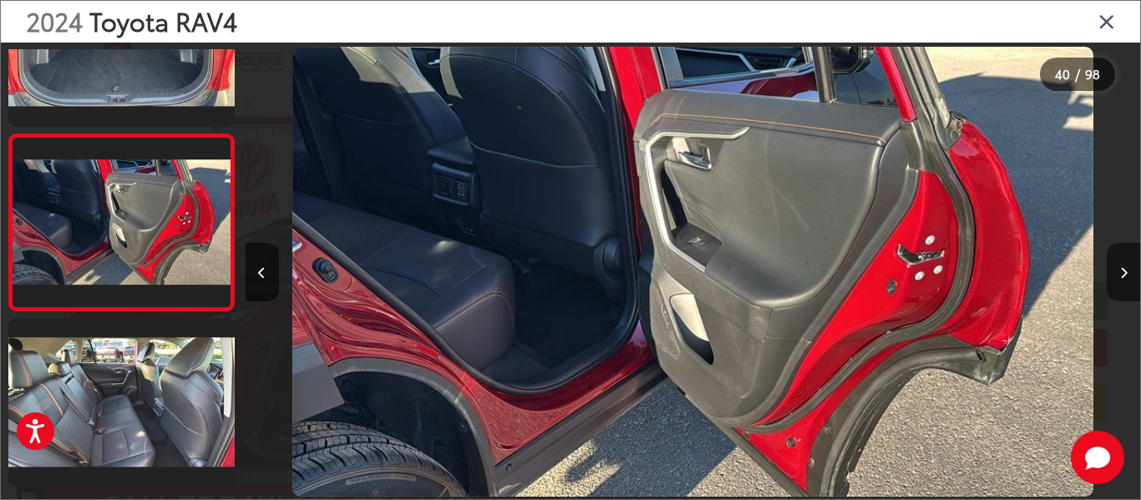
click at [1132, 269] on button "Next image" at bounding box center [1123, 272] width 33 height 58
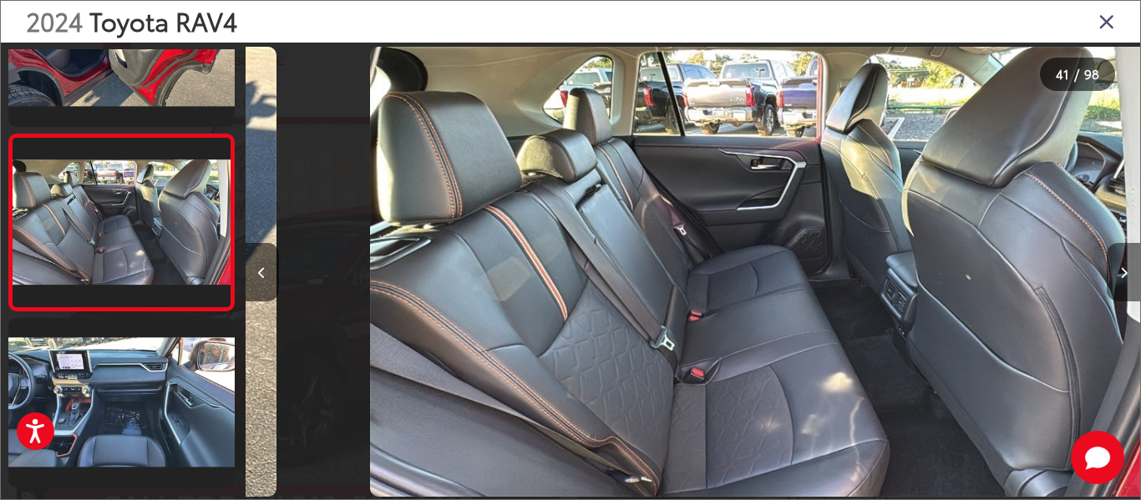
scroll to position [0, 35784]
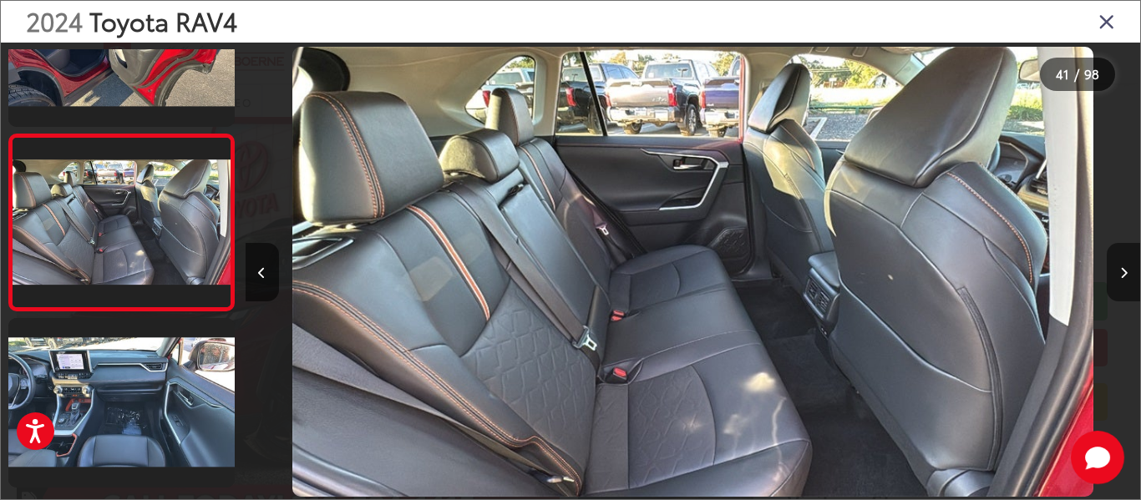
click at [1132, 269] on button "Next image" at bounding box center [1123, 272] width 33 height 58
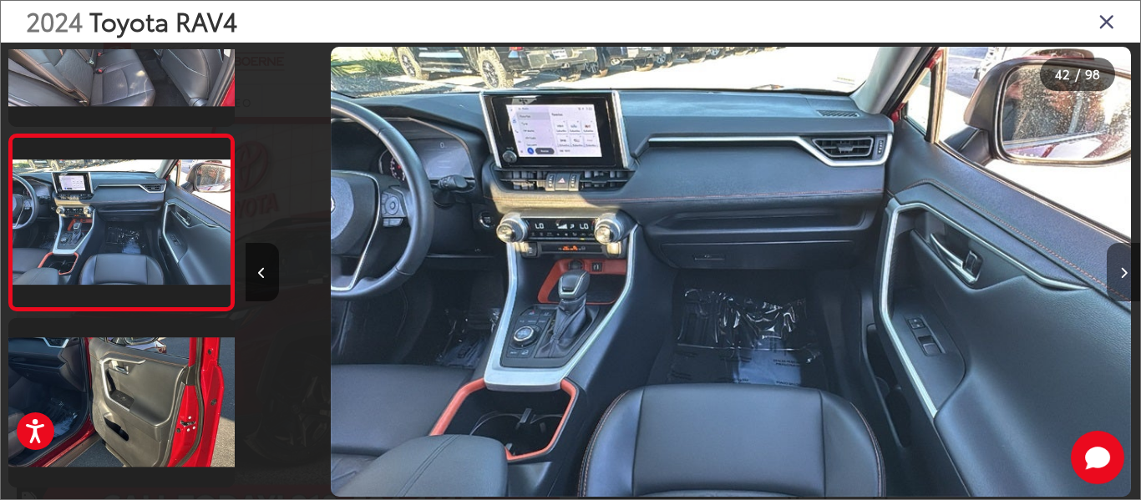
scroll to position [0, 36678]
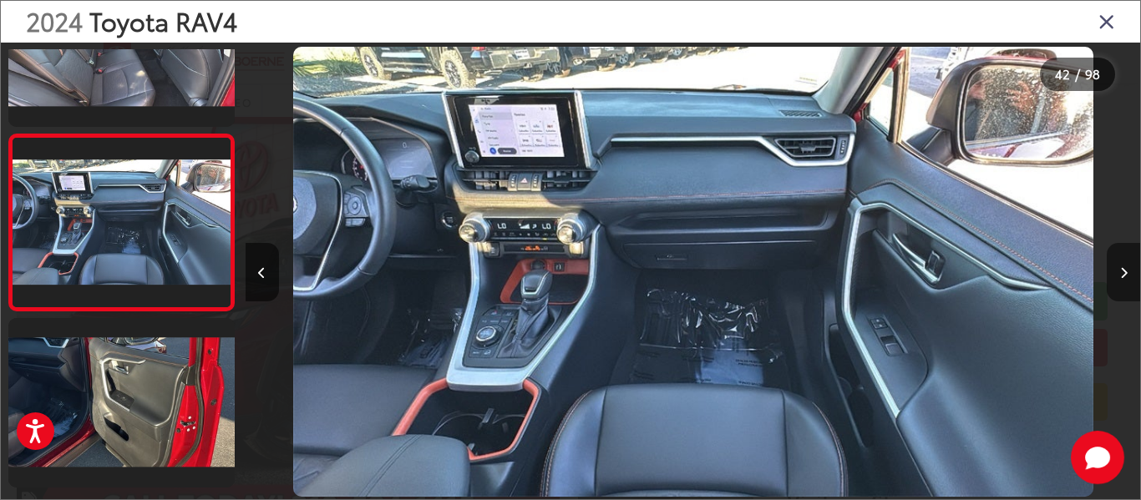
click at [1132, 269] on button "Next image" at bounding box center [1123, 272] width 33 height 58
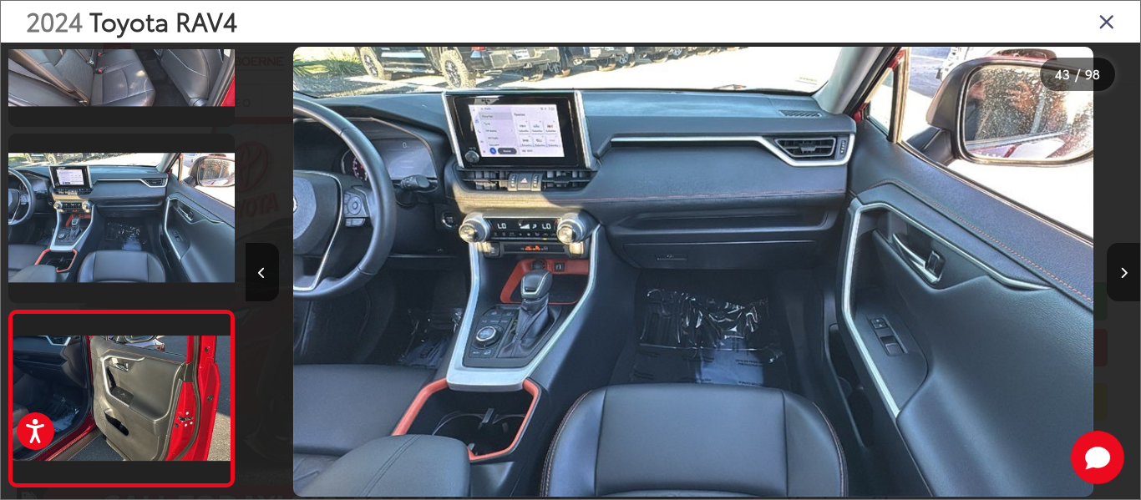
scroll to position [0, 37015]
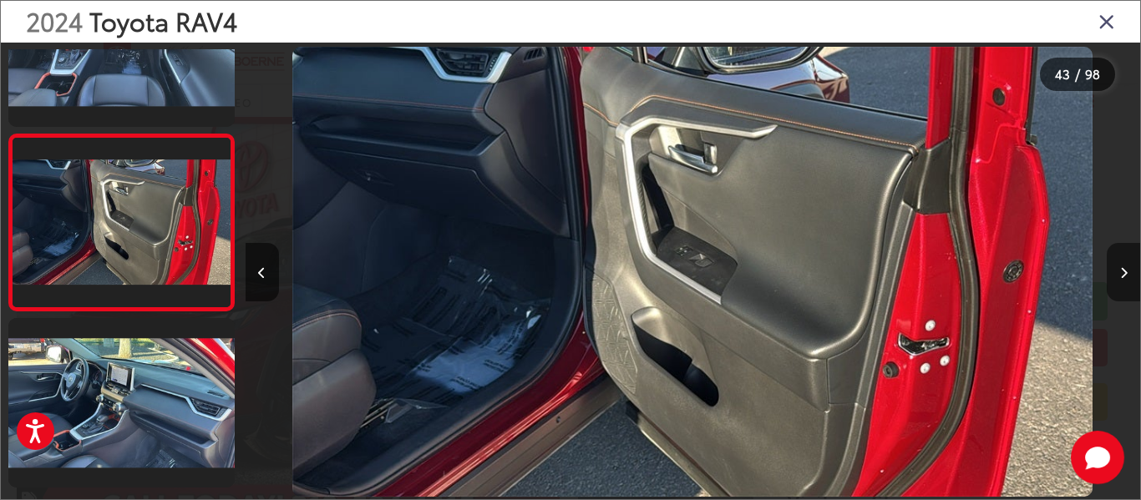
click at [1132, 269] on button "Next image" at bounding box center [1123, 272] width 33 height 58
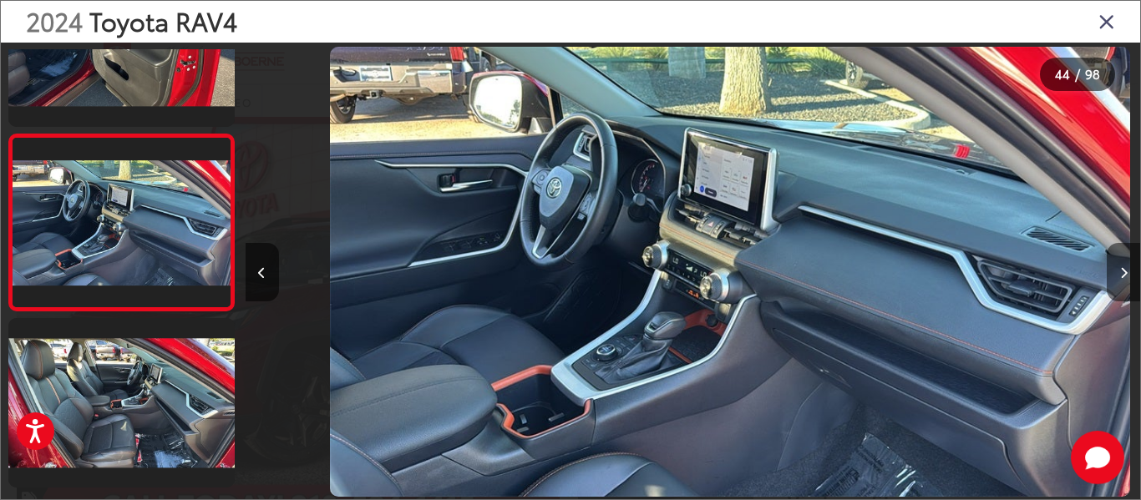
scroll to position [0, 38468]
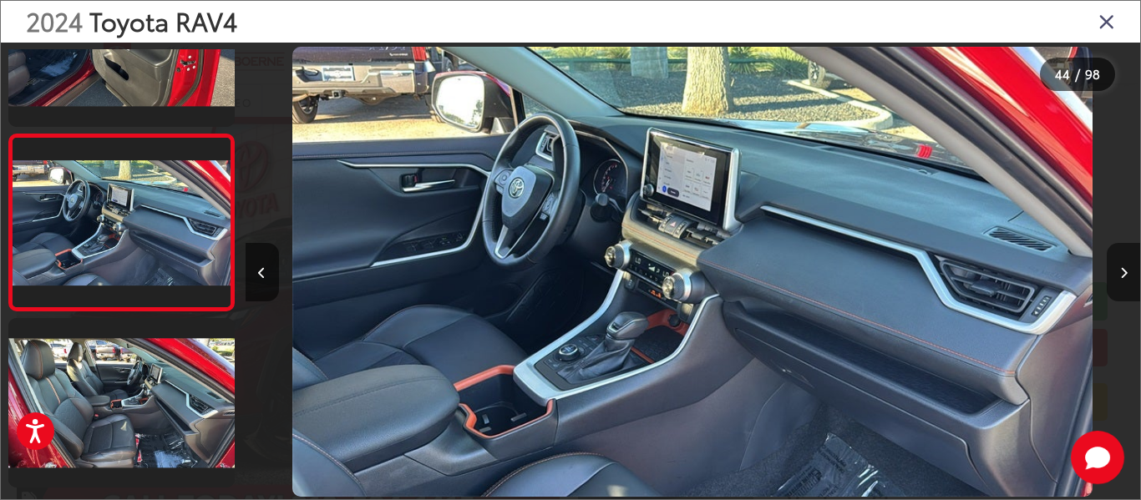
click at [1132, 269] on button "Next image" at bounding box center [1123, 272] width 33 height 58
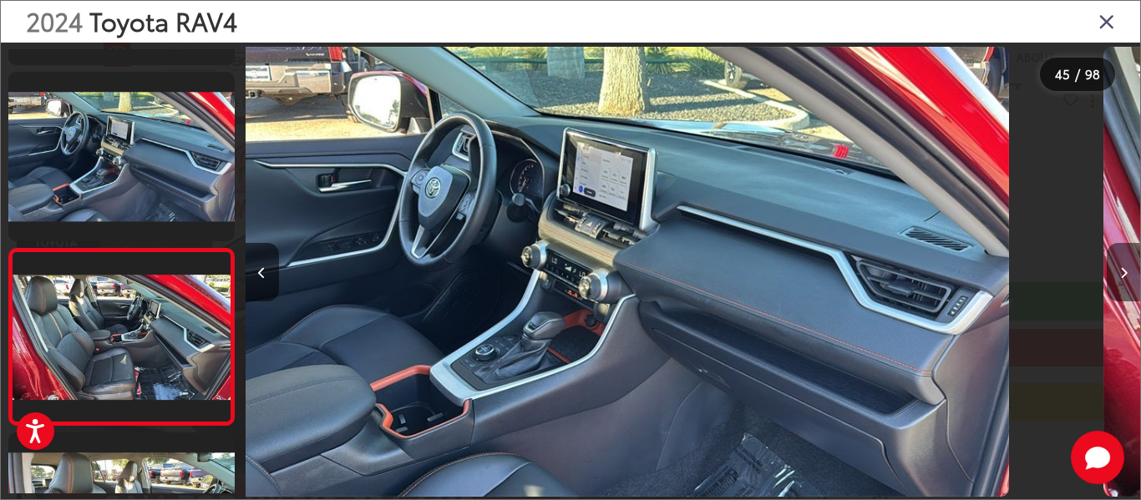
scroll to position [7651, 0]
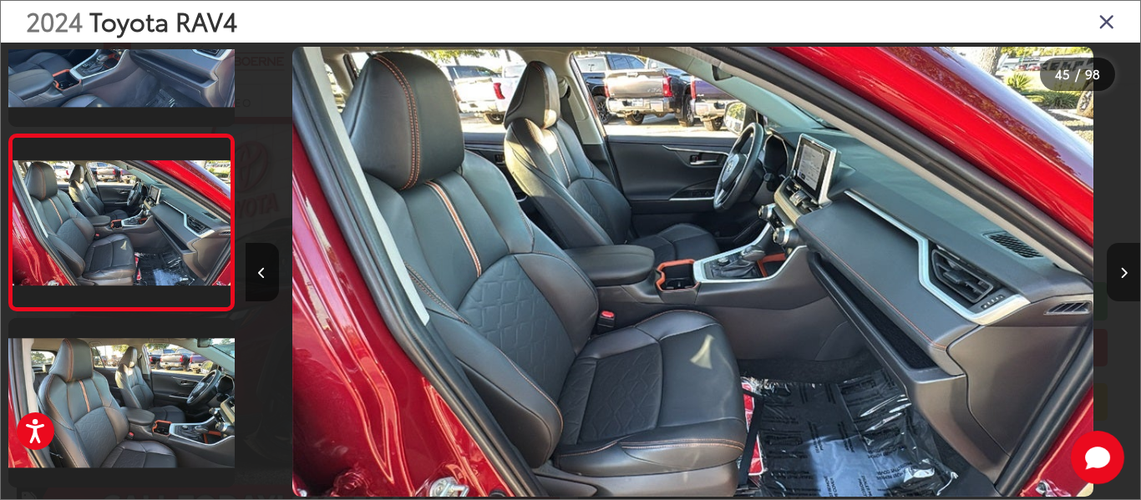
click at [1132, 269] on button "Next image" at bounding box center [1123, 272] width 33 height 58
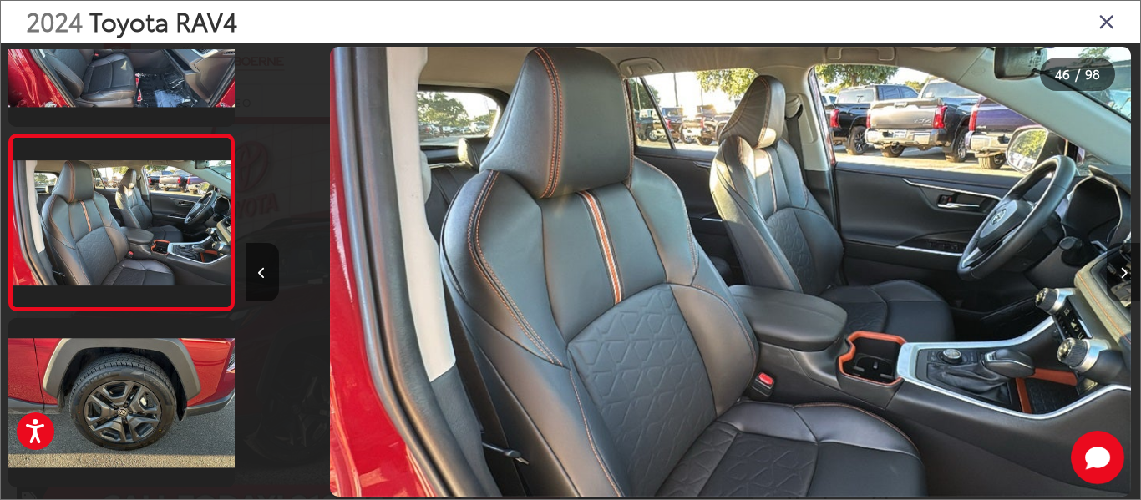
scroll to position [0, 40257]
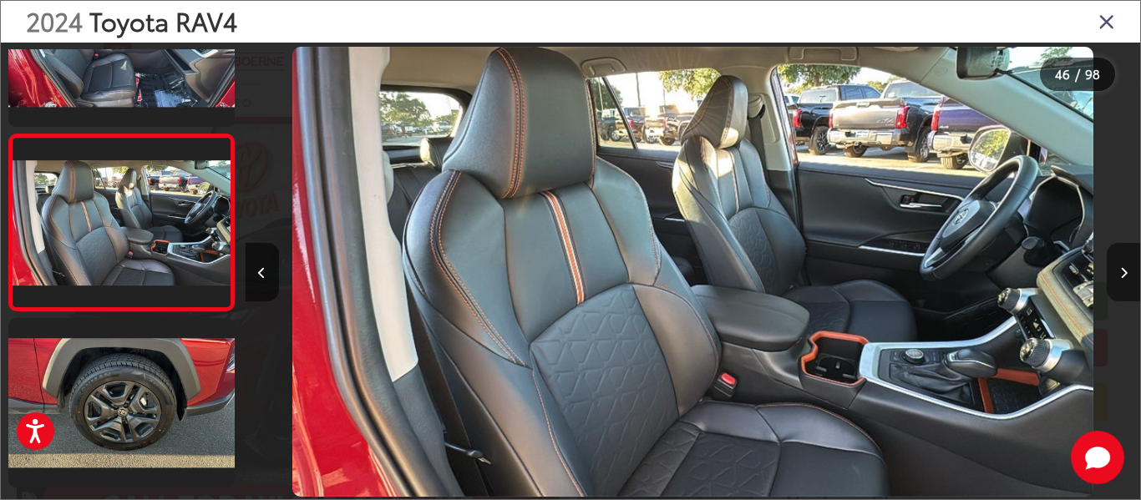
click at [1132, 269] on button "Next image" at bounding box center [1123, 272] width 33 height 58
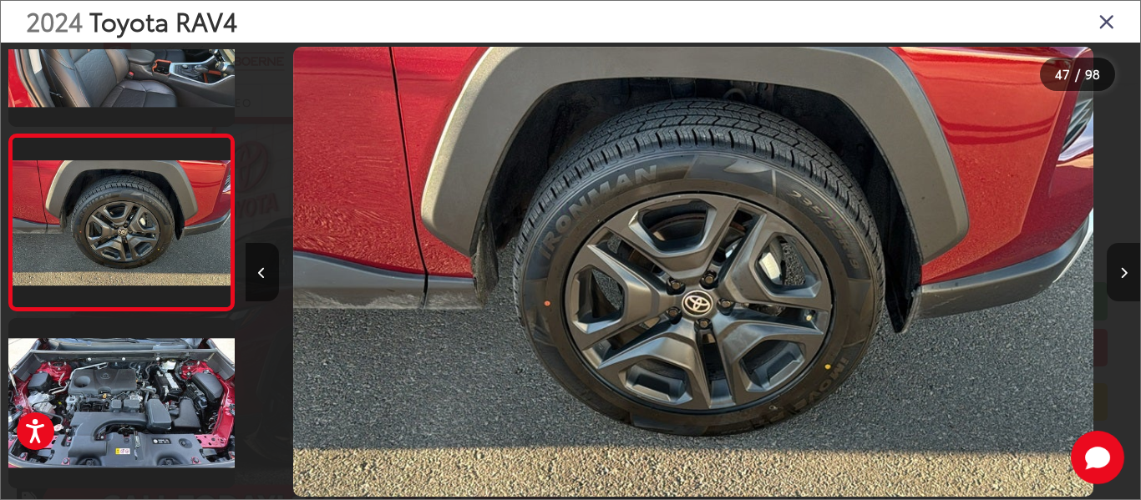
click at [1132, 269] on button "Next image" at bounding box center [1123, 272] width 33 height 58
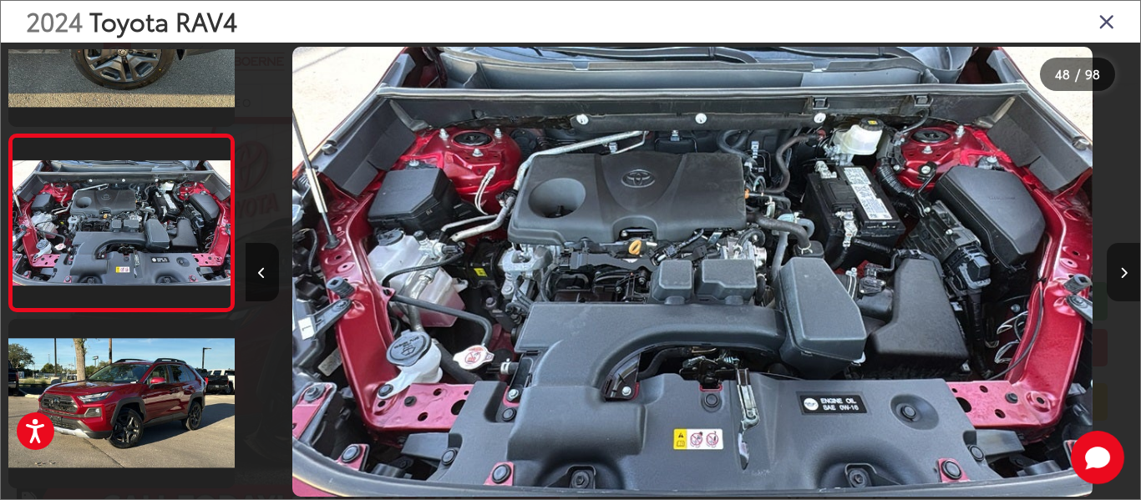
click at [1123, 275] on icon "Next image" at bounding box center [1124, 273] width 8 height 12
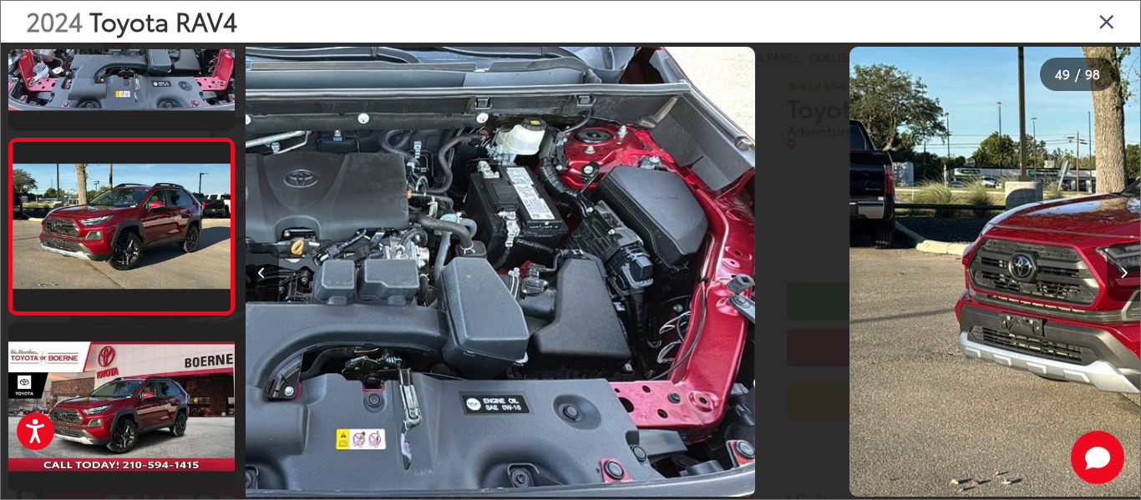
scroll to position [8379, 0]
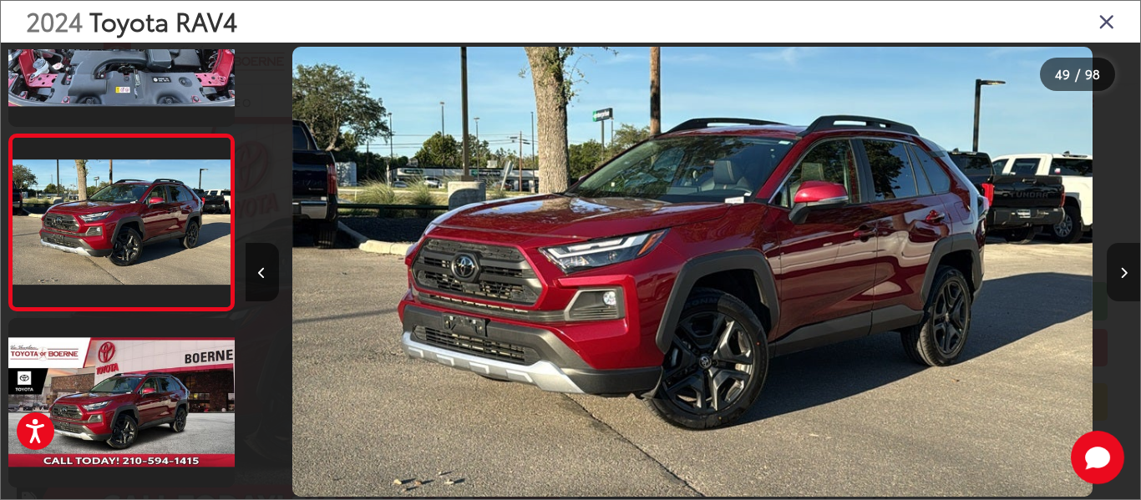
click at [1123, 275] on icon "Next image" at bounding box center [1124, 273] width 8 height 12
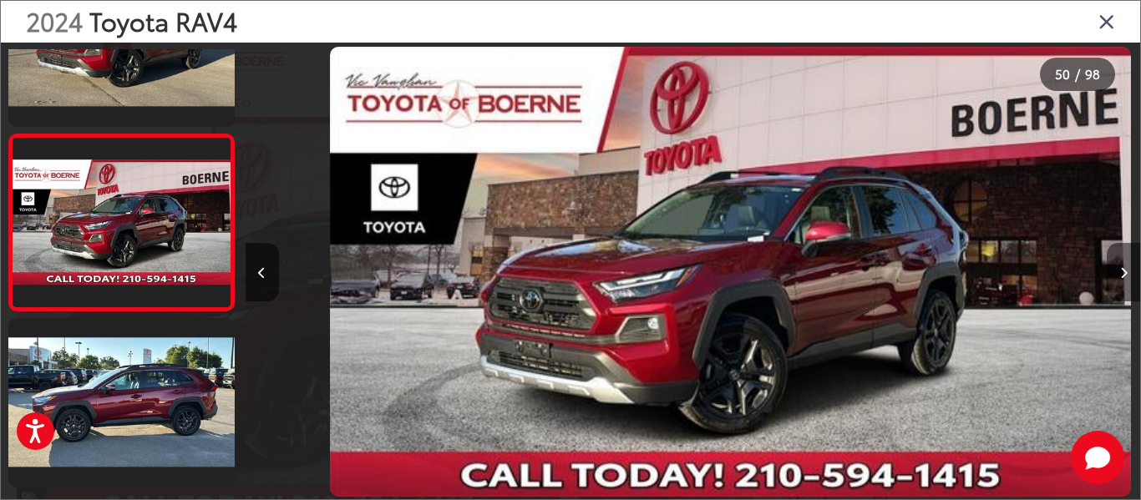
scroll to position [0, 43835]
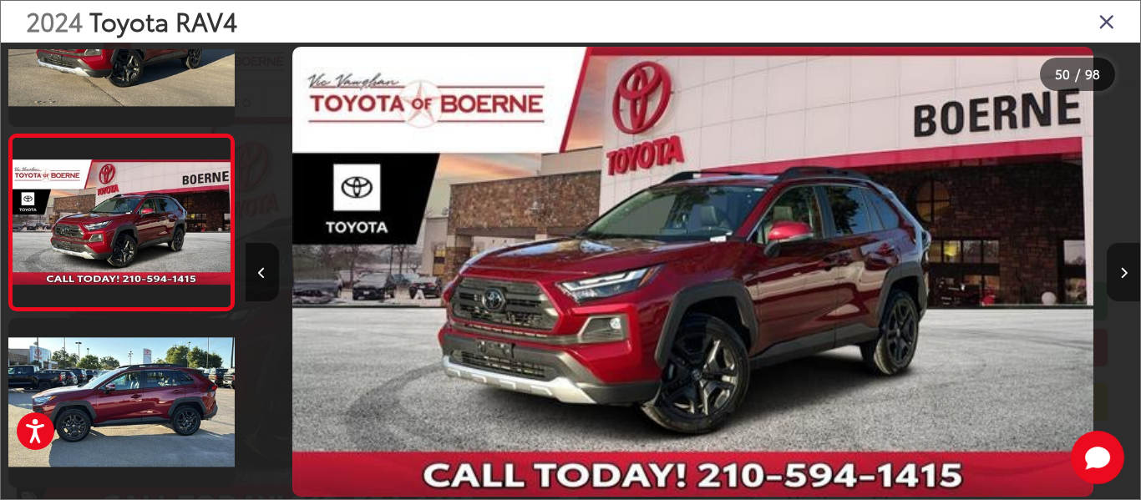
click at [1123, 275] on icon "Next image" at bounding box center [1124, 273] width 8 height 12
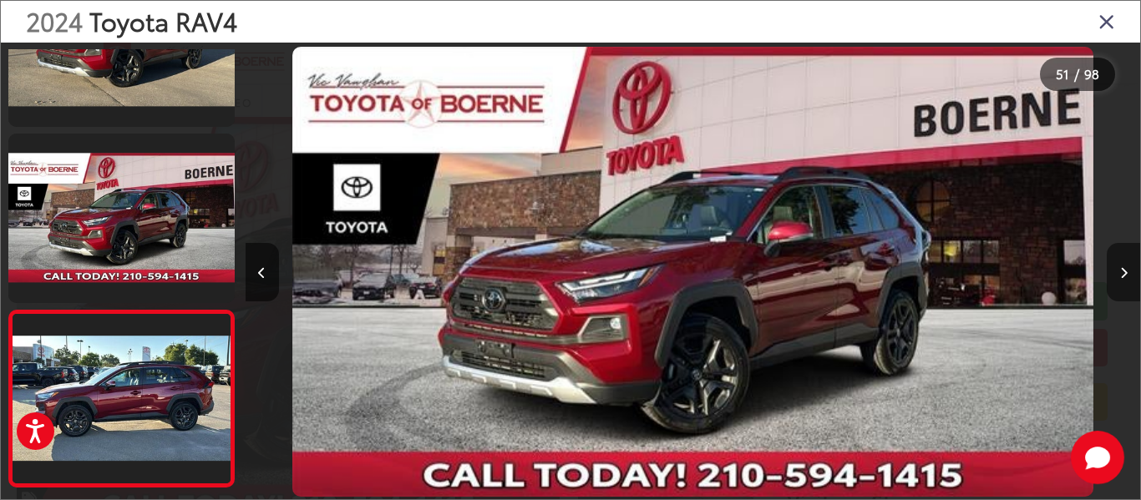
scroll to position [0, 43919]
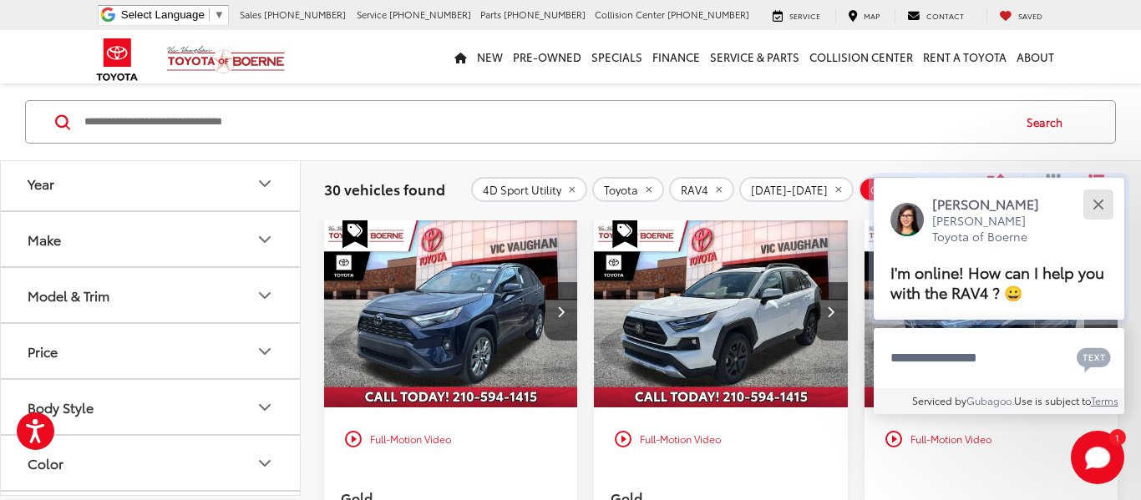
click at [1102, 206] on div "Close" at bounding box center [1097, 204] width 11 height 11
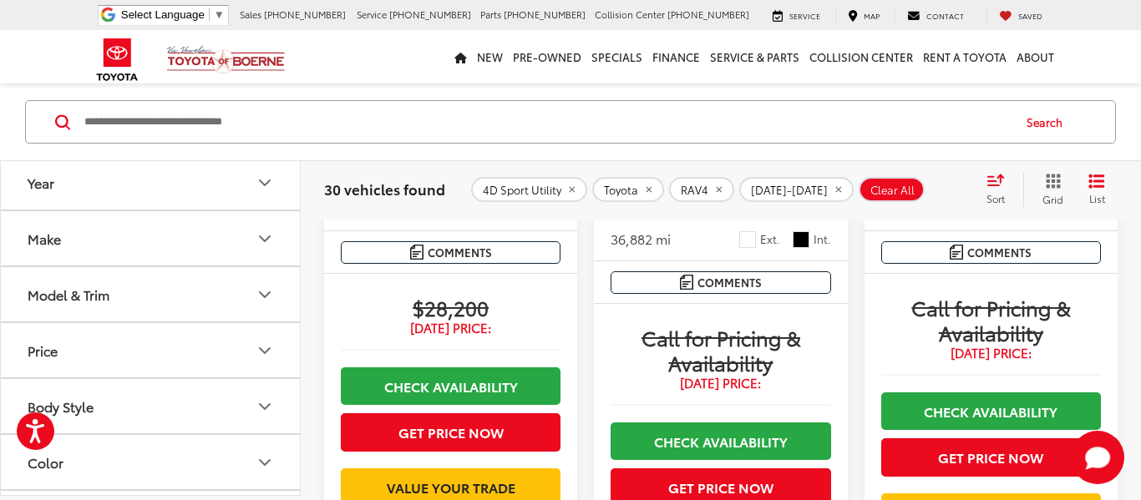
scroll to position [3128, 0]
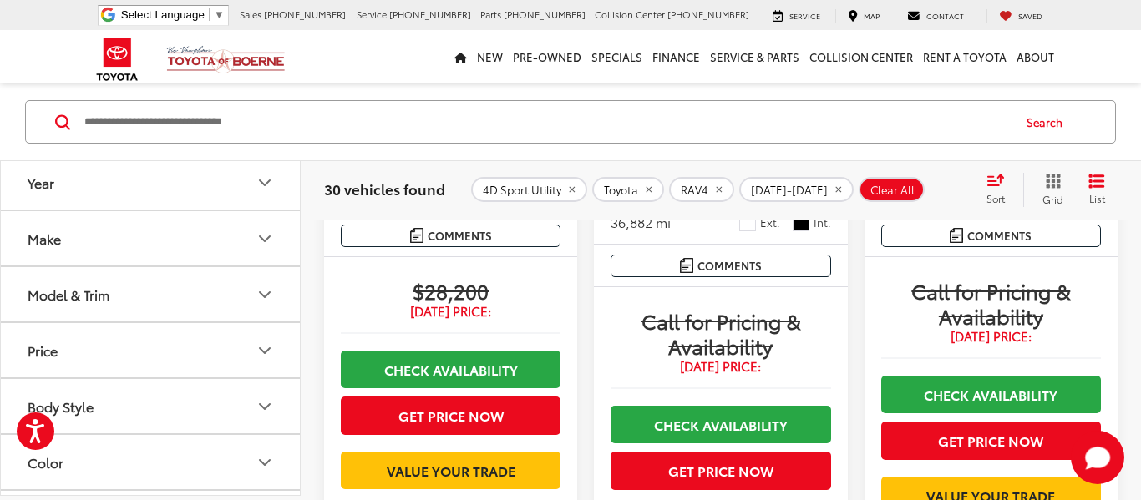
drag, startPoint x: 1026, startPoint y: 334, endPoint x: 1061, endPoint y: 327, distance: 35.7
click at [1061, 163] on div "VIN: 2T3C1RFV7PC224052 Stock: 54729A Model: 4477" at bounding box center [991, 150] width 220 height 26
copy span "54729A"
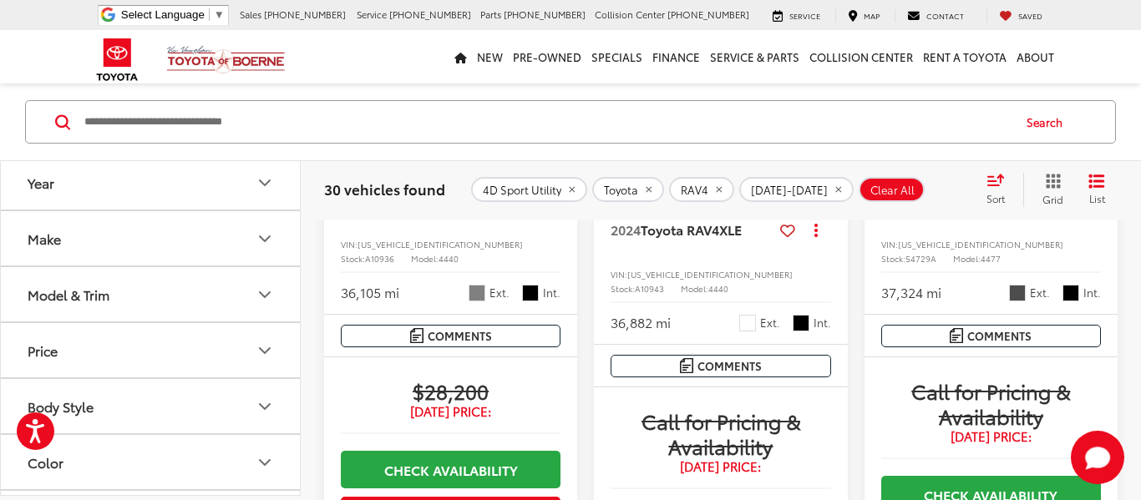
scroll to position [2994, 0]
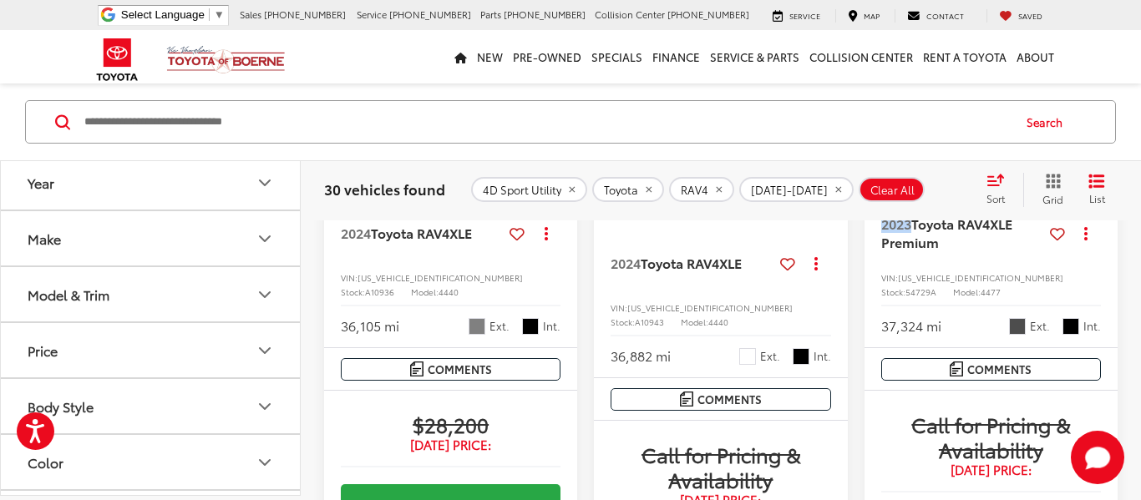
click at [1011, 155] on img "2023 Toyota RAV4 XLE Premium 0" at bounding box center [992, 59] width 256 height 192
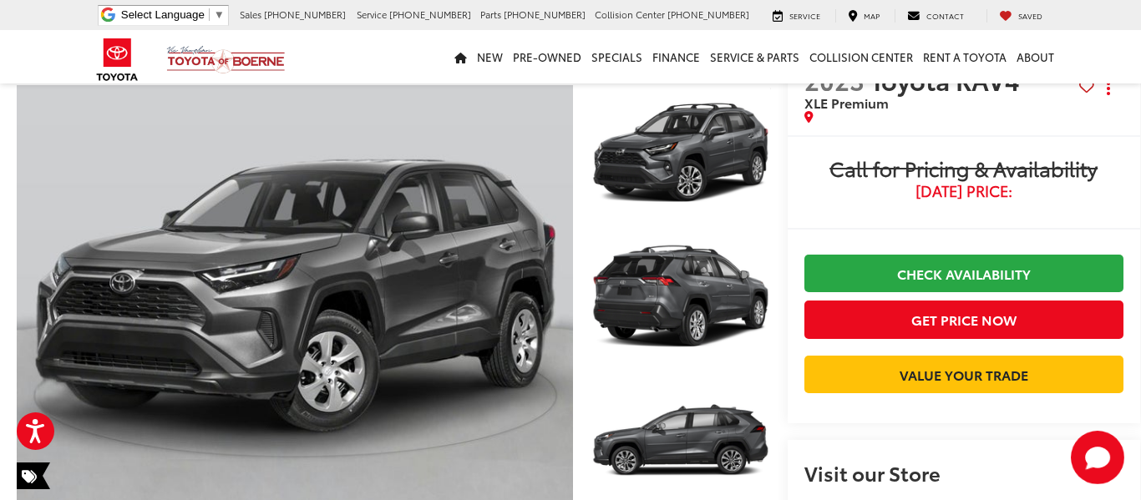
scroll to position [67, 0]
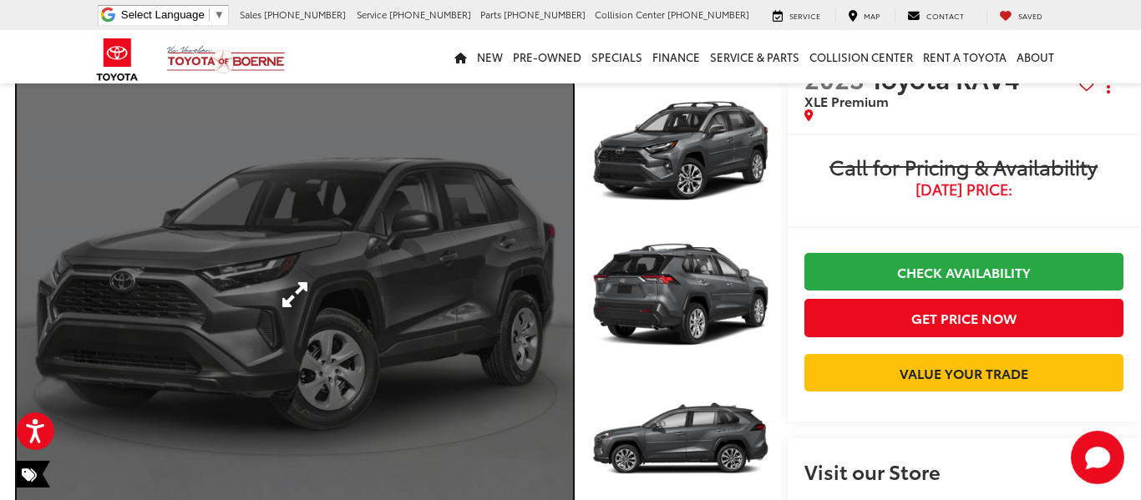
click at [335, 236] on link "Expand Photo 0" at bounding box center [295, 295] width 556 height 423
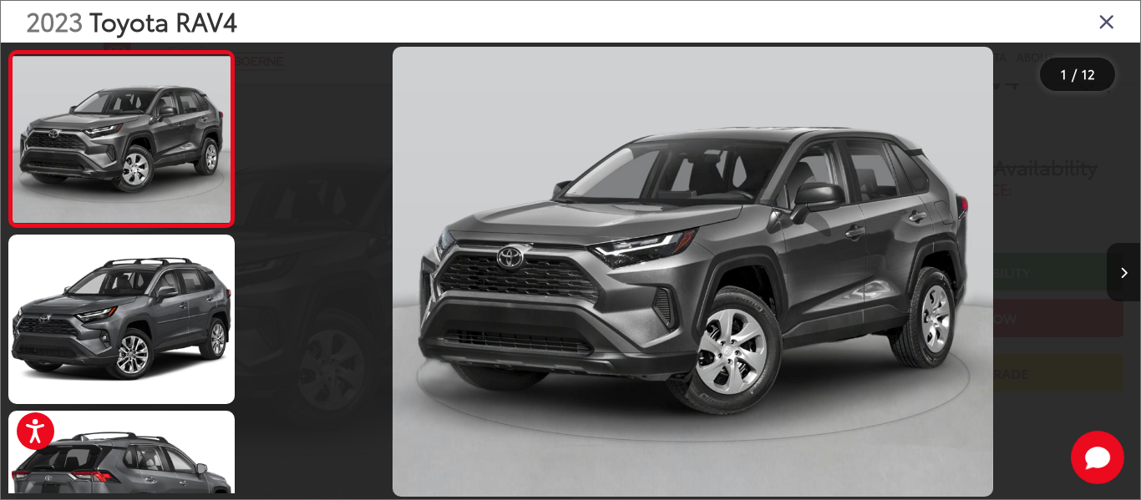
click at [1119, 281] on button "Next image" at bounding box center [1123, 272] width 33 height 58
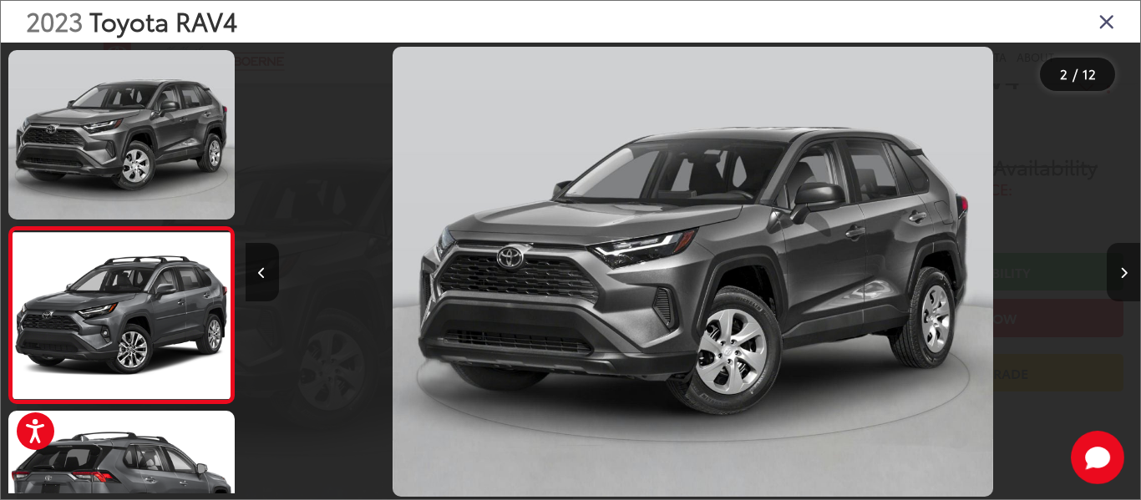
scroll to position [93, 0]
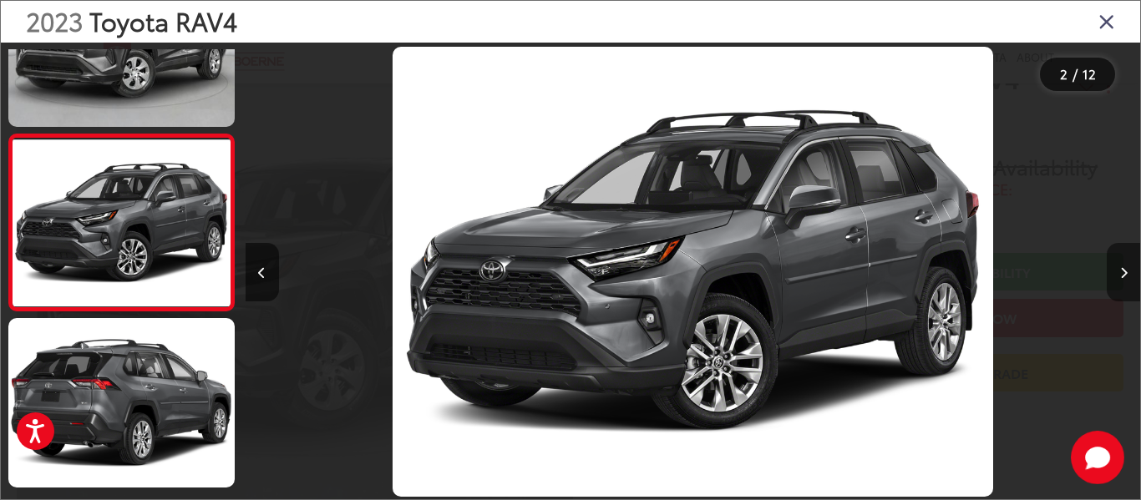
click at [1119, 281] on button "Next image" at bounding box center [1123, 272] width 33 height 58
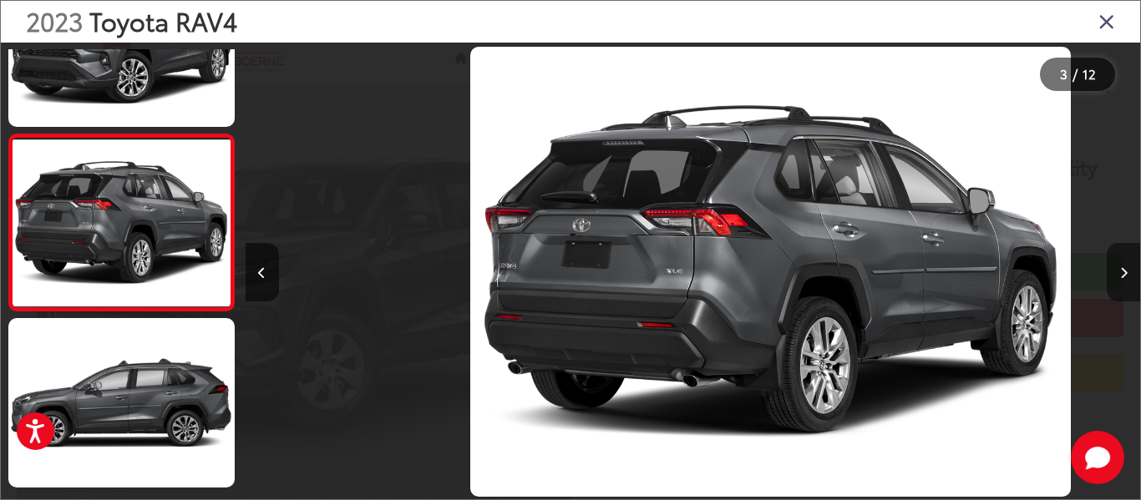
scroll to position [0, 1789]
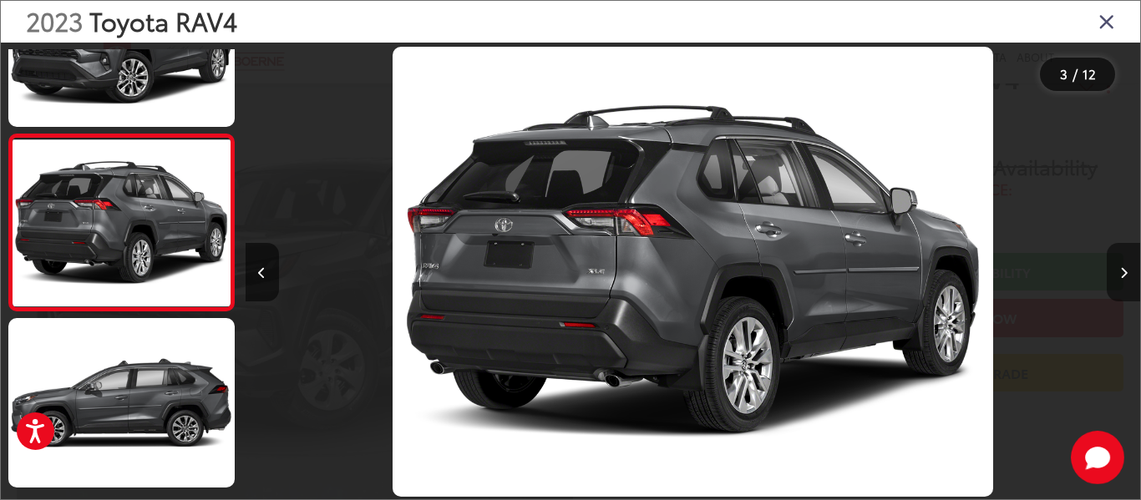
click at [1119, 281] on button "Next image" at bounding box center [1123, 272] width 33 height 58
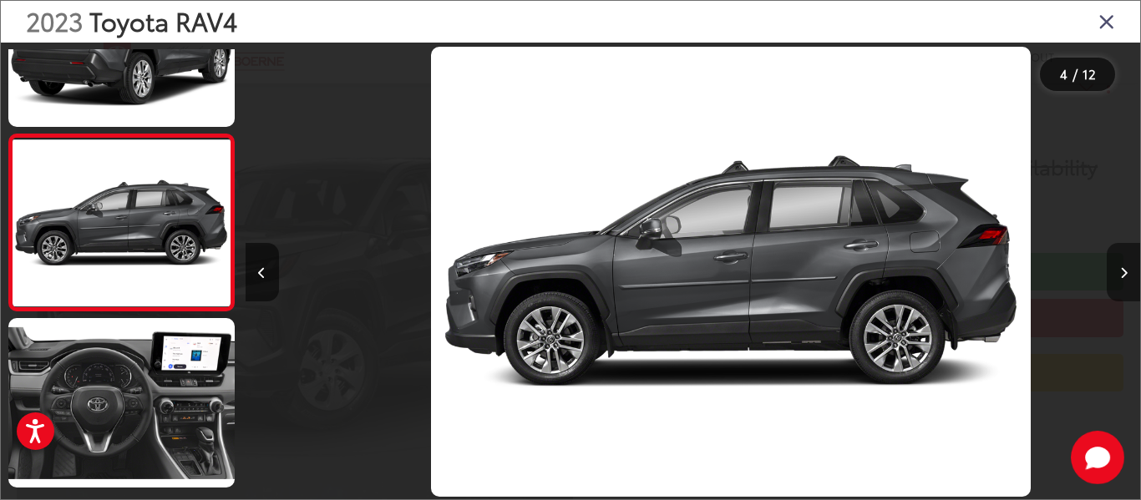
scroll to position [0, 2684]
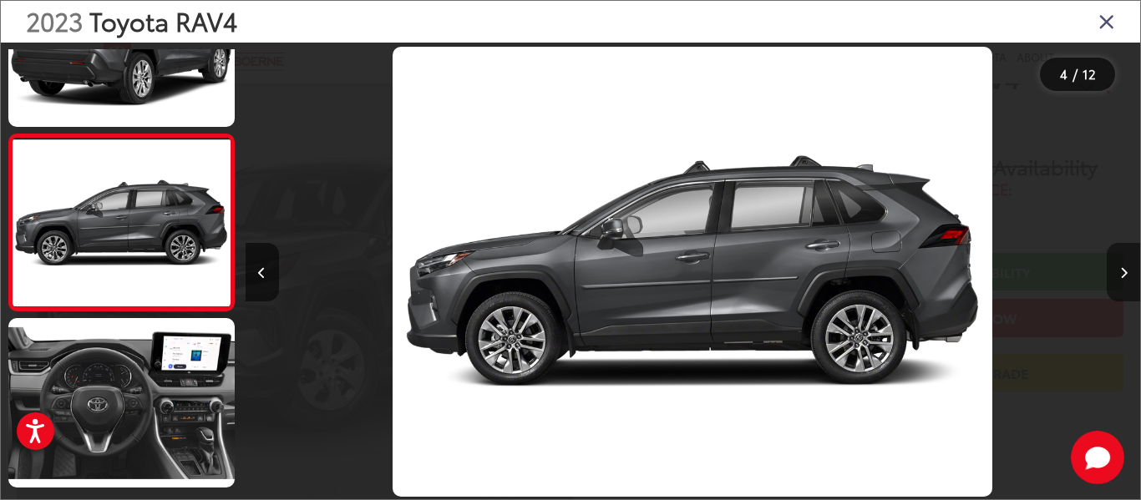
click at [1119, 281] on button "Next image" at bounding box center [1123, 272] width 33 height 58
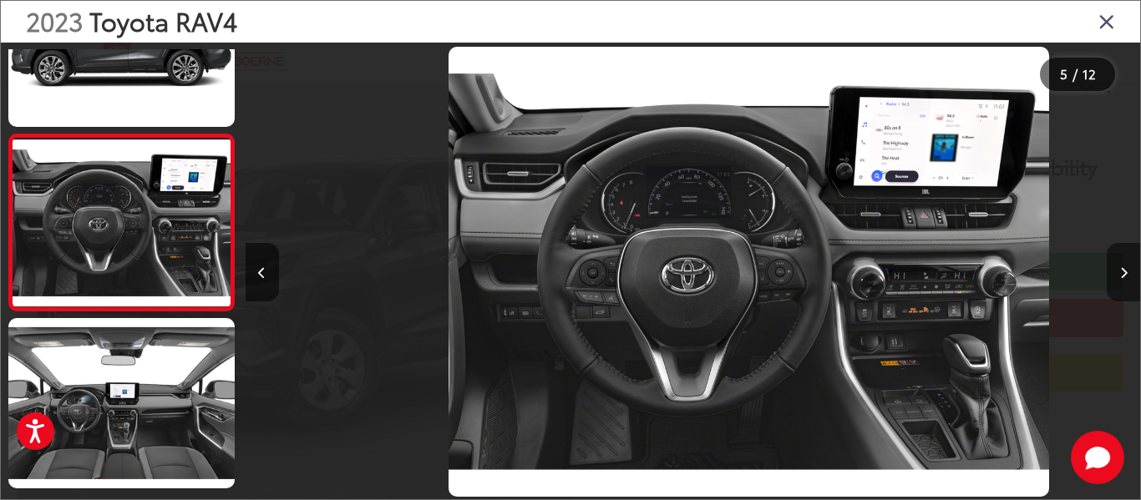
scroll to position [0, 3579]
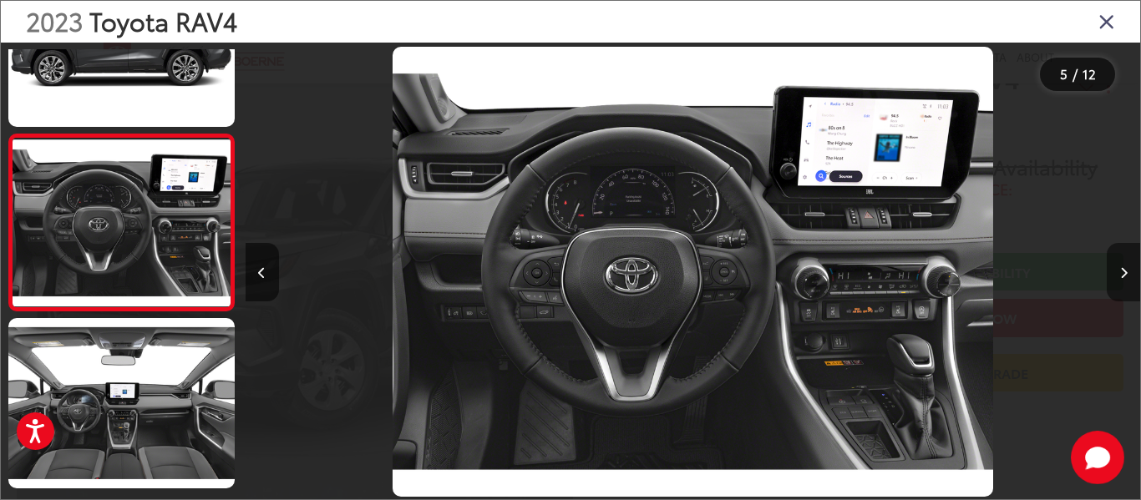
click at [1119, 281] on button "Next image" at bounding box center [1123, 272] width 33 height 58
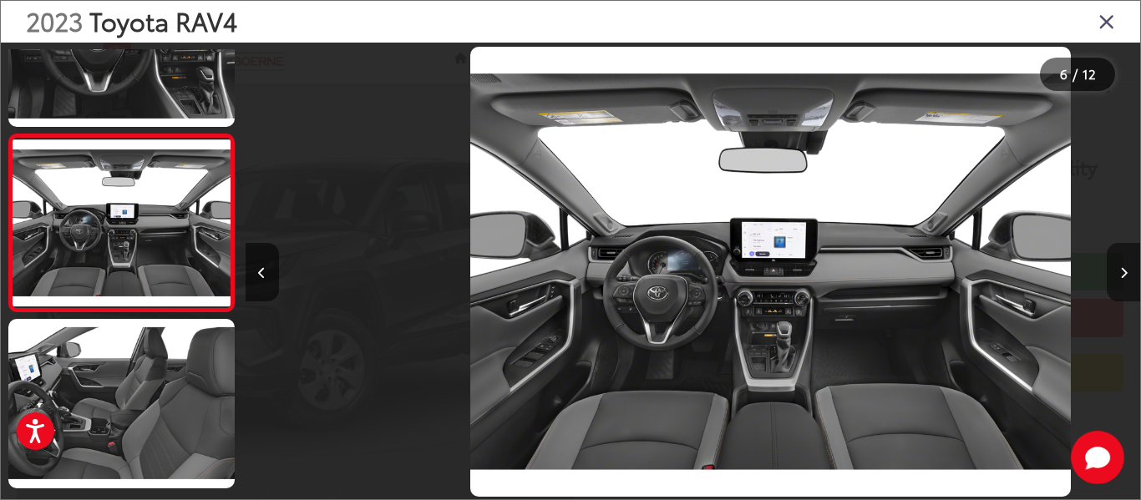
scroll to position [0, 4473]
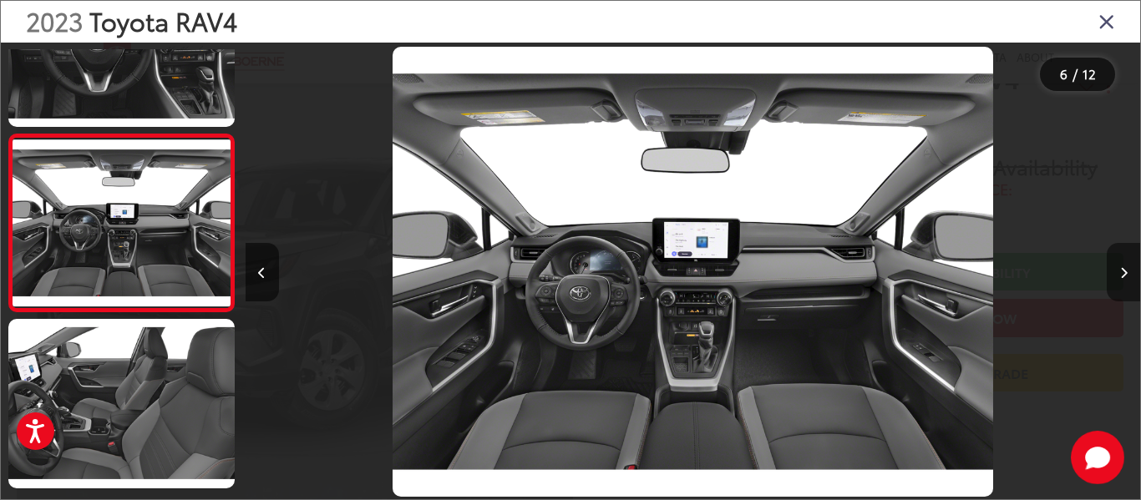
click at [1119, 281] on button "Next image" at bounding box center [1123, 272] width 33 height 58
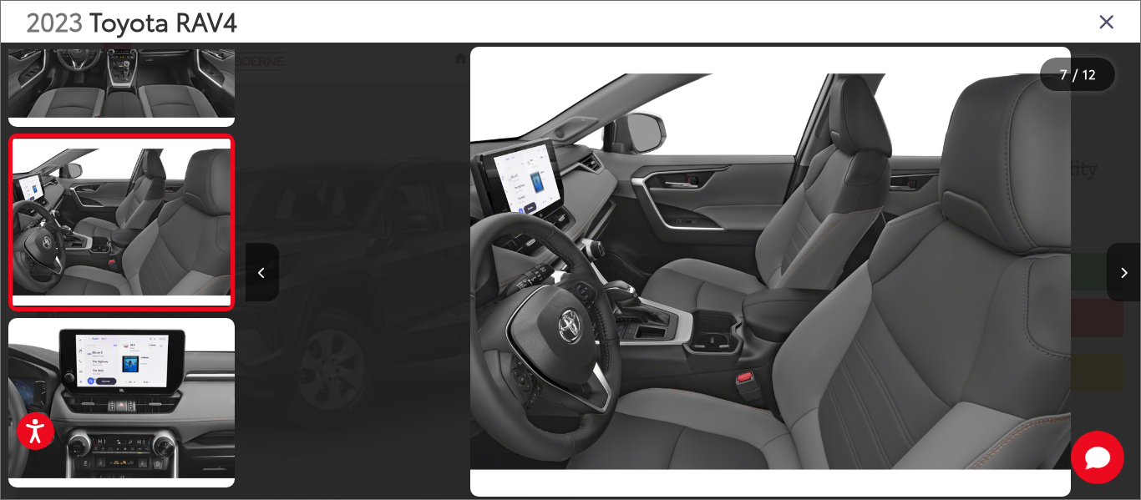
scroll to position [0, 0]
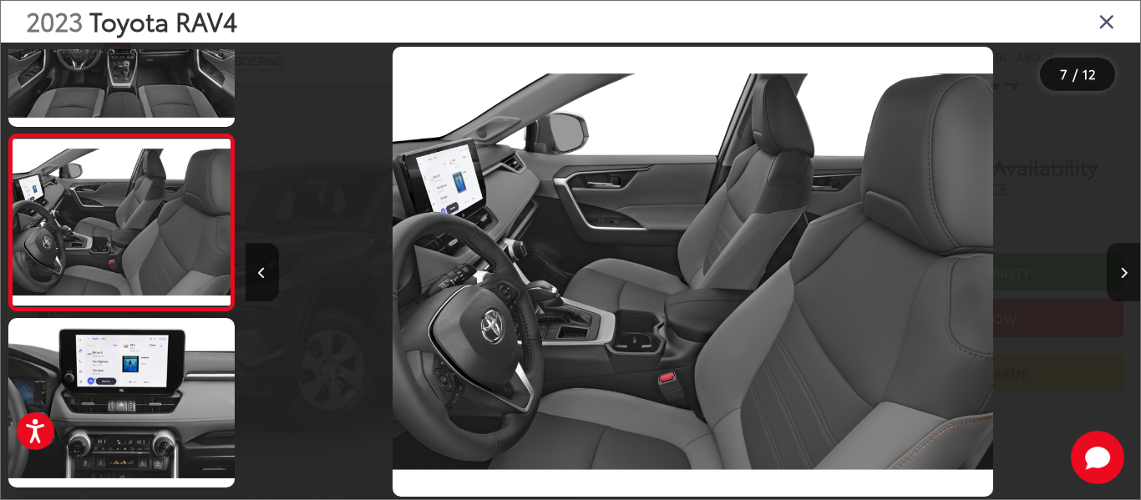
click at [1119, 281] on button "Next image" at bounding box center [1123, 272] width 33 height 58
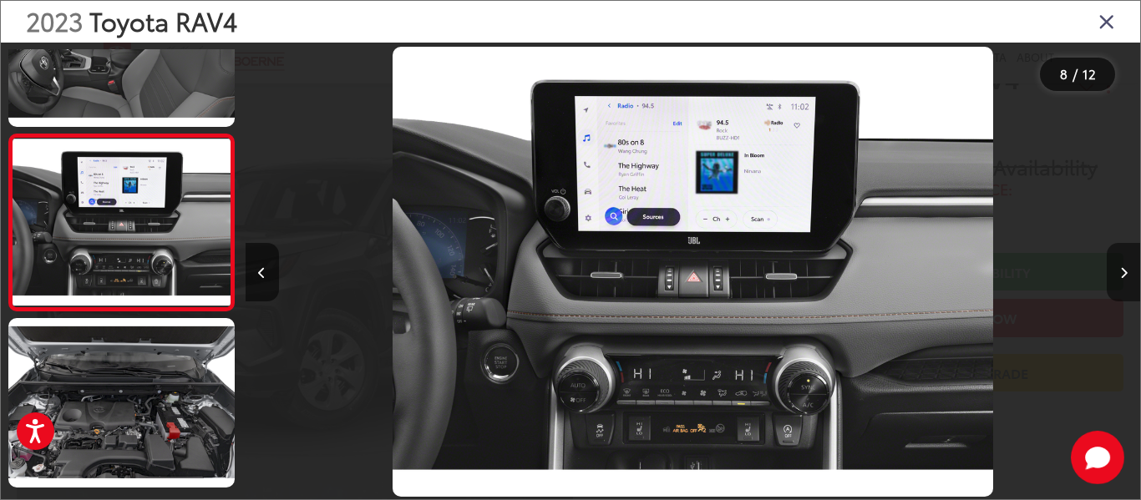
click at [1119, 281] on button "Next image" at bounding box center [1123, 272] width 33 height 58
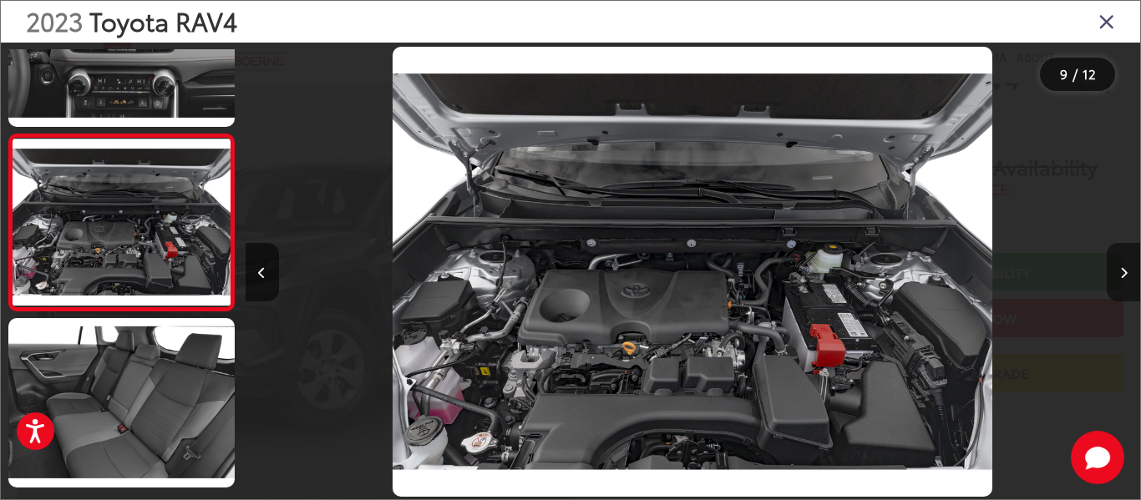
click at [1119, 281] on button "Next image" at bounding box center [1123, 272] width 33 height 58
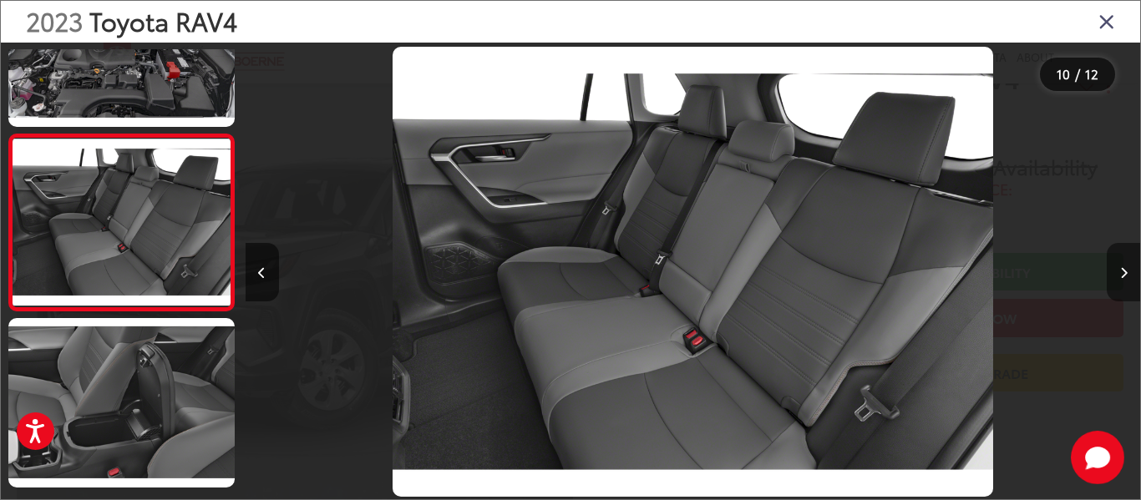
click at [1119, 281] on button "Next image" at bounding box center [1123, 272] width 33 height 58
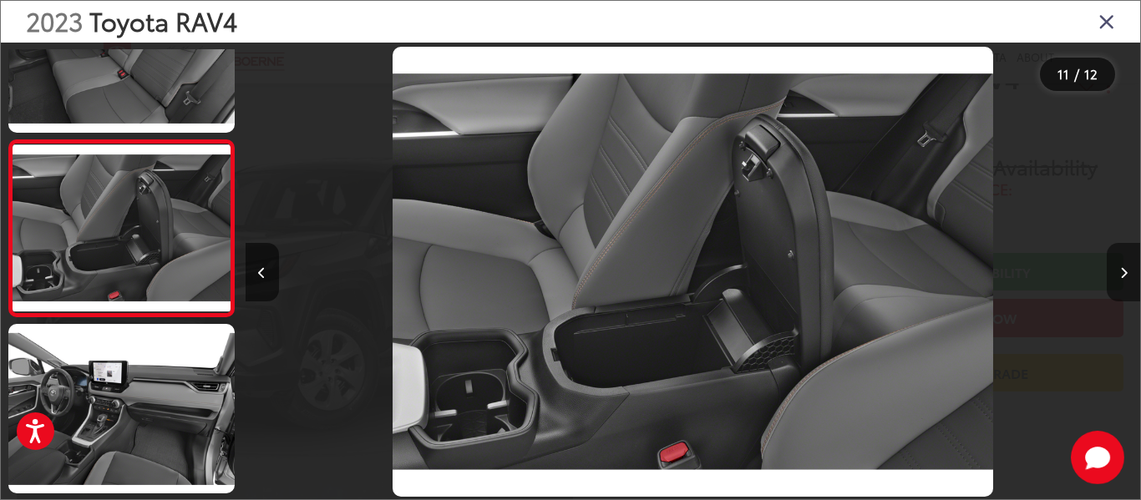
click at [1119, 281] on button "Next image" at bounding box center [1123, 272] width 33 height 58
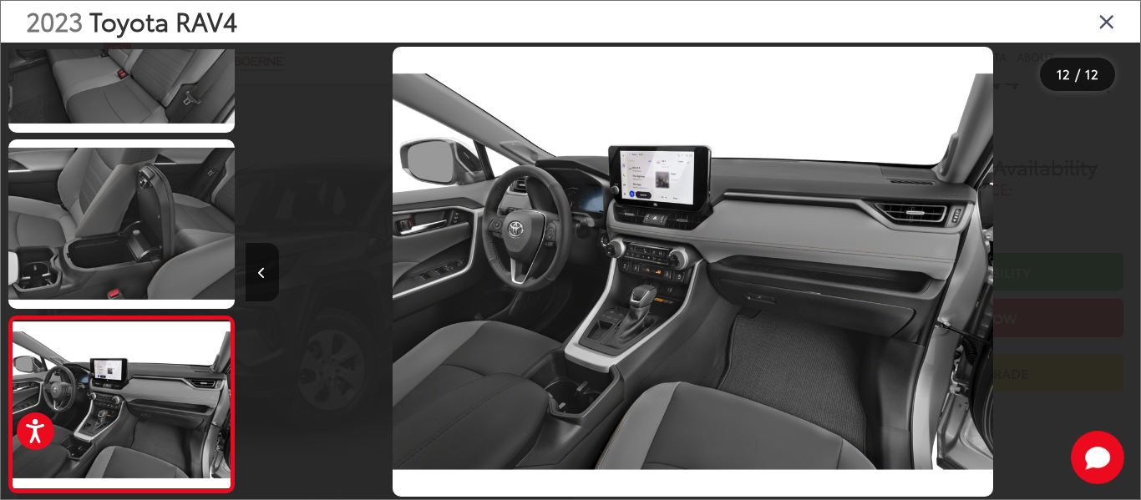
click at [1119, 281] on div at bounding box center [1028, 272] width 224 height 458
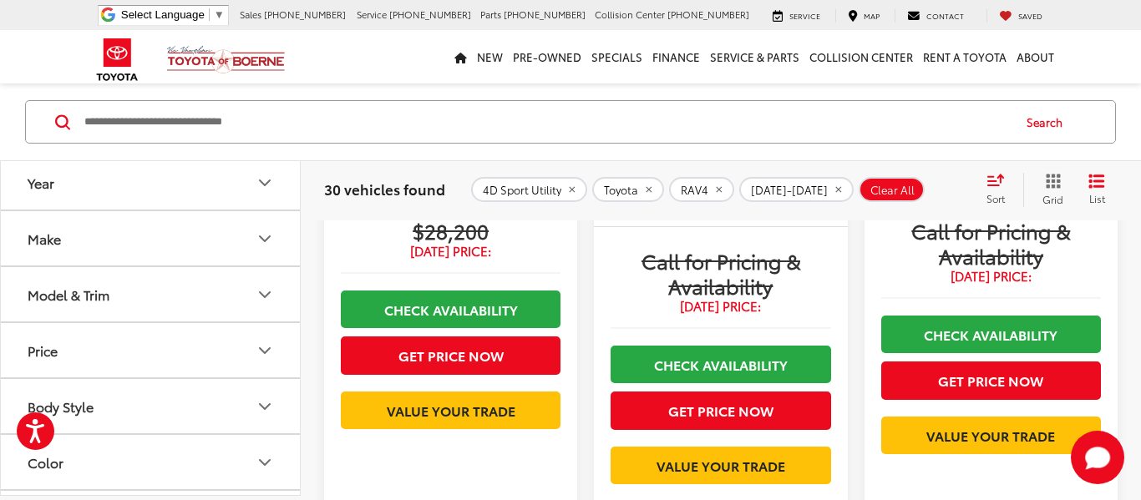
scroll to position [3094, 0]
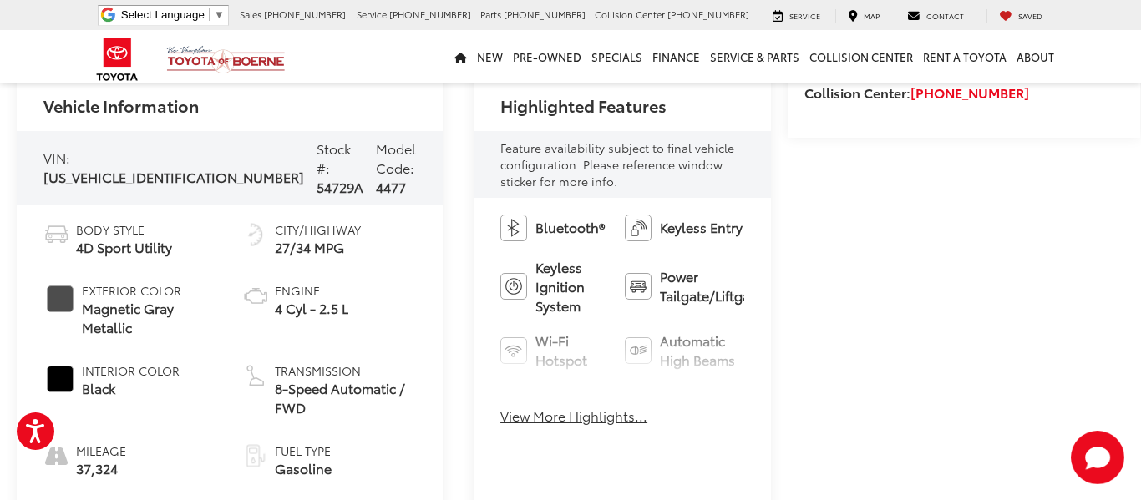
scroll to position [635, 0]
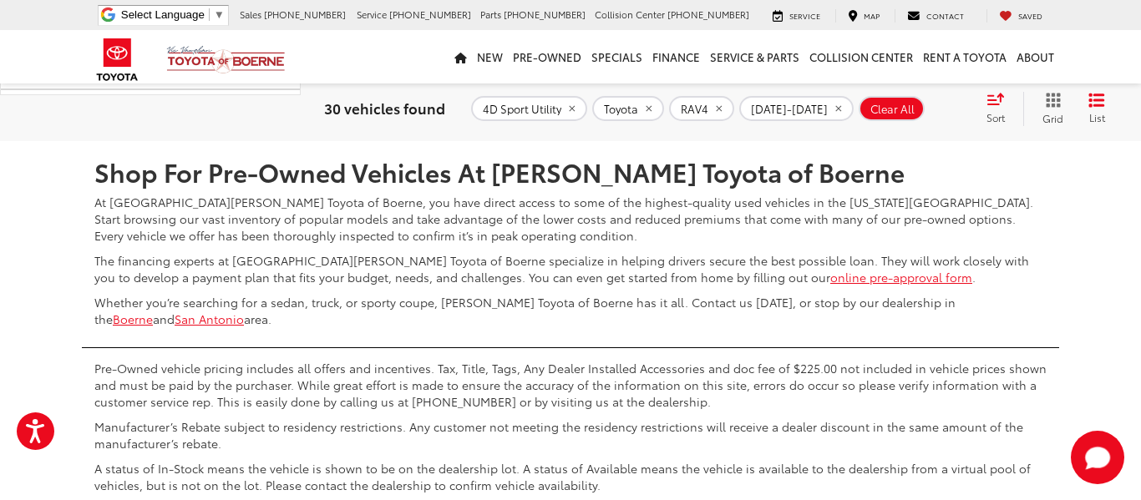
scroll to position [3862, 0]
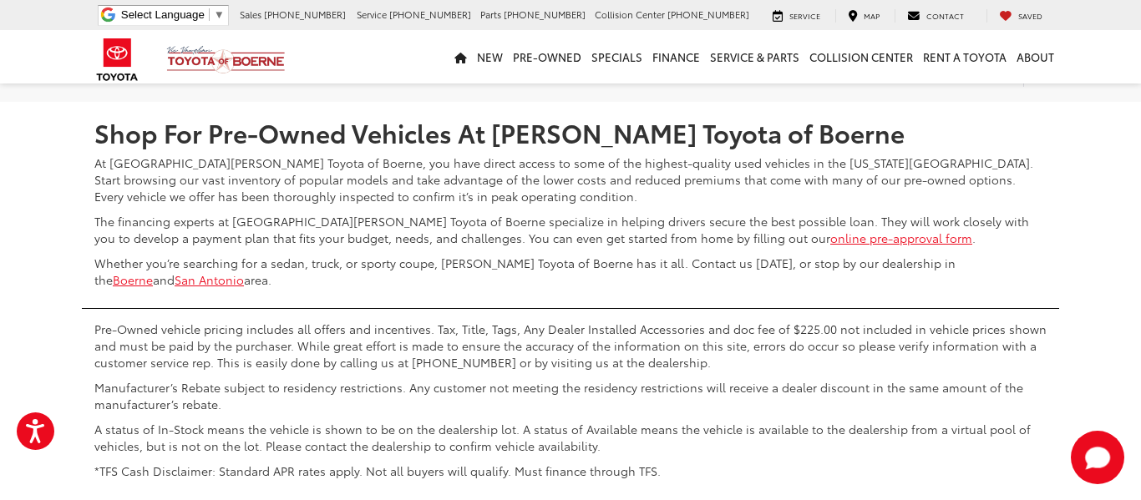
click at [906, 68] on link "Next" at bounding box center [934, 53] width 56 height 30
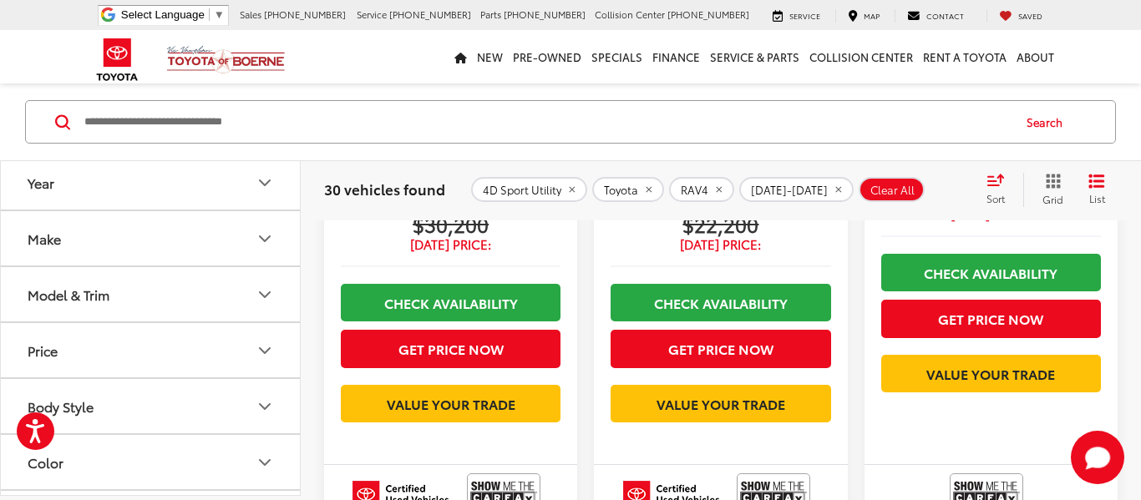
scroll to position [3222, 0]
